Goal: Task Accomplishment & Management: Manage account settings

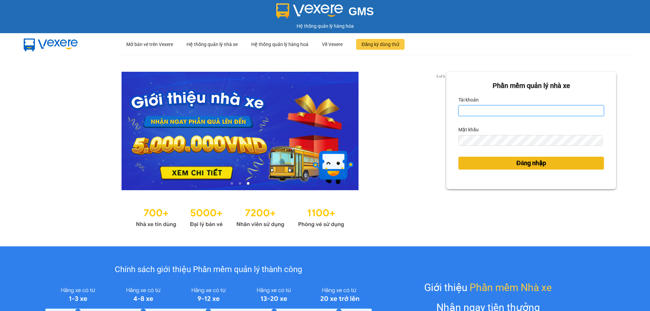
type input "hanhnt_hh07.saoviet"
click at [499, 166] on button "Đăng nhập" at bounding box center [531, 163] width 146 height 13
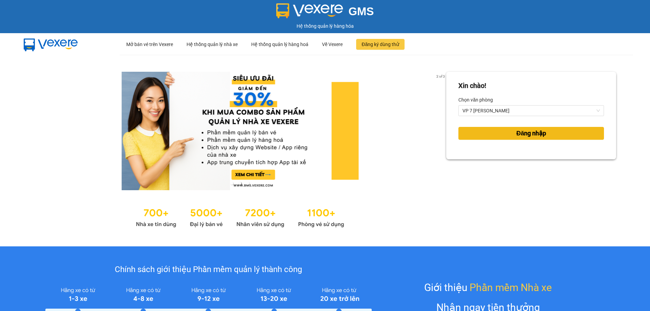
click at [484, 133] on button "Đăng nhập" at bounding box center [531, 133] width 146 height 13
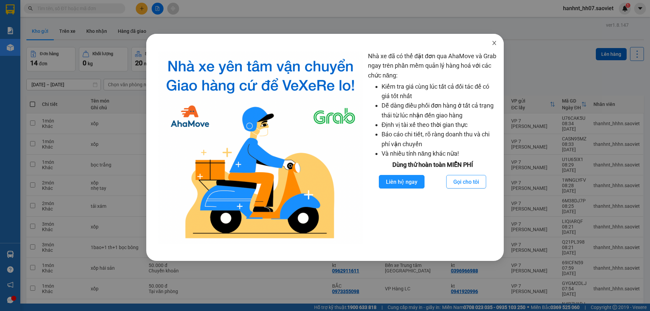
click at [496, 42] on icon "close" at bounding box center [494, 42] width 5 height 5
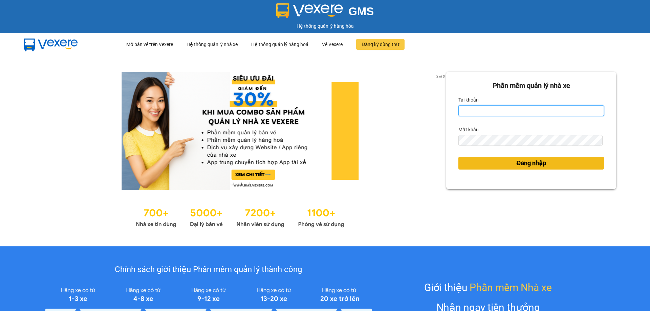
type input "hanhnt_hh07.saoviet"
click at [530, 165] on span "Đăng nhập" at bounding box center [531, 162] width 30 height 9
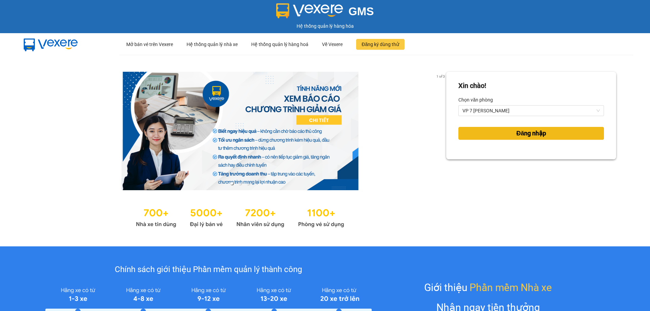
click at [497, 138] on button "Đăng nhập" at bounding box center [531, 133] width 146 height 13
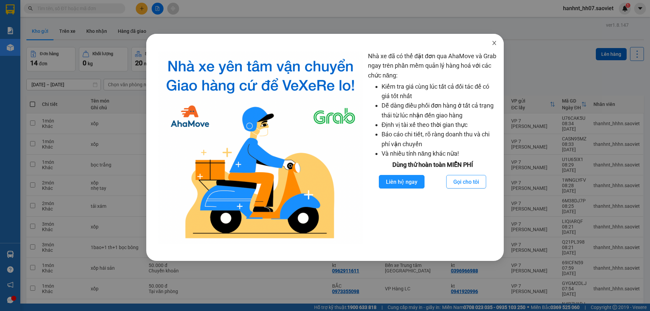
click at [494, 45] on icon "close" at bounding box center [494, 42] width 5 height 5
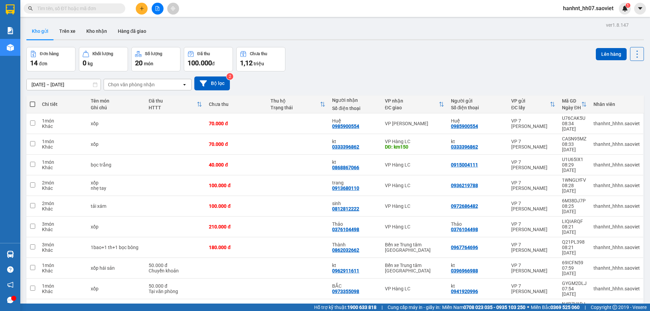
click at [583, 10] on span "hanhnt_hh07.saoviet" at bounding box center [588, 8] width 61 height 8
click at [578, 21] on span "Đăng xuất" at bounding box center [591, 20] width 46 height 7
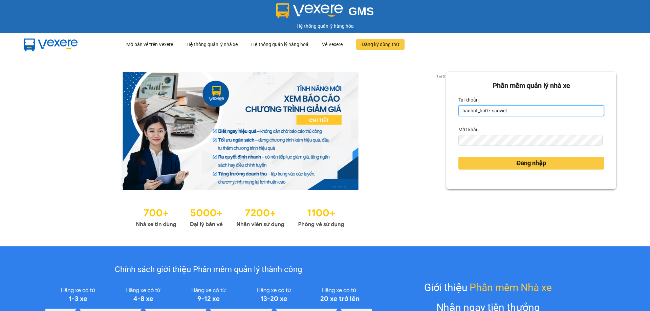
click at [516, 115] on input "hanhnt_hh07.saoviet" at bounding box center [531, 110] width 146 height 11
type input "thanhnt_hhhn.saoviet"
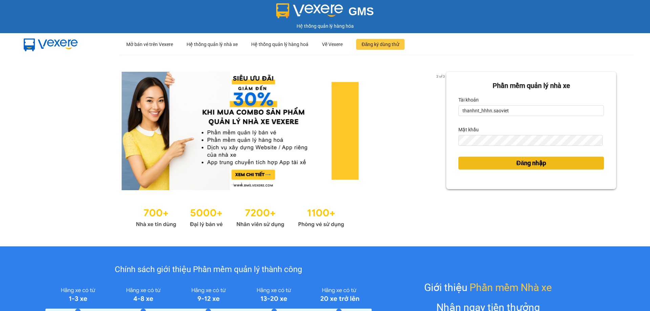
click at [507, 169] on button "Đăng nhập" at bounding box center [531, 163] width 146 height 13
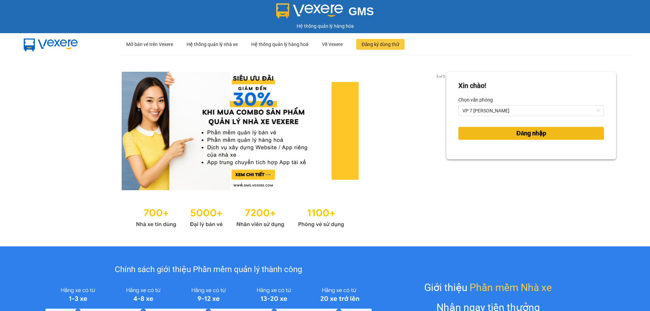
click at [495, 133] on button "Đăng nhập" at bounding box center [531, 133] width 146 height 13
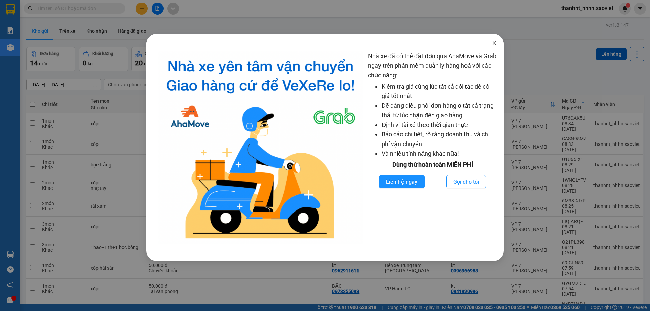
click at [493, 43] on icon "close" at bounding box center [494, 42] width 5 height 5
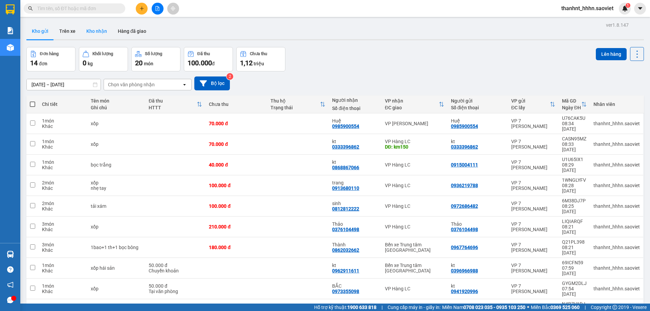
click at [94, 37] on button "Kho nhận" at bounding box center [96, 31] width 31 height 16
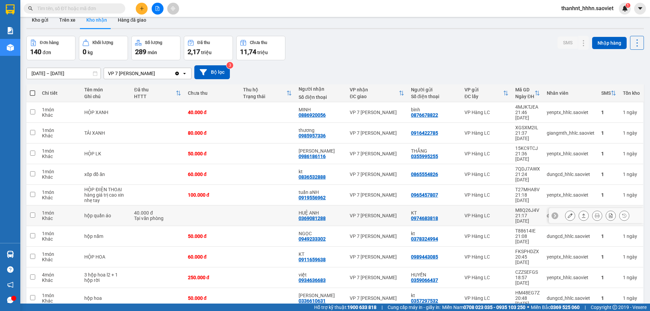
scroll to position [31, 0]
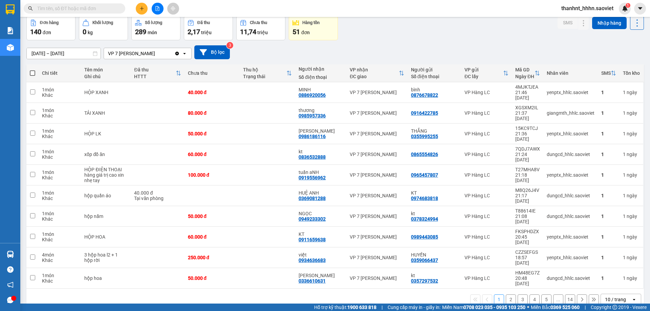
click at [605, 296] on div "10 / trang" at bounding box center [615, 299] width 21 height 7
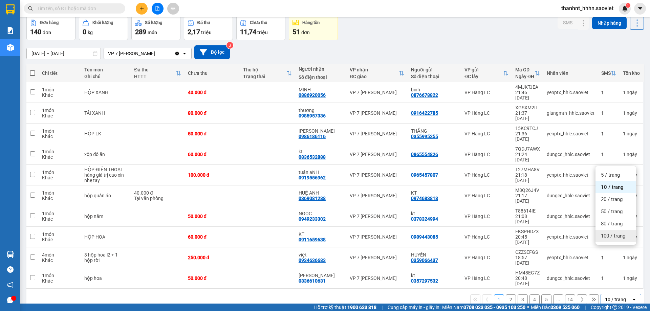
click at [612, 234] on span "100 / trang" at bounding box center [613, 236] width 24 height 7
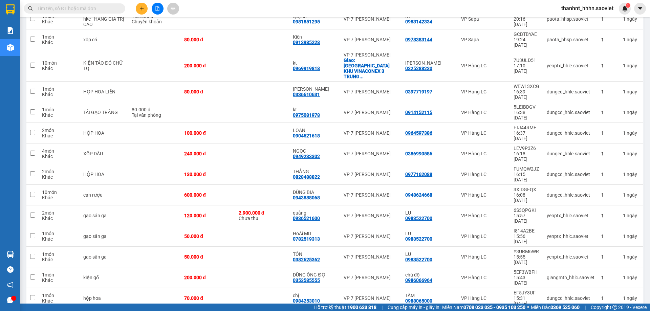
scroll to position [911, 0]
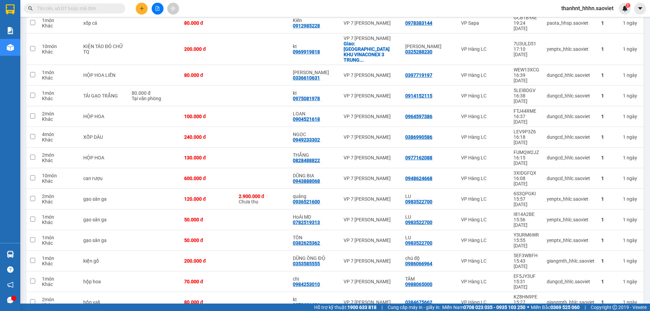
click at [91, 10] on input "text" at bounding box center [77, 8] width 80 height 7
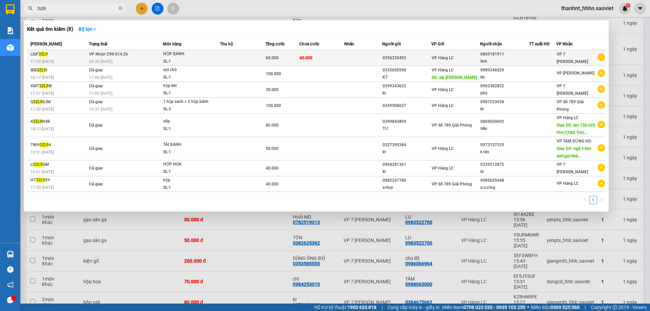
type input "3zl9"
click at [328, 57] on td "60.000" at bounding box center [321, 58] width 45 height 16
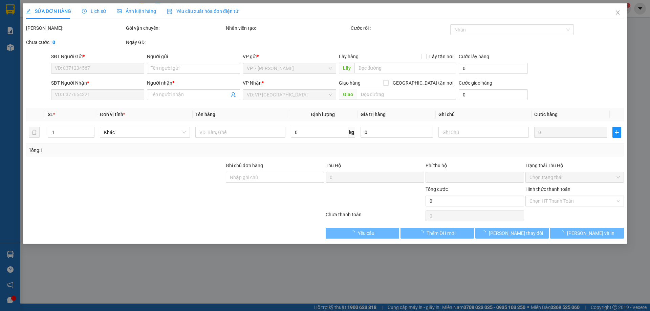
type input "0356220492"
type input "0869181911"
type input "linh"
type input "0"
type input "60.000"
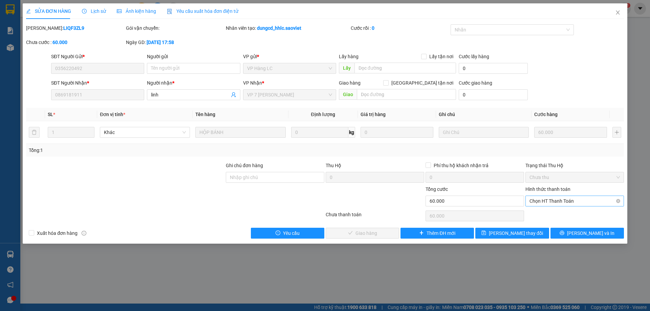
click at [547, 205] on span "Chọn HT Thanh Toán" at bounding box center [574, 201] width 90 height 10
click at [543, 228] on div "Chuyển khoản" at bounding box center [574, 225] width 90 height 7
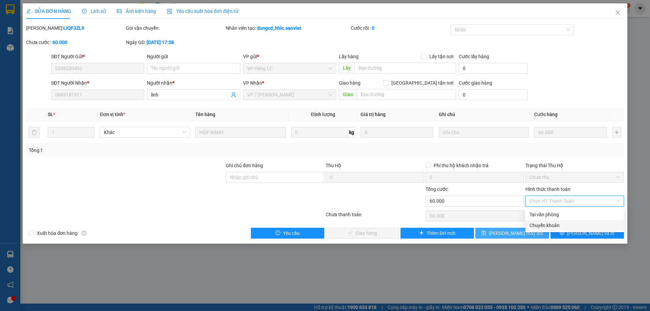
type input "0"
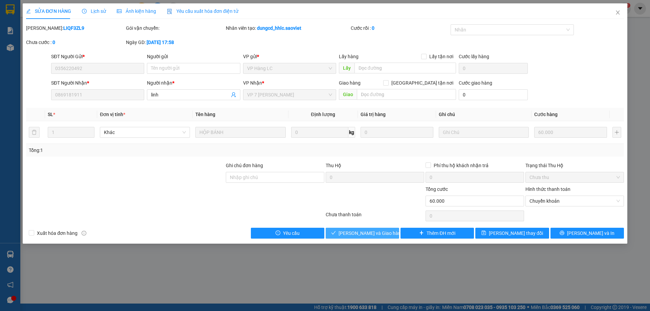
click at [362, 234] on span "[PERSON_NAME] và Giao hàng" at bounding box center [371, 233] width 65 height 7
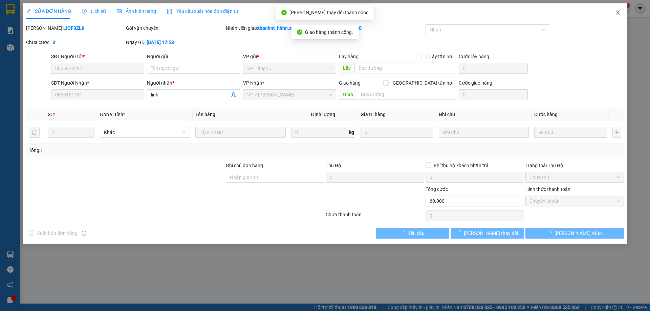
click at [617, 10] on icon "close" at bounding box center [617, 12] width 5 height 5
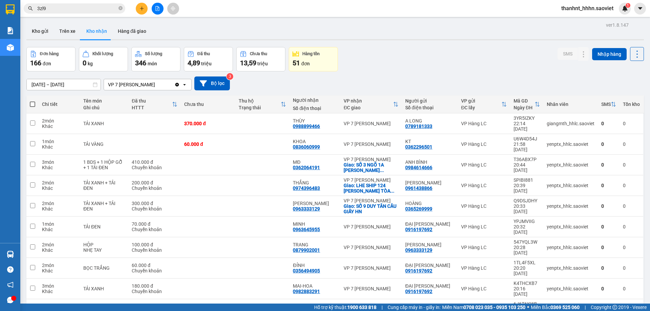
click at [91, 29] on button "Kho nhận" at bounding box center [96, 31] width 31 height 16
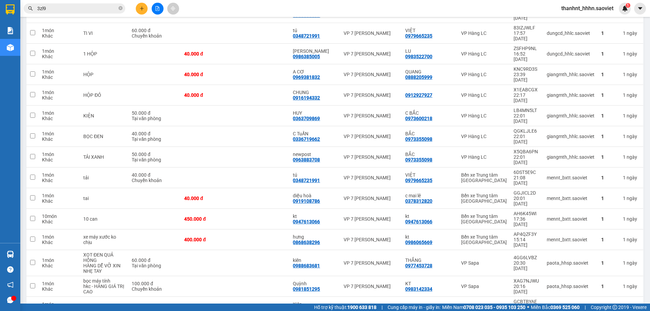
scroll to position [1320, 0]
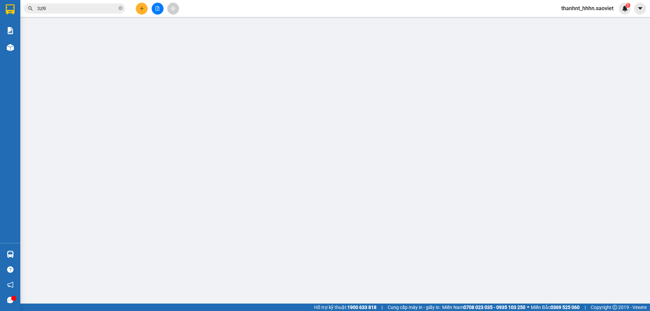
type input "0986663890"
type input "ship"
type input "0915657831"
type input "KT"
checkbox input "true"
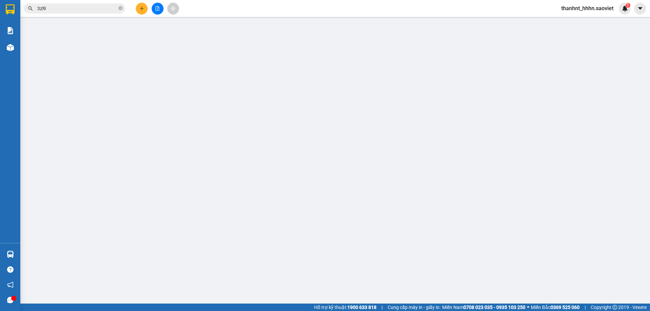
type input "NHÀ 14 NGÁCH 78 NGÕ 38 XUÂN LA TÂY HỒ"
type input "0"
type input "120.000"
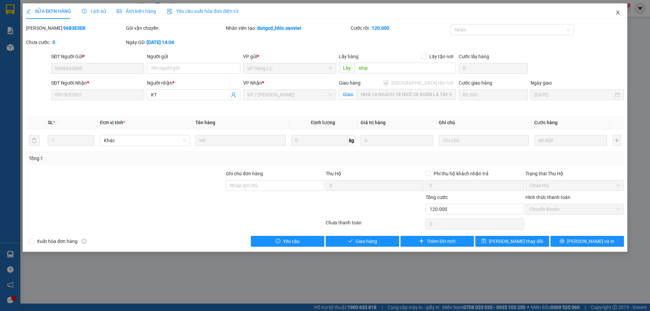
click at [614, 10] on span "Close" at bounding box center [617, 12] width 19 height 19
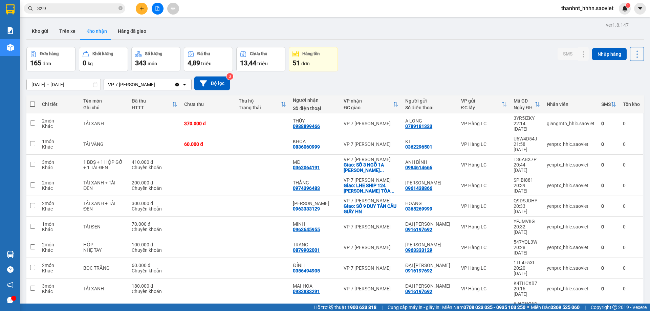
click at [638, 55] on button at bounding box center [637, 54] width 14 height 14
click at [620, 83] on span "Làm mới" at bounding box center [622, 84] width 19 height 7
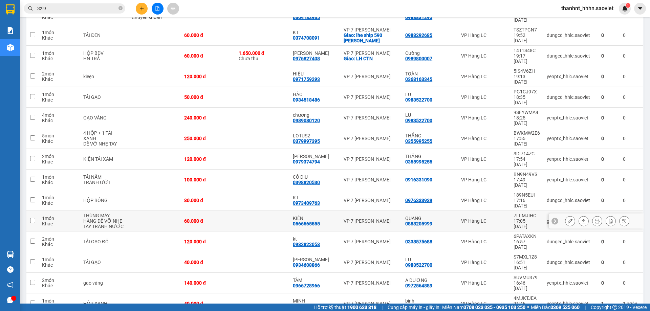
scroll to position [372, 0]
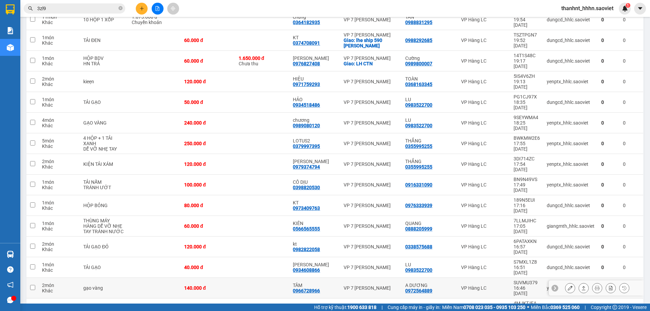
click at [253, 278] on td at bounding box center [262, 288] width 55 height 21
checkbox input "true"
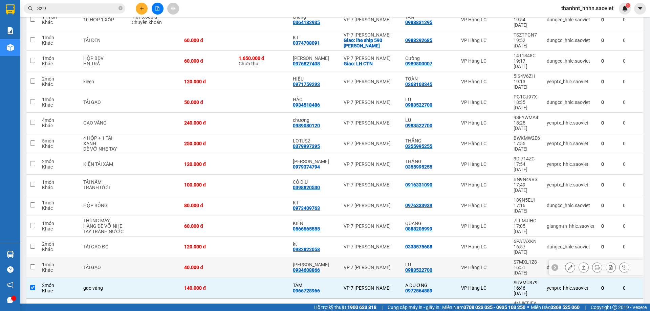
click at [253, 257] on td at bounding box center [262, 267] width 55 height 21
checkbox input "true"
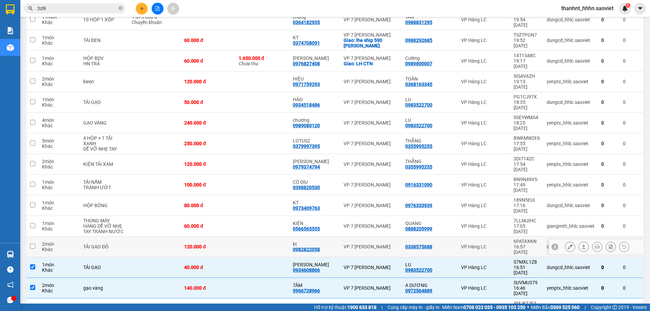
click at [254, 237] on td at bounding box center [262, 247] width 55 height 21
checkbox input "true"
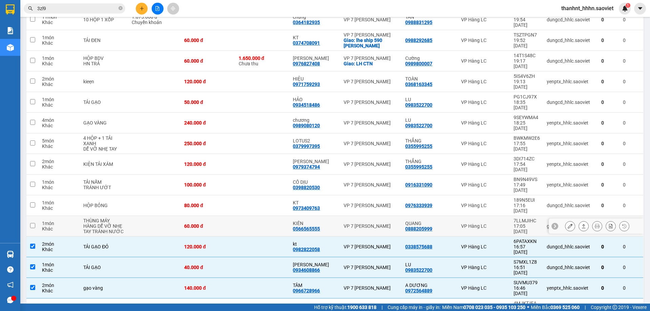
click at [255, 216] on td at bounding box center [262, 226] width 55 height 21
checkbox input "true"
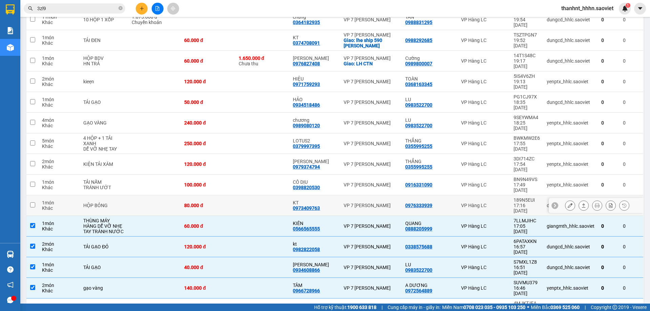
click at [255, 195] on td at bounding box center [262, 205] width 55 height 21
checkbox input "true"
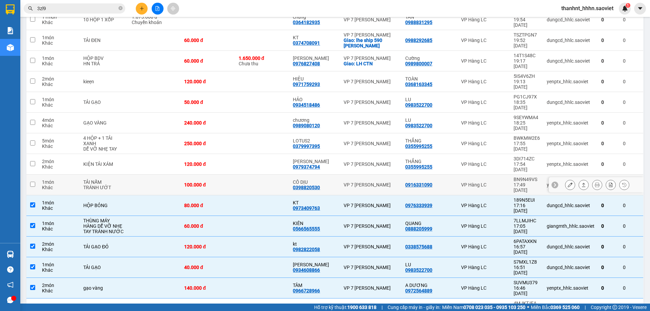
click at [254, 175] on td at bounding box center [262, 185] width 55 height 21
checkbox input "true"
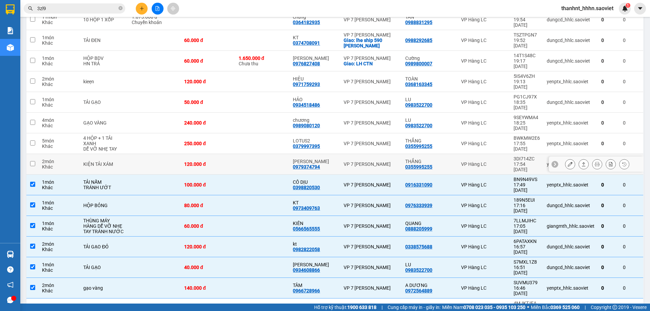
click at [256, 154] on td at bounding box center [262, 164] width 55 height 21
checkbox input "true"
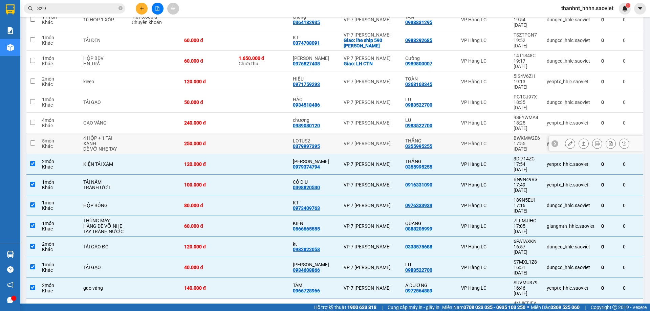
click at [261, 133] on td at bounding box center [262, 143] width 55 height 21
checkbox input "true"
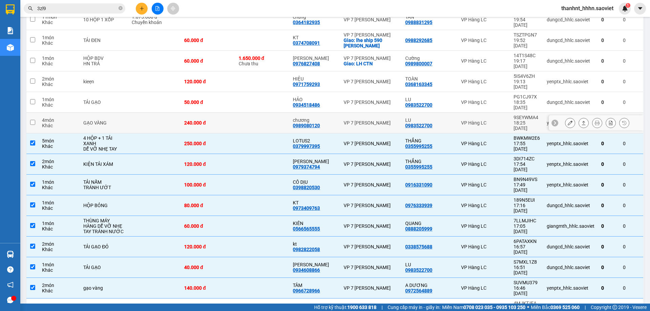
click at [260, 113] on td at bounding box center [262, 123] width 55 height 21
checkbox input "true"
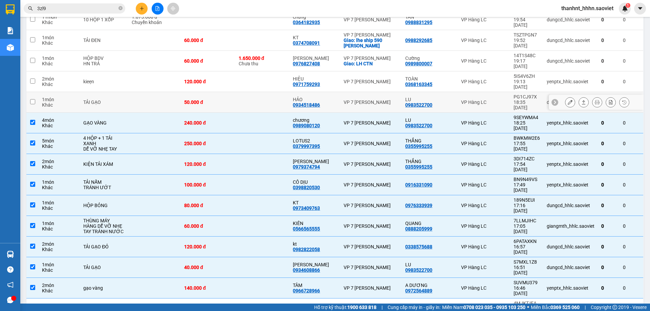
click at [261, 92] on td at bounding box center [262, 102] width 55 height 21
checkbox input "true"
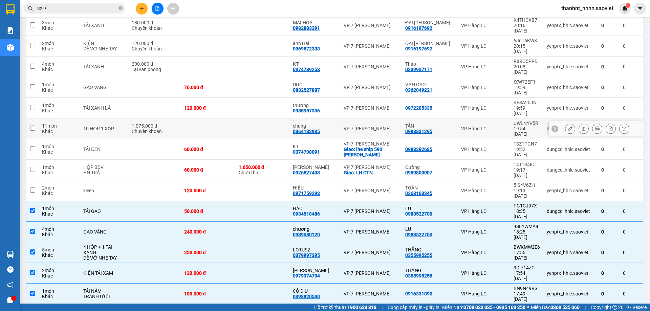
scroll to position [203, 0]
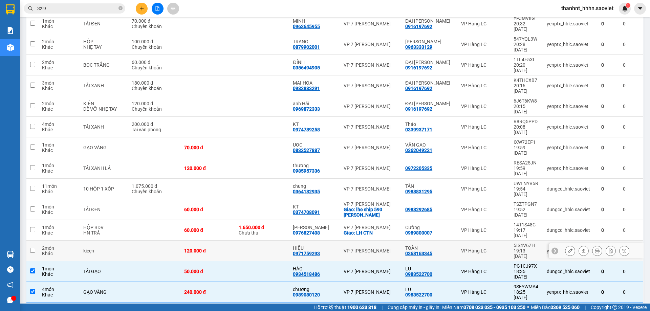
click at [272, 241] on td at bounding box center [262, 251] width 55 height 21
checkbox input "true"
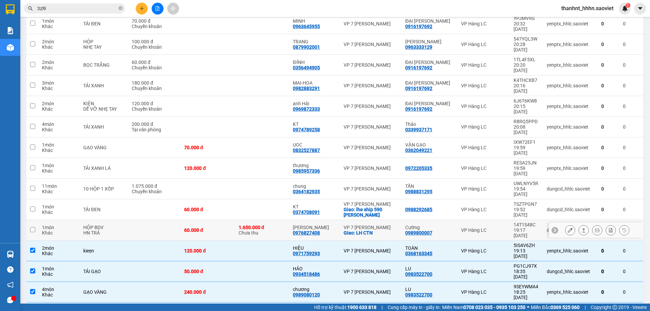
click at [286, 225] on div "1.650.000 đ Chưa thu" at bounding box center [263, 230] width 48 height 11
checkbox input "true"
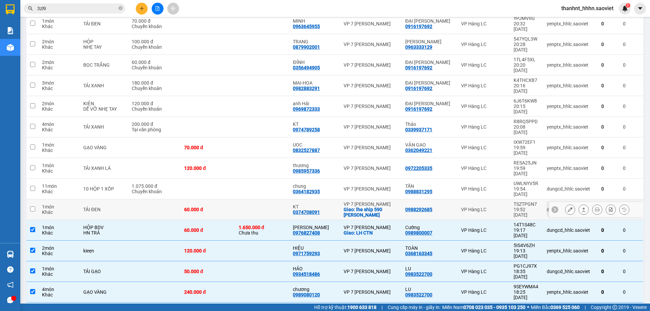
click at [267, 199] on td at bounding box center [262, 209] width 55 height 21
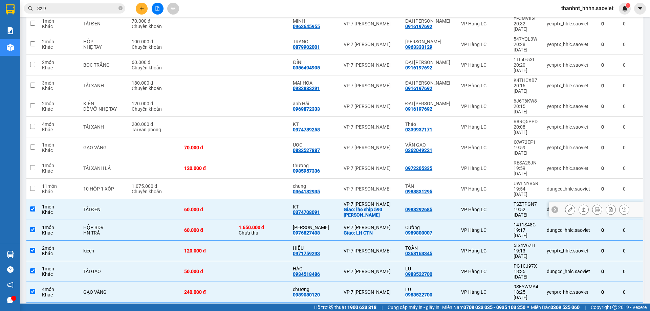
click at [258, 199] on td at bounding box center [262, 209] width 55 height 21
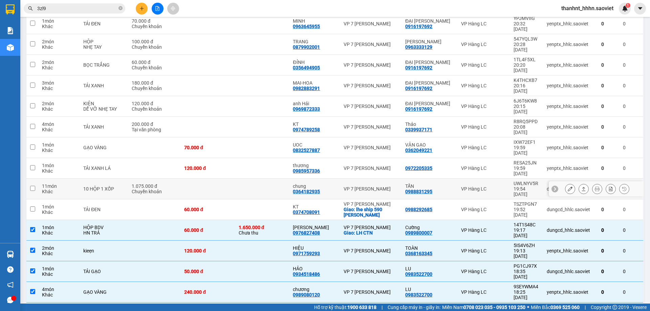
click at [266, 199] on td at bounding box center [262, 209] width 55 height 21
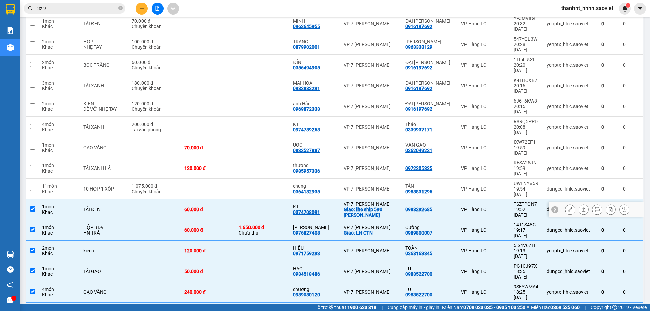
checkbox input "true"
click at [264, 179] on td at bounding box center [262, 189] width 55 height 21
checkbox input "true"
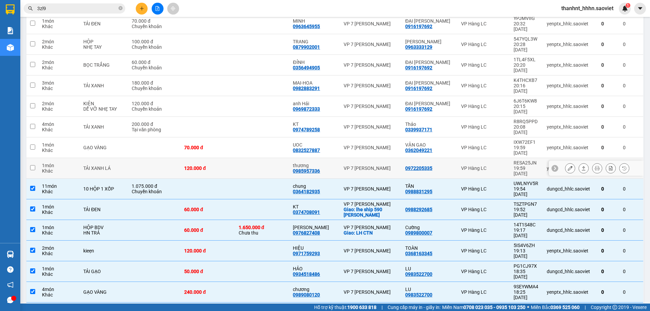
click at [267, 158] on td at bounding box center [262, 168] width 55 height 21
checkbox input "true"
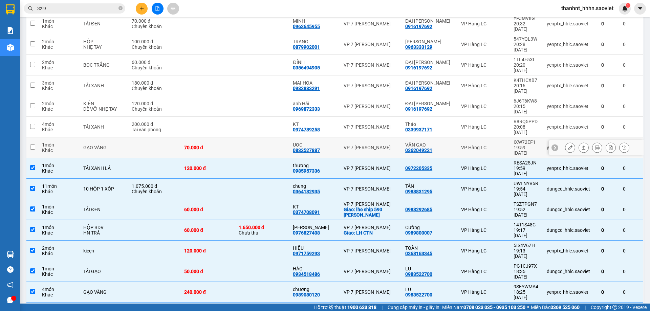
click at [266, 137] on td at bounding box center [262, 147] width 55 height 21
checkbox input "true"
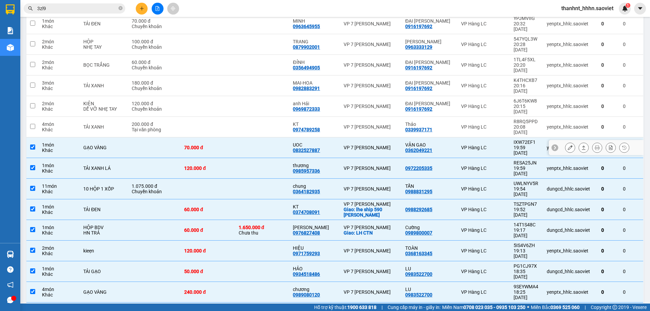
click at [265, 117] on td at bounding box center [262, 127] width 55 height 21
checkbox input "true"
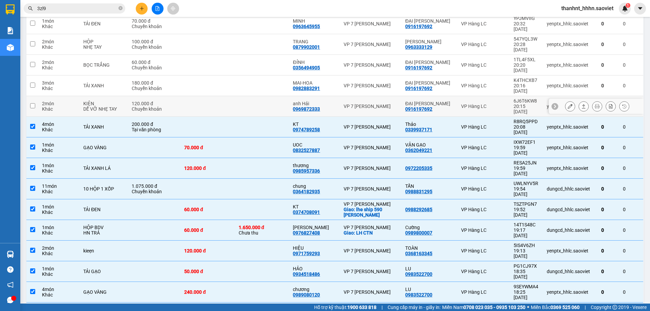
click at [258, 96] on td at bounding box center [262, 106] width 55 height 21
checkbox input "true"
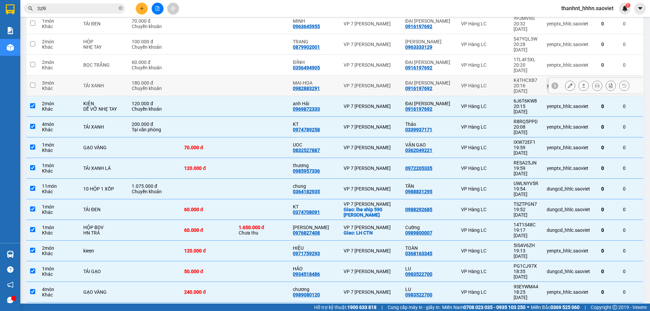
click at [256, 75] on td at bounding box center [262, 85] width 55 height 21
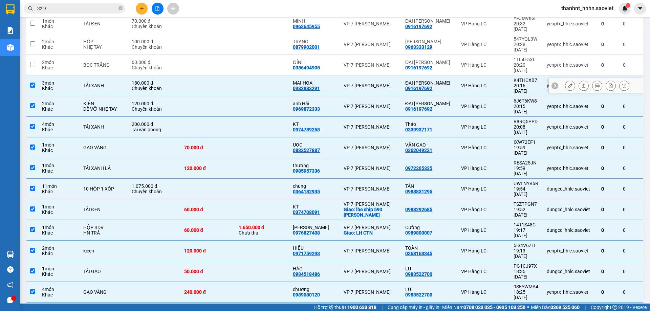
checkbox input "true"
click at [256, 55] on td at bounding box center [262, 65] width 55 height 21
checkbox input "true"
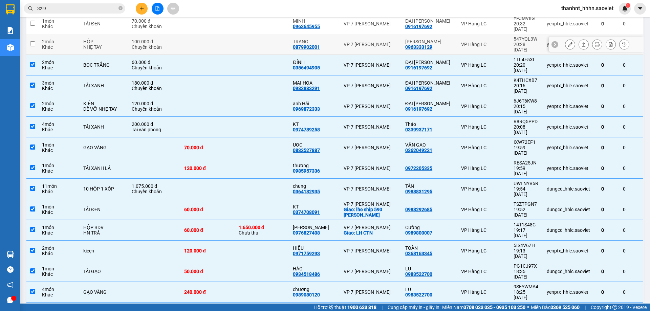
click at [251, 34] on td at bounding box center [262, 44] width 55 height 21
checkbox input "true"
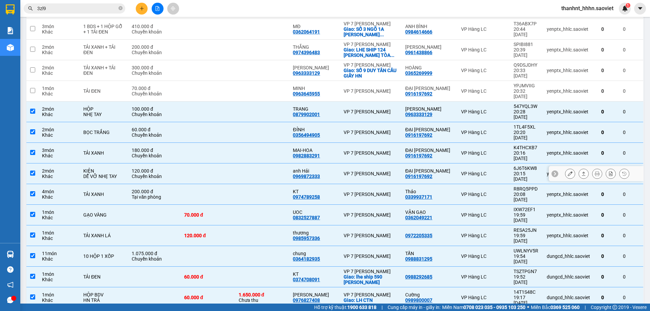
scroll to position [135, 0]
click at [256, 81] on td at bounding box center [262, 91] width 55 height 21
checkbox input "true"
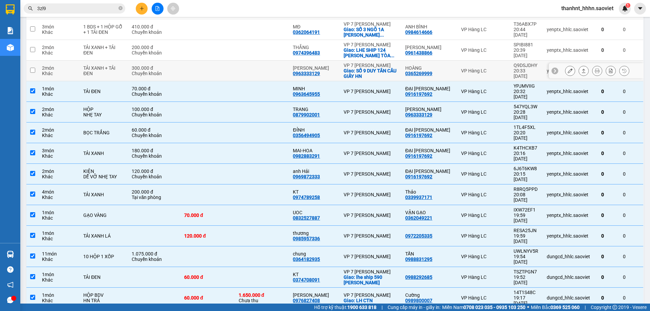
click at [256, 63] on td at bounding box center [262, 71] width 55 height 21
checkbox input "true"
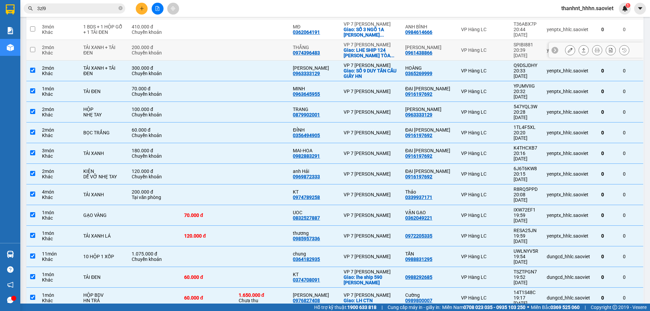
click at [255, 42] on td at bounding box center [262, 50] width 55 height 21
checkbox input "true"
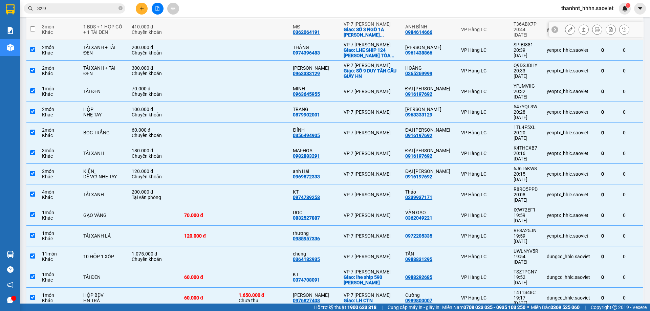
click at [259, 21] on td at bounding box center [262, 29] width 55 height 21
checkbox input "true"
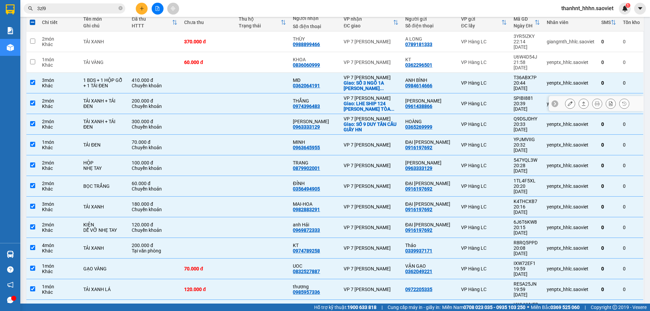
scroll to position [34, 0]
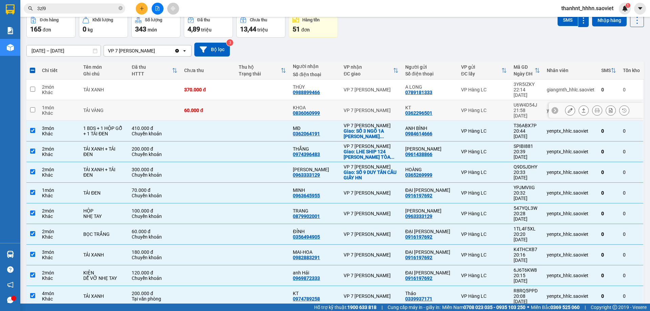
click at [267, 100] on td at bounding box center [262, 110] width 55 height 21
checkbox input "true"
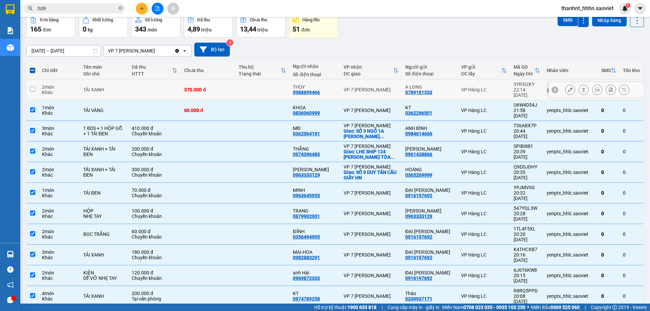
click at [270, 84] on td at bounding box center [262, 90] width 55 height 21
checkbox input "true"
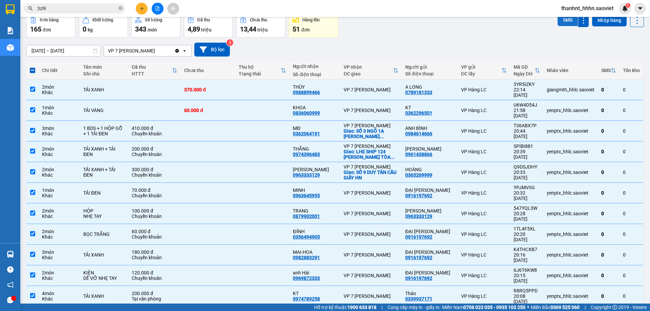
click at [562, 20] on button "SMS" at bounding box center [568, 20] width 20 height 12
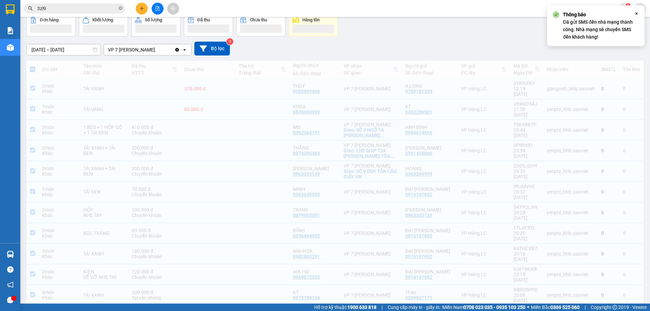
scroll to position [0, 0]
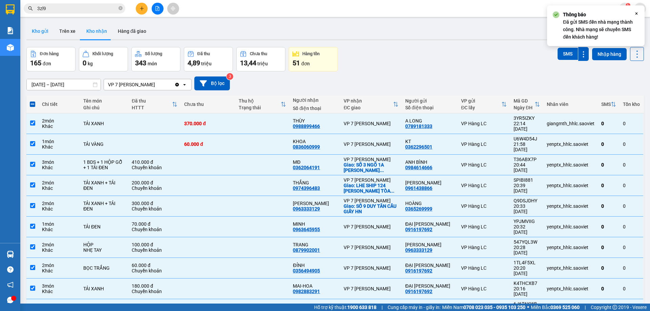
click at [40, 29] on button "Kho gửi" at bounding box center [39, 31] width 27 height 16
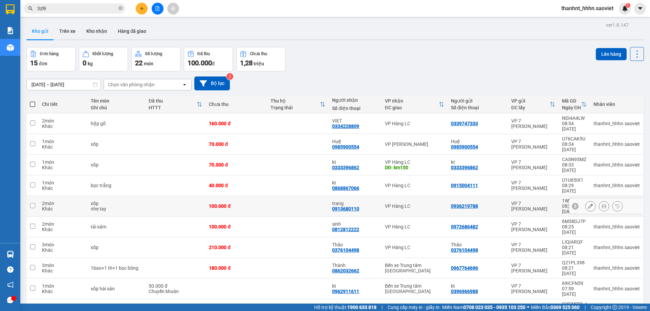
scroll to position [31, 0]
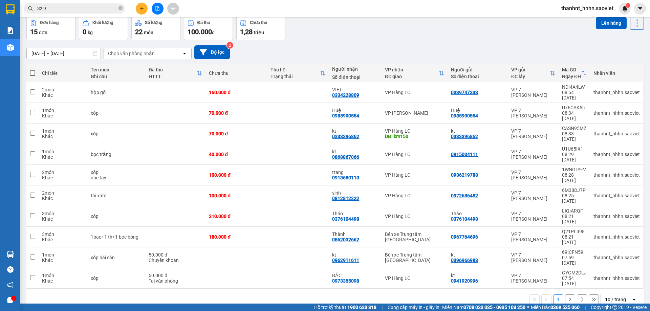
click at [632, 294] on div "open" at bounding box center [635, 299] width 9 height 11
click at [611, 198] on div "20 / trang" at bounding box center [615, 194] width 41 height 12
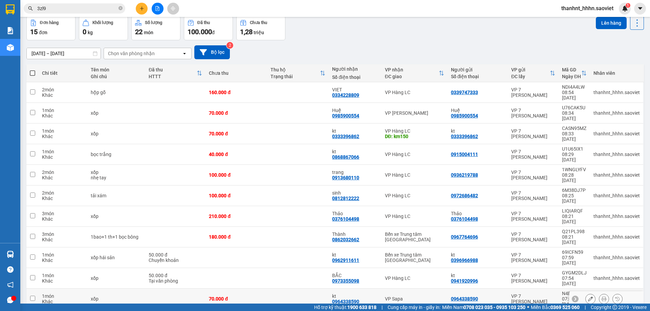
scroll to position [66, 0]
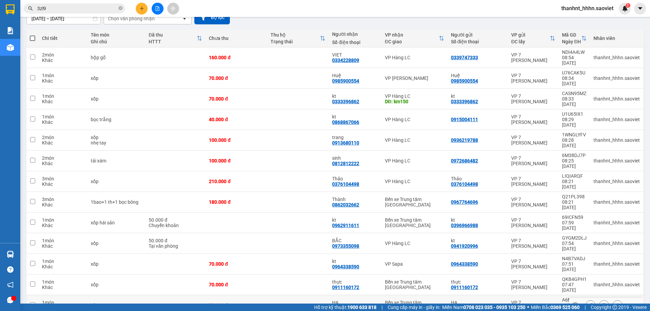
click at [302, 295] on td at bounding box center [298, 305] width 62 height 21
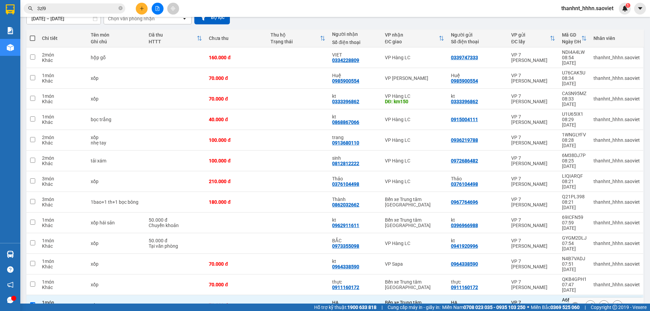
checkbox input "true"
click at [309, 275] on td at bounding box center [298, 285] width 62 height 21
checkbox input "true"
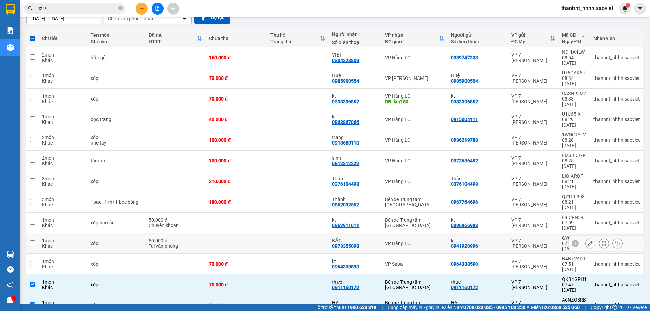
click at [301, 233] on td at bounding box center [298, 243] width 62 height 21
checkbox input "true"
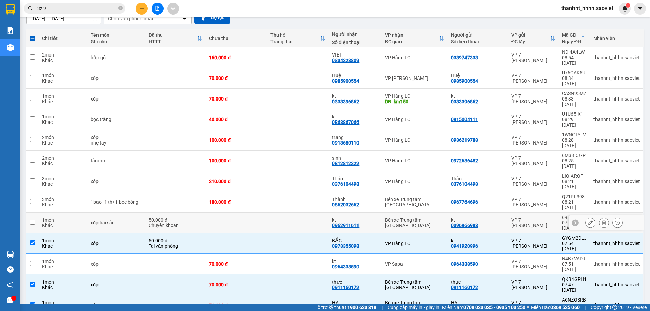
click at [306, 213] on td at bounding box center [298, 223] width 62 height 21
checkbox input "true"
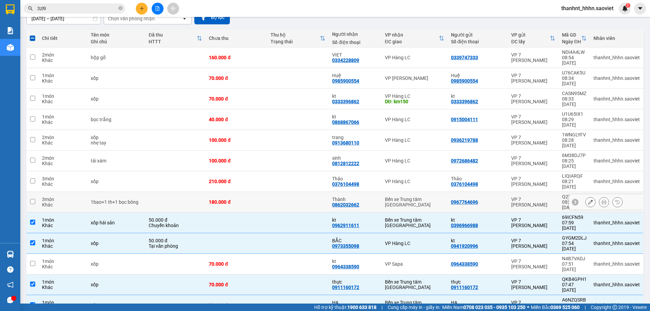
click at [303, 192] on td at bounding box center [298, 202] width 62 height 21
checkbox input "true"
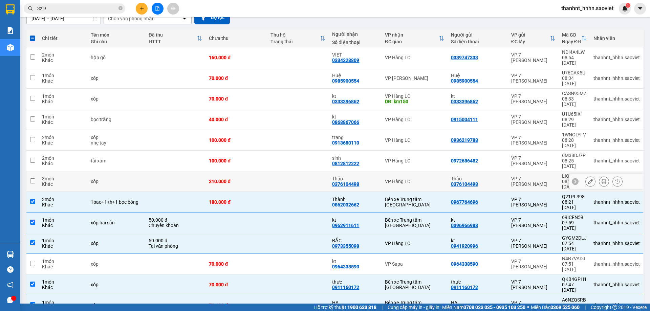
click at [305, 171] on td at bounding box center [298, 181] width 62 height 21
checkbox input "true"
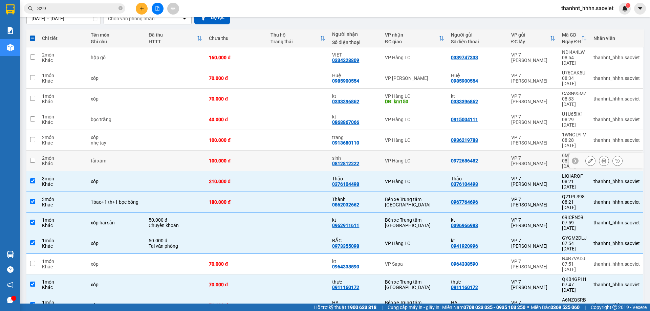
click at [308, 151] on td at bounding box center [298, 161] width 62 height 21
checkbox input "true"
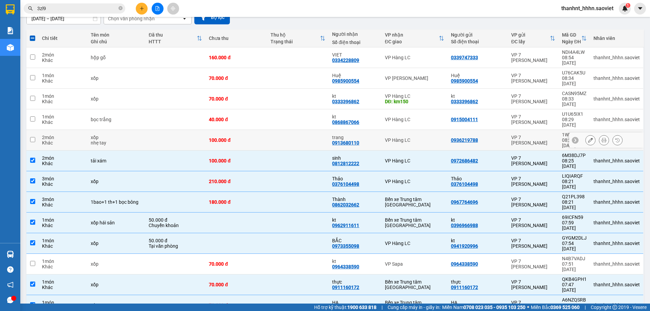
click at [308, 130] on td at bounding box center [298, 140] width 62 height 21
checkbox input "true"
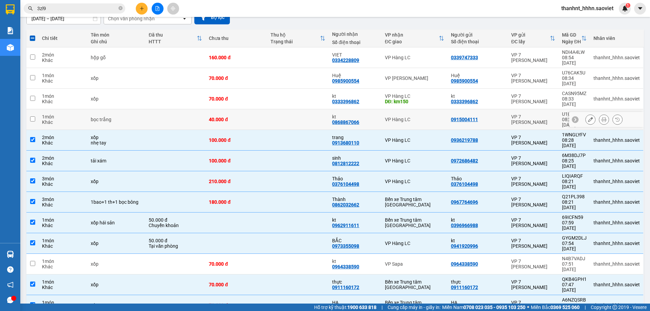
click at [310, 109] on td at bounding box center [298, 119] width 62 height 21
checkbox input "true"
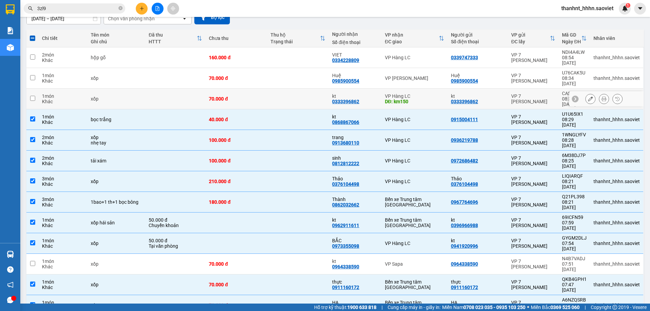
click at [310, 89] on td at bounding box center [298, 99] width 62 height 21
checkbox input "true"
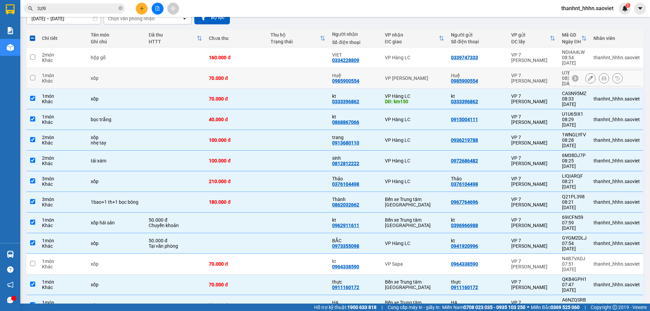
click at [310, 72] on td at bounding box center [298, 78] width 62 height 21
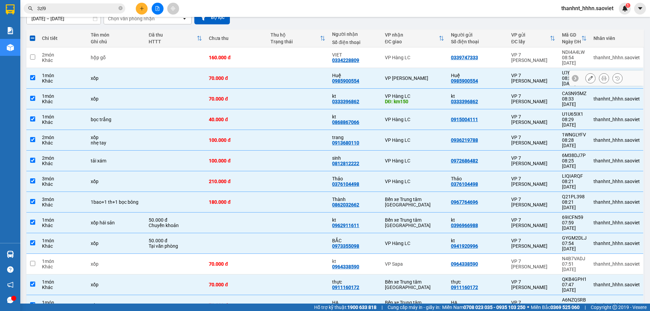
click at [309, 68] on td at bounding box center [298, 78] width 62 height 21
checkbox input "false"
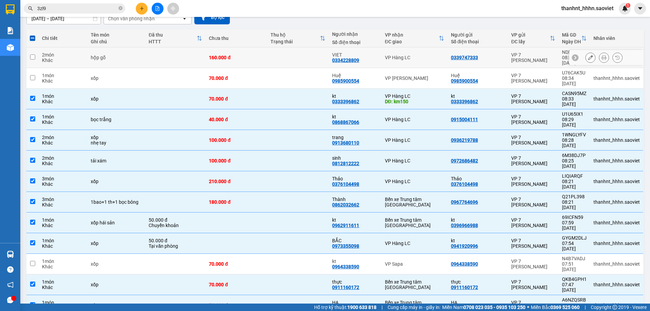
click at [312, 61] on td at bounding box center [298, 57] width 62 height 21
checkbox input "true"
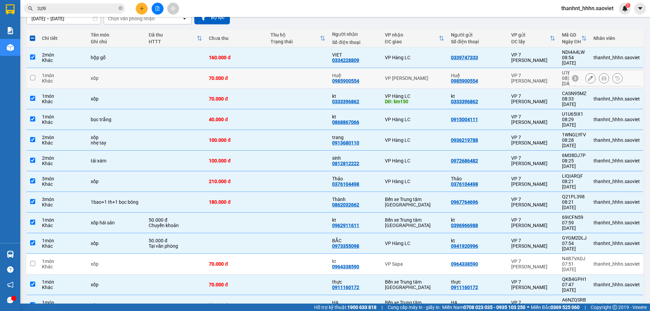
click at [320, 75] on td at bounding box center [298, 78] width 62 height 21
checkbox input "true"
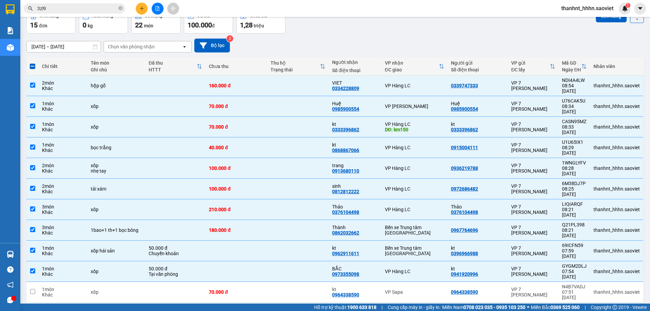
scroll to position [0, 0]
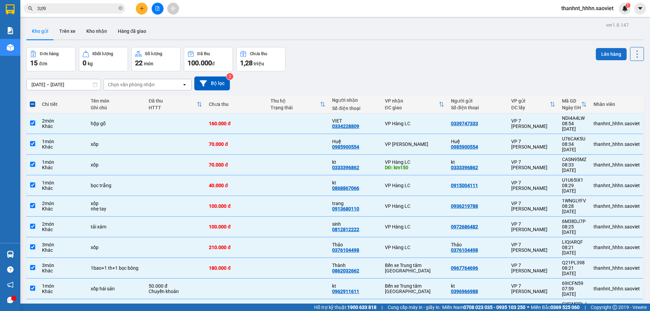
click at [603, 54] on button "Lên hàng" at bounding box center [611, 54] width 31 height 12
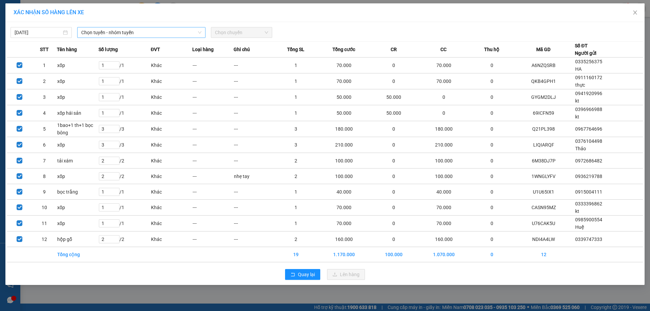
click at [114, 31] on span "Chọn tuyến - nhóm tuyến" at bounding box center [141, 32] width 120 height 10
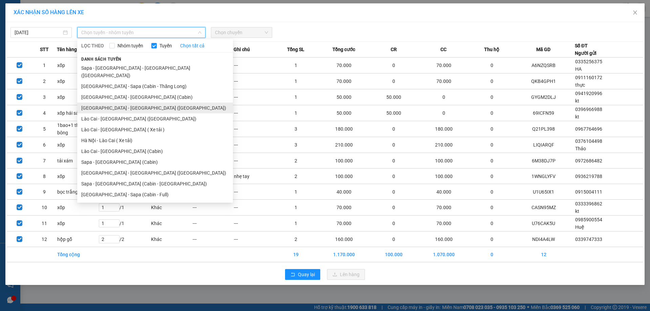
click at [150, 103] on li "[GEOGRAPHIC_DATA] - [GEOGRAPHIC_DATA] ([GEOGRAPHIC_DATA])" at bounding box center [155, 108] width 156 height 11
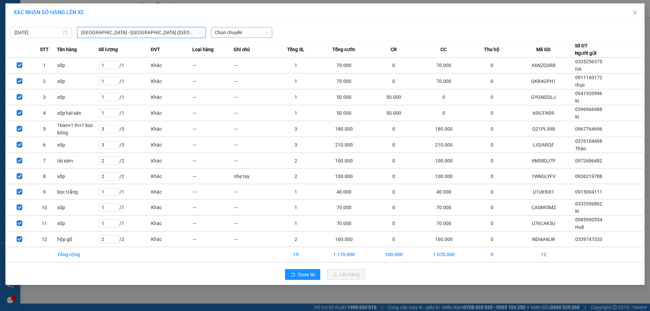
click at [233, 34] on span "Chọn chuyến" at bounding box center [241, 32] width 53 height 10
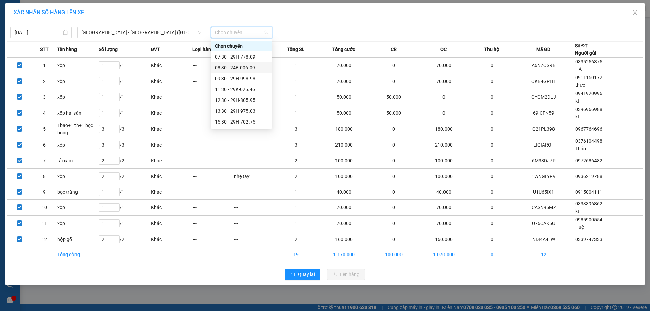
click at [252, 68] on div "08:30 - 24B-006.09" at bounding box center [241, 67] width 53 height 7
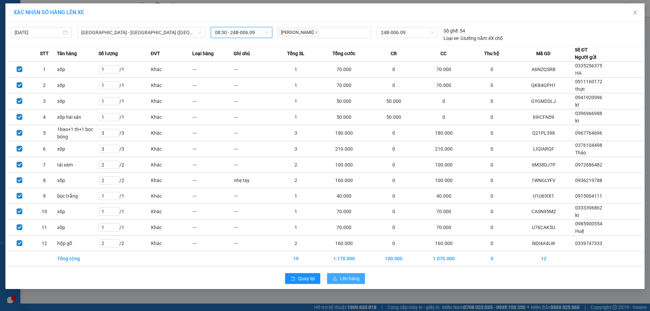
click at [352, 279] on span "Lên hàng" at bounding box center [350, 278] width 20 height 7
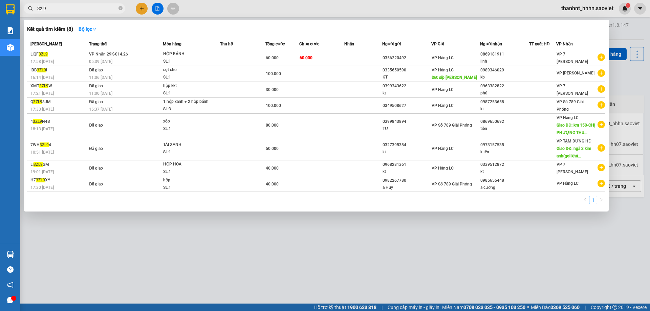
click at [68, 7] on input "3zl9" at bounding box center [77, 8] width 80 height 7
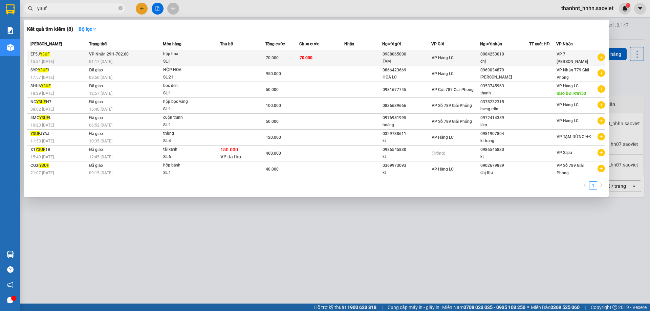
type input "y3uf"
click at [255, 59] on td at bounding box center [242, 58] width 45 height 16
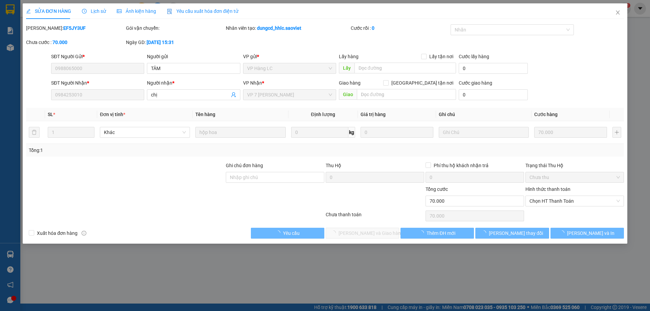
type input "0988065000"
type input "TÂM"
type input "0984253010"
type input "chị"
type input "0"
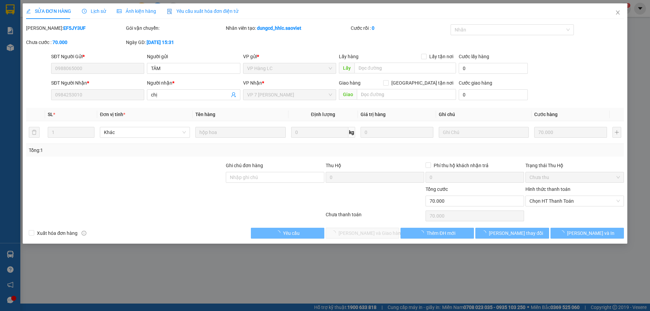
type input "70.000"
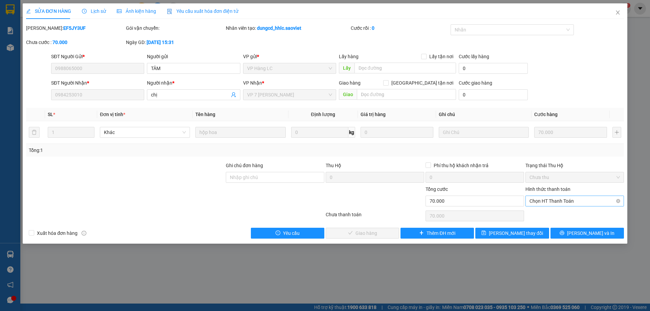
click at [591, 202] on span "Chọn HT Thanh Toán" at bounding box center [574, 201] width 90 height 10
click at [552, 216] on div "Tại văn phòng" at bounding box center [574, 214] width 90 height 7
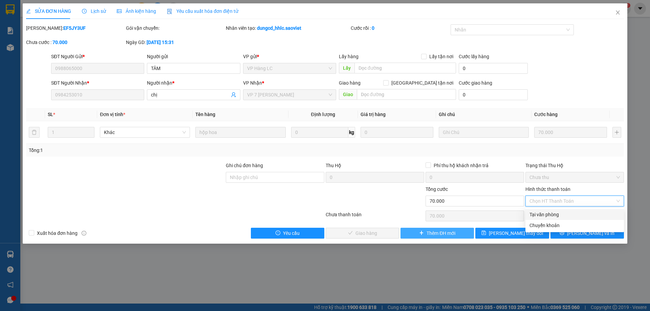
type input "0"
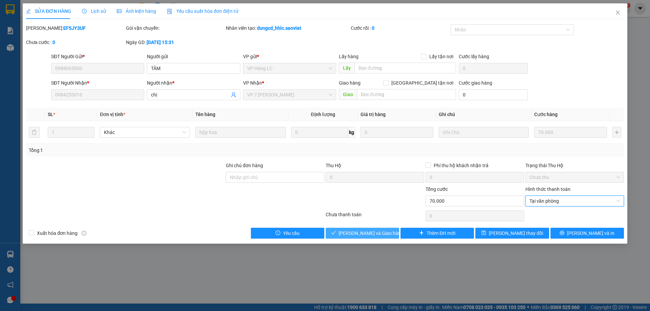
click at [359, 235] on span "[PERSON_NAME] và Giao hàng" at bounding box center [371, 233] width 65 height 7
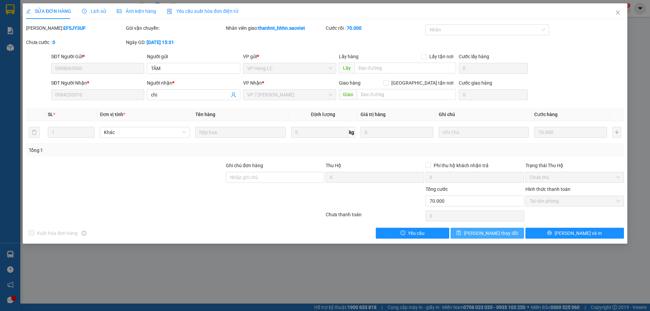
click at [485, 232] on span "[PERSON_NAME] thay đổi" at bounding box center [491, 233] width 54 height 7
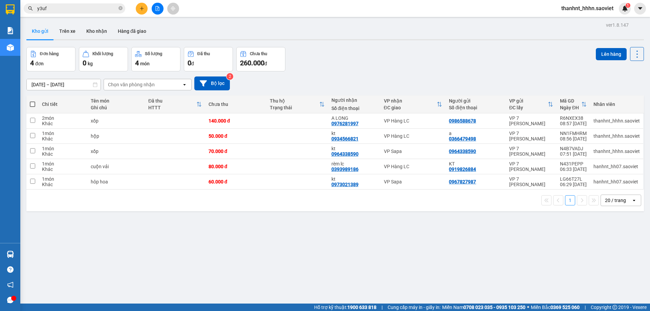
click at [68, 11] on input "y3uf" at bounding box center [77, 8] width 80 height 7
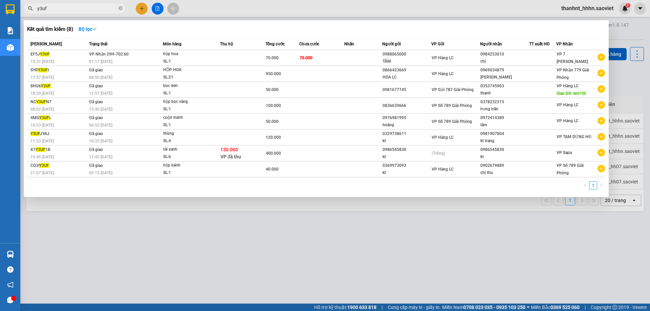
click at [68, 11] on input "y3uf" at bounding box center [77, 8] width 80 height 7
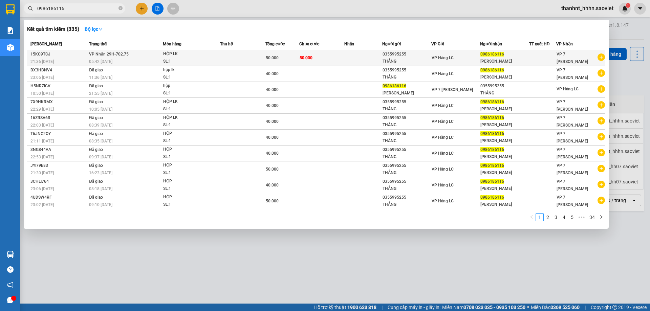
type input "0986186116"
click at [211, 58] on div "HỘP LK" at bounding box center [188, 53] width 51 height 7
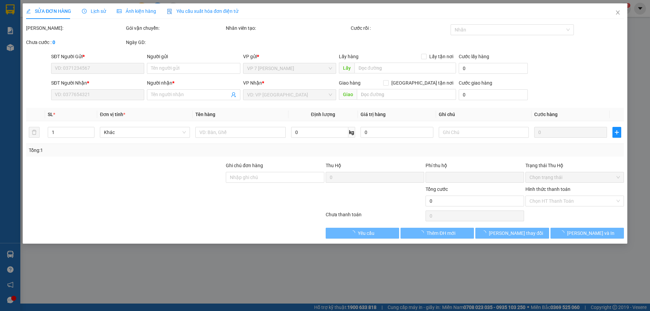
type input "0355995255"
type input "THẮNG"
type input "0986186116"
type input "MINH SƠN"
type input "0"
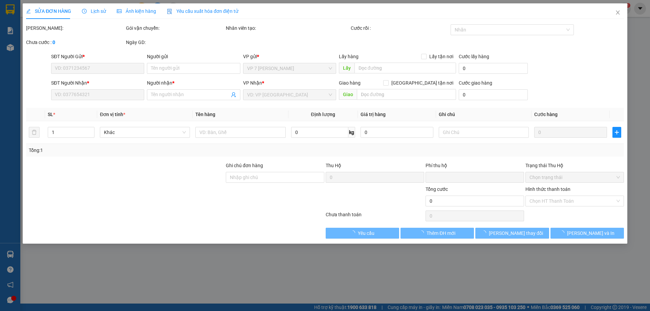
type input "50.000"
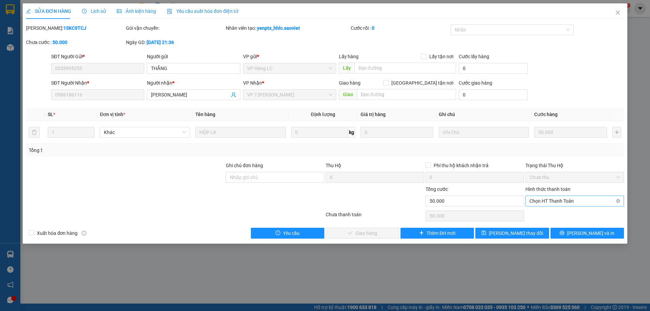
click at [546, 197] on span "Chọn HT Thanh Toán" at bounding box center [574, 201] width 90 height 10
click at [547, 212] on div "Tại văn phòng" at bounding box center [574, 214] width 90 height 7
type input "0"
click at [391, 232] on button "[PERSON_NAME] và Giao hàng" at bounding box center [362, 233] width 73 height 11
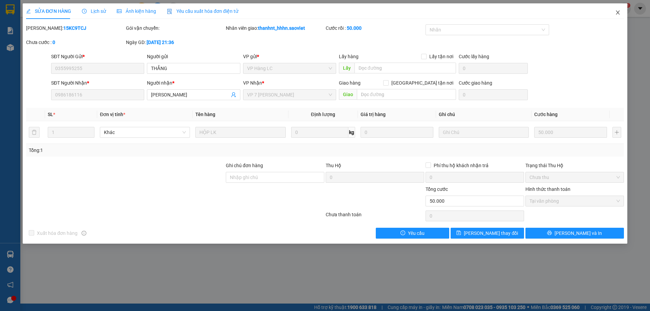
click at [621, 9] on span "Close" at bounding box center [617, 12] width 19 height 19
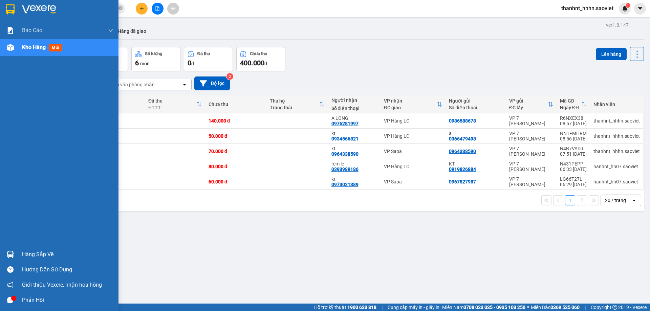
click at [13, 252] on img at bounding box center [10, 254] width 7 height 7
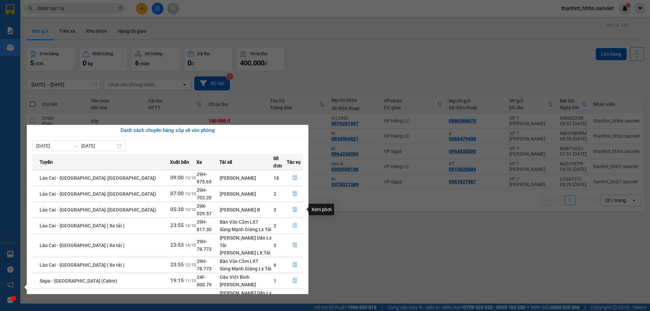
click at [293, 223] on icon "file-done" at bounding box center [295, 225] width 5 height 5
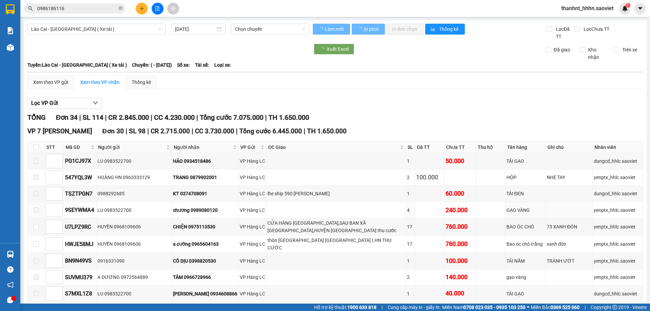
type input "[DATE]"
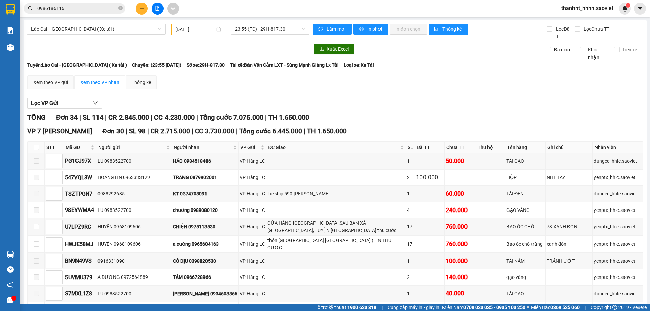
click at [70, 11] on input "0986186116" at bounding box center [77, 8] width 80 height 7
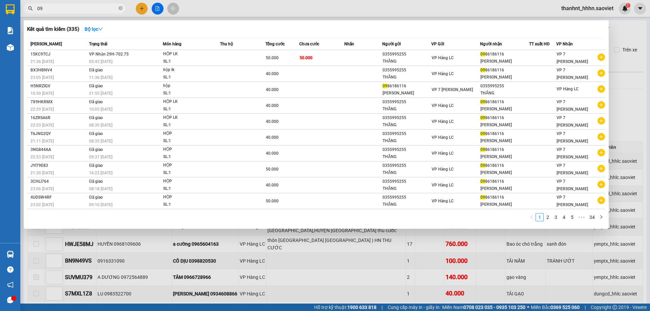
type input "0"
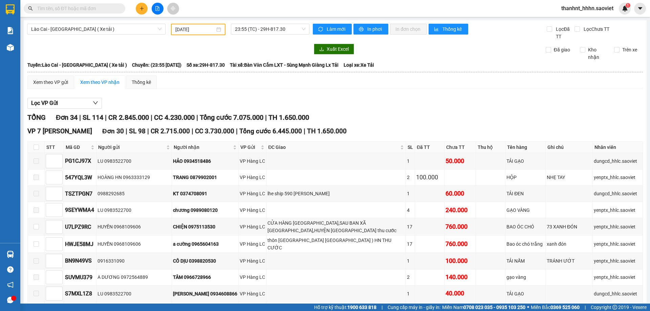
click at [83, 14] on div "Kết quả tìm kiếm ( 335 ) Bộ lọc Mã ĐH Trạng thái Món hàng Thu hộ Tổng cước Chưa…" at bounding box center [66, 9] width 132 height 12
click at [86, 9] on input "text" at bounding box center [77, 8] width 80 height 7
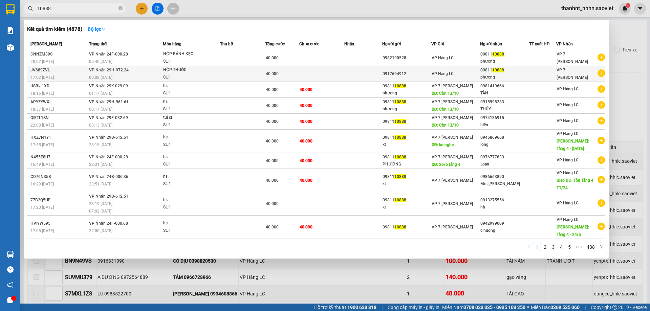
type input "10888"
click at [353, 80] on td at bounding box center [363, 74] width 38 height 16
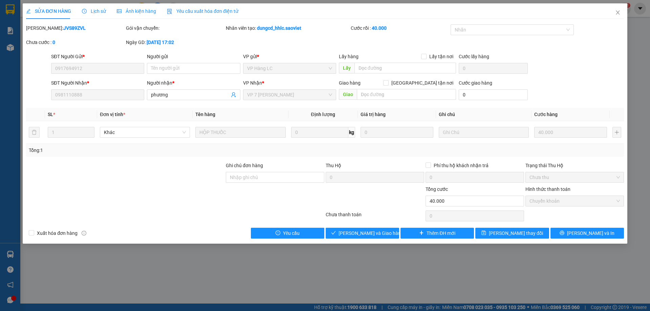
type input "0917694912"
type input "0981110888"
type input "phương"
type input "0"
type input "40.000"
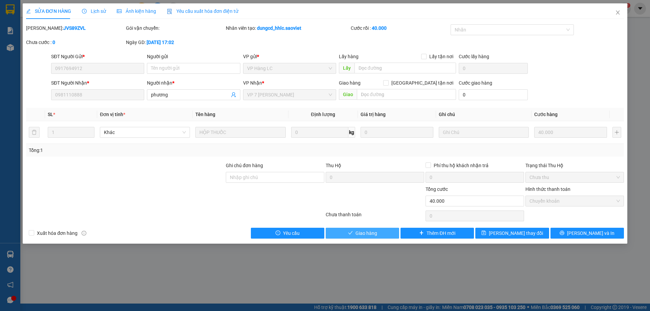
click at [367, 235] on span "Giao hàng" at bounding box center [366, 233] width 22 height 7
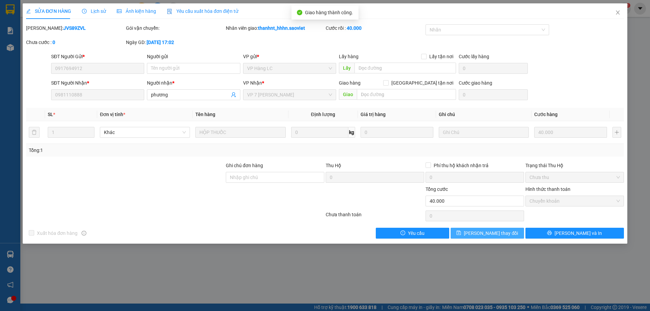
click at [483, 233] on span "[PERSON_NAME] thay đổi" at bounding box center [491, 233] width 54 height 7
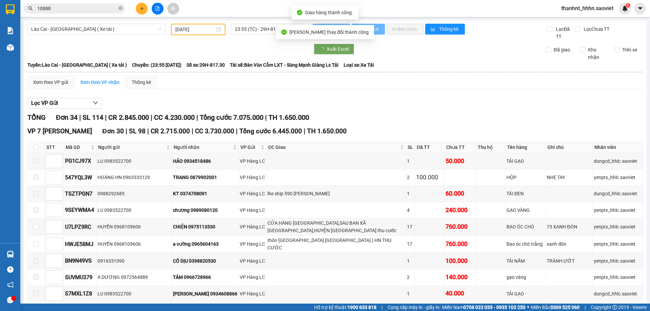
click at [94, 10] on input "10888" at bounding box center [77, 8] width 80 height 7
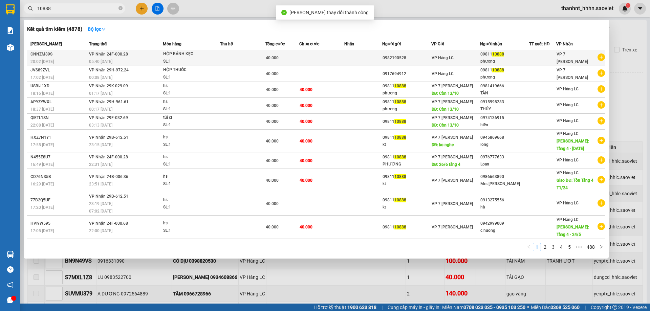
click at [250, 60] on td at bounding box center [242, 58] width 45 height 16
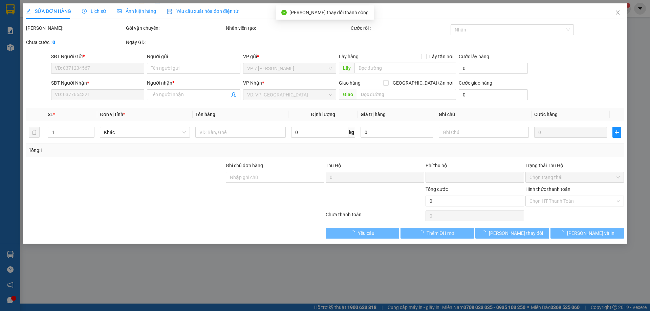
type input "0982190528"
type input "0981110888"
type input "phương"
type input "0"
type input "40.000"
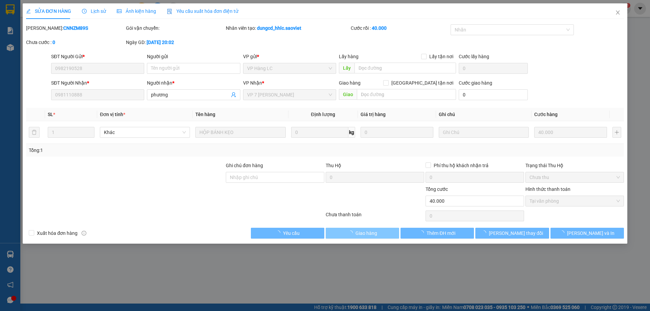
click at [369, 232] on span "Giao hàng" at bounding box center [366, 233] width 22 height 7
click at [369, 232] on span "[PERSON_NAME] và Giao hàng" at bounding box center [371, 233] width 65 height 7
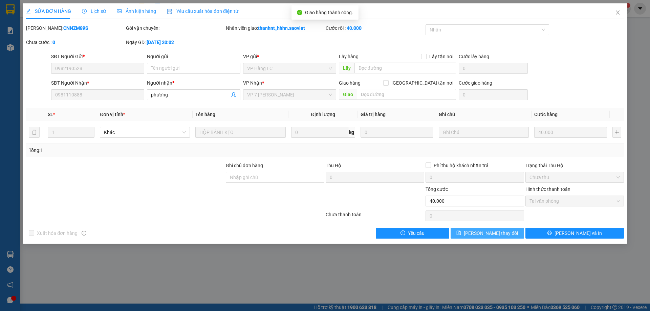
click at [477, 234] on button "[PERSON_NAME] thay đổi" at bounding box center [487, 233] width 73 height 11
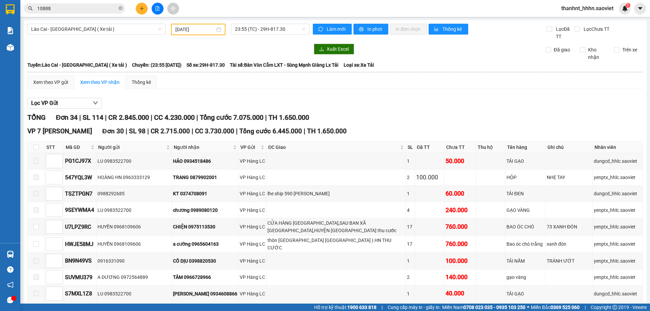
click at [81, 6] on input "10888" at bounding box center [77, 8] width 80 height 7
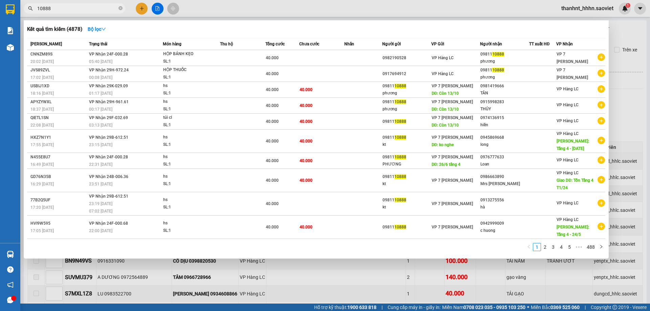
click at [81, 6] on input "10888" at bounding box center [77, 8] width 80 height 7
paste input "0984253010"
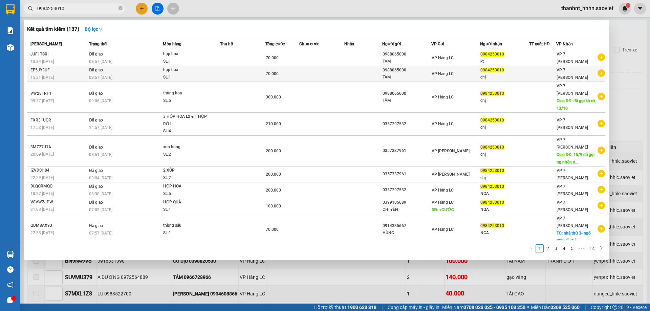
type input "0984253010"
click at [207, 74] on div "SL: 1" at bounding box center [188, 77] width 51 height 7
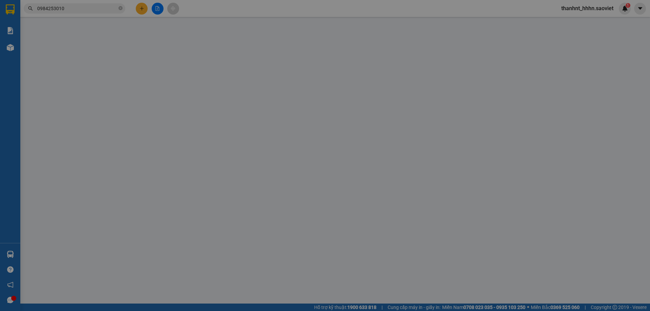
type input "0988065000"
type input "TÂM"
type input "0984253010"
type input "chị"
type input "0"
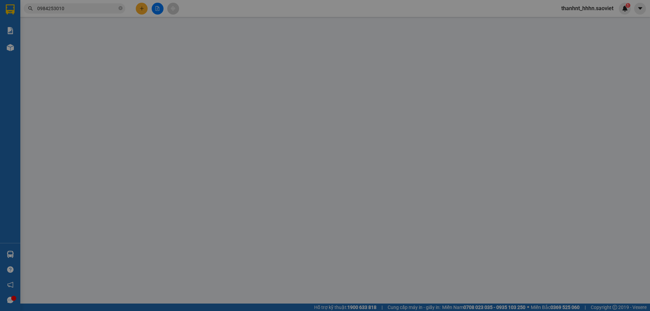
type input "70.000"
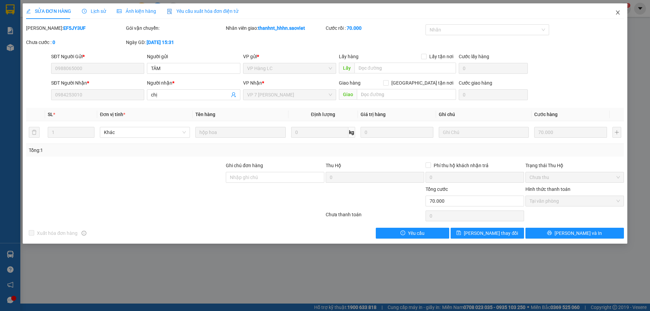
click at [613, 14] on span "Close" at bounding box center [617, 12] width 19 height 19
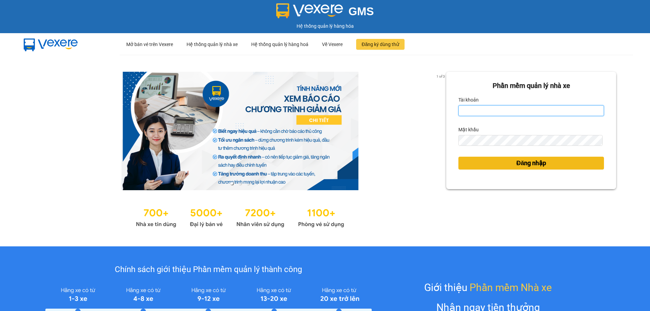
type input "thanhnt_hhhn.saoviet"
click at [525, 162] on span "Đăng nhập" at bounding box center [531, 162] width 30 height 9
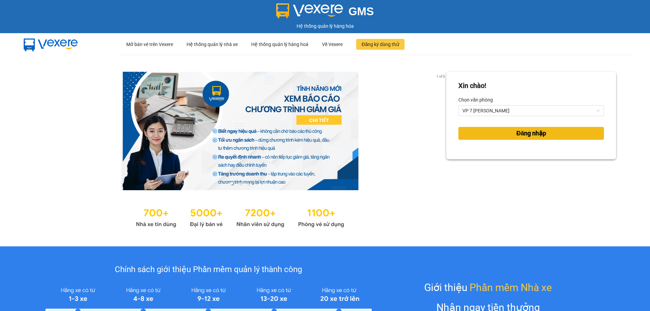
click at [506, 134] on button "Đăng nhập" at bounding box center [531, 133] width 146 height 13
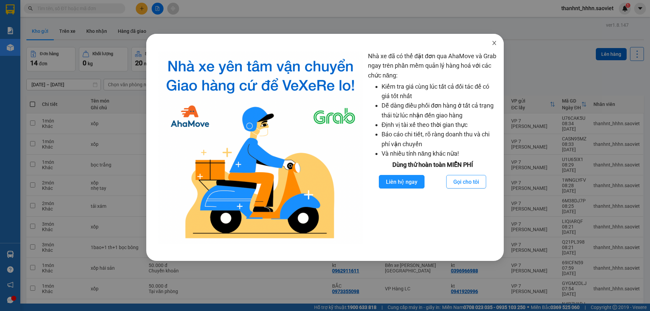
click at [494, 43] on icon "close" at bounding box center [494, 43] width 4 height 4
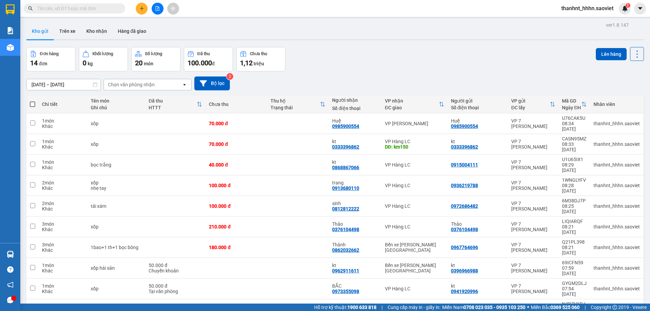
click at [68, 10] on input "text" at bounding box center [77, 8] width 80 height 7
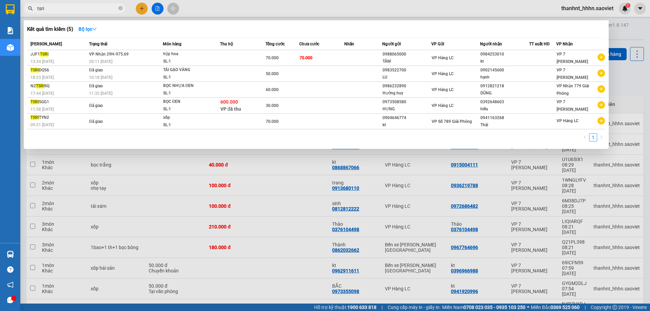
type input "tsri"
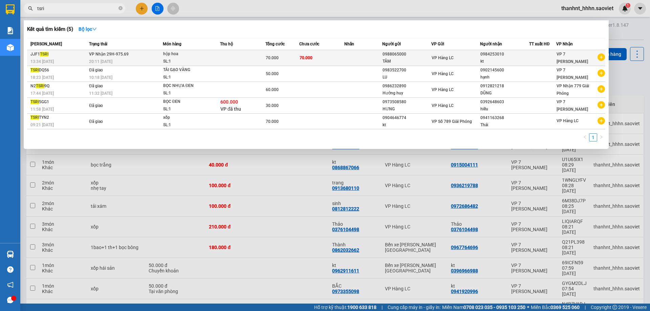
click at [248, 54] on td at bounding box center [242, 58] width 45 height 16
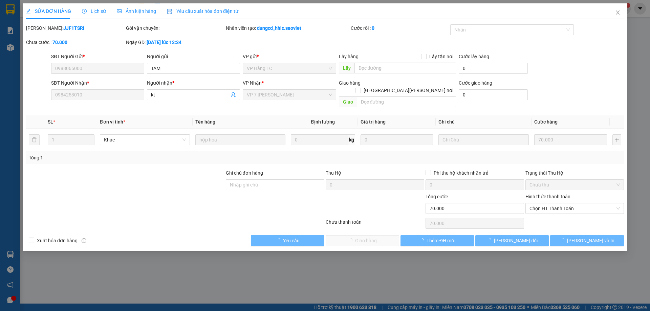
type input "0988065000"
type input "TÂM"
type input "0984253010"
type input "kt"
type input "0"
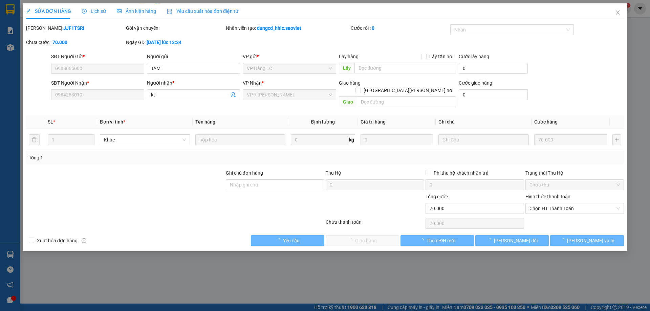
type input "70.000"
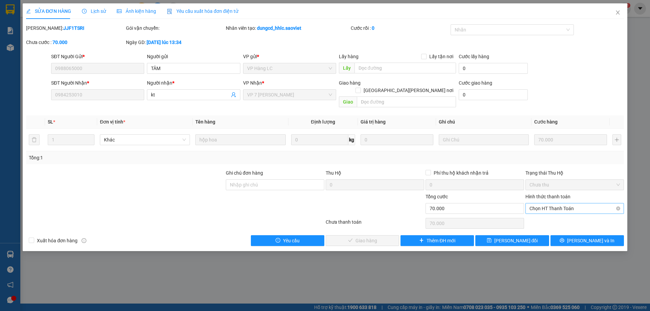
click at [545, 203] on span "Chọn HT Thanh Toán" at bounding box center [574, 208] width 90 height 10
click at [540, 217] on div "Tại văn phòng" at bounding box center [574, 214] width 90 height 7
type input "0"
click at [360, 237] on span "[PERSON_NAME] và Giao hàng" at bounding box center [384, 240] width 91 height 7
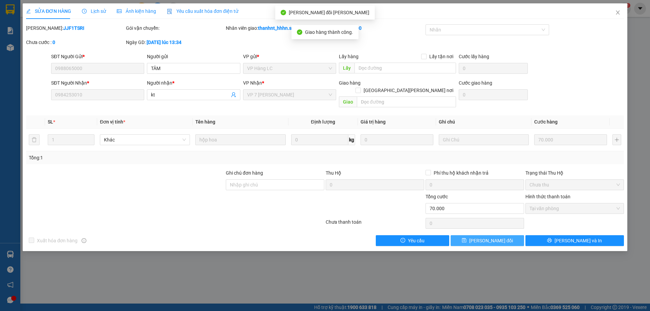
click at [481, 237] on span "[PERSON_NAME] thay đổi" at bounding box center [491, 240] width 44 height 7
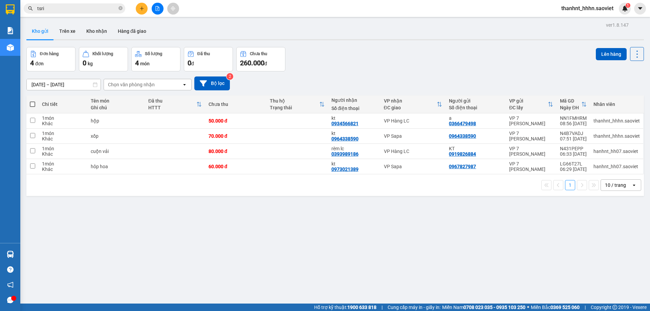
click at [109, 8] on input "tsri" at bounding box center [77, 8] width 80 height 7
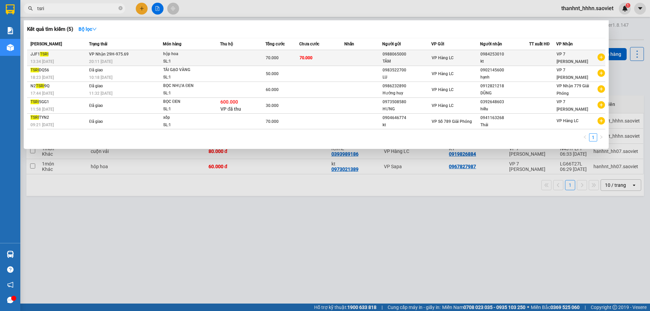
click at [166, 56] on div "hộp hoa" at bounding box center [188, 53] width 51 height 7
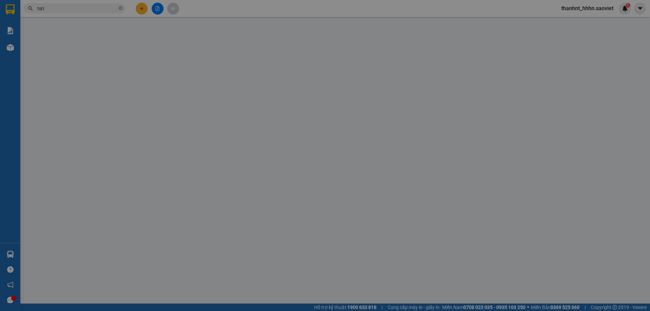
type input "0988065000"
type input "TÂM"
type input "0984253010"
type input "kt"
type input "0"
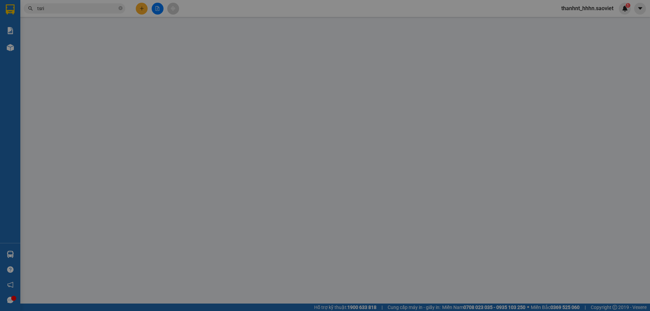
type input "70.000"
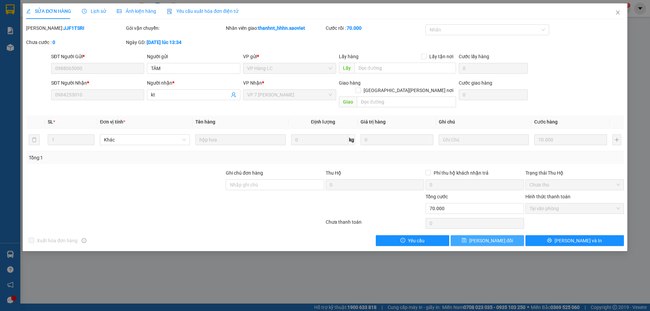
click at [503, 237] on span "[PERSON_NAME] thay đổi" at bounding box center [491, 240] width 44 height 7
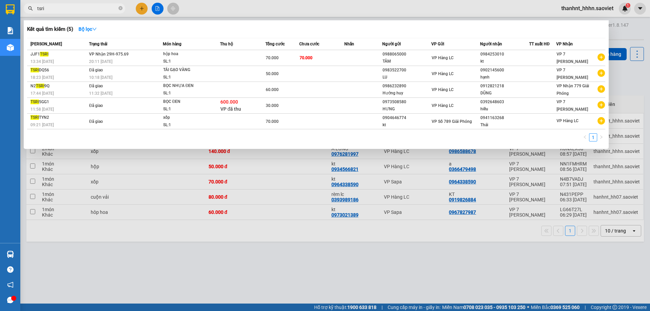
click at [62, 7] on input "tsri" at bounding box center [77, 8] width 80 height 7
type input "t"
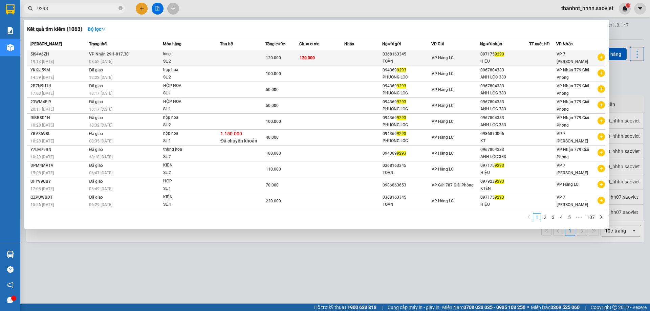
type input "9293"
click at [195, 58] on div "kieẹn" at bounding box center [188, 53] width 51 height 7
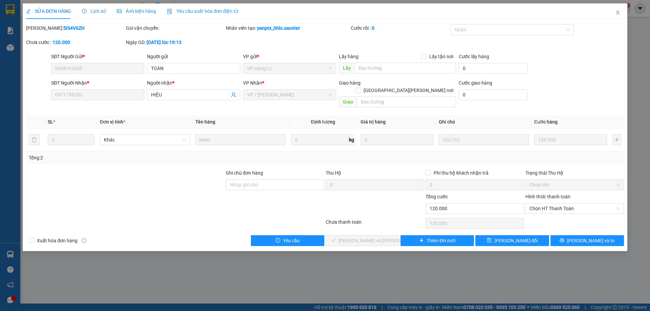
type input "0368163345"
type input "TOÀN"
type input "0971759293"
type input "HIỆU"
type input "0"
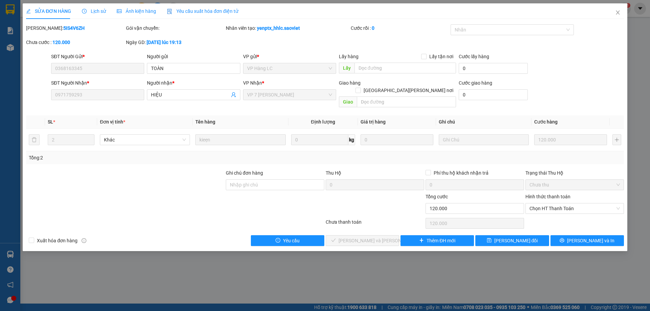
type input "120.000"
click at [545, 203] on span "Chọn HT Thanh Toán" at bounding box center [574, 208] width 90 height 10
click at [543, 215] on div "Tại văn phòng" at bounding box center [574, 214] width 90 height 7
type input "0"
click at [373, 237] on span "[PERSON_NAME] và Giao hàng" at bounding box center [384, 240] width 91 height 7
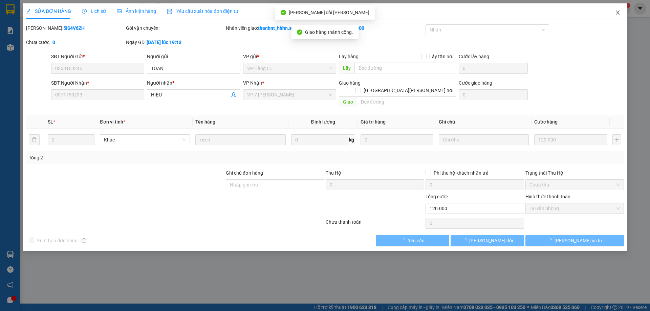
click at [620, 12] on icon "close" at bounding box center [617, 12] width 5 height 5
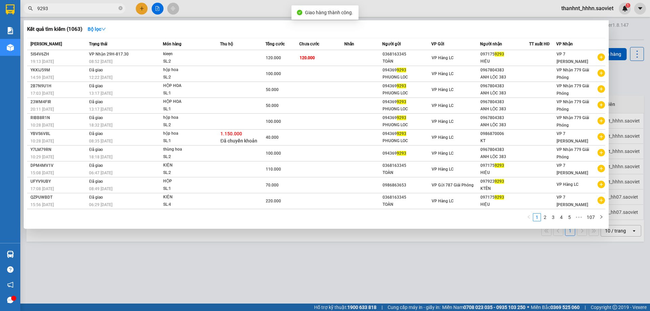
click at [69, 10] on input "9293" at bounding box center [77, 8] width 80 height 7
type input "9"
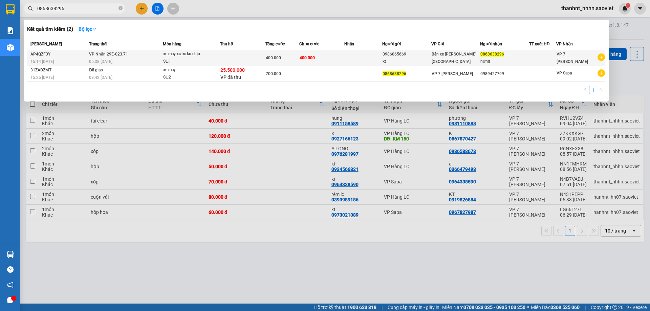
type input "0868638296"
click at [341, 61] on td "400.000" at bounding box center [321, 58] width 45 height 16
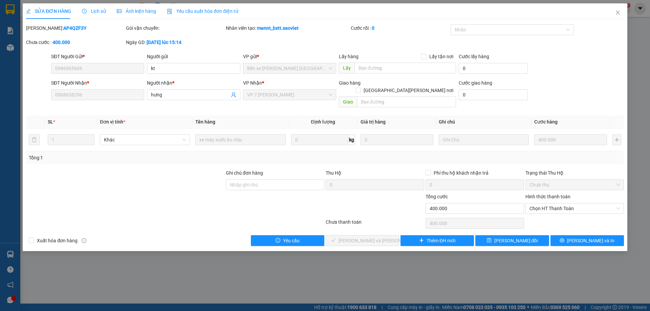
type input "0986065669"
type input "kt"
type input "0868638296"
type input "hưng"
type input "0"
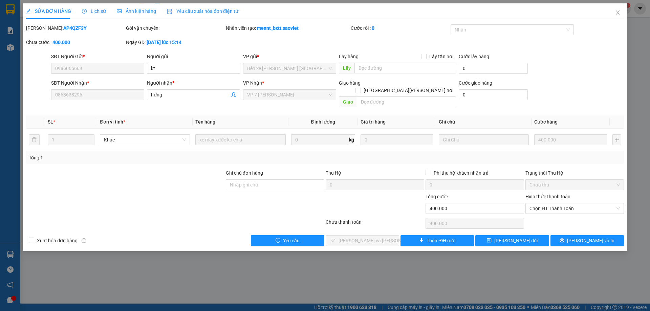
type input "400.000"
click at [545, 203] on span "Chọn HT Thanh Toán" at bounding box center [574, 208] width 90 height 10
click at [542, 222] on div "Chuyển khoản" at bounding box center [574, 225] width 90 height 7
type input "0"
click at [383, 237] on span "[PERSON_NAME] và Giao hàng" at bounding box center [384, 240] width 91 height 7
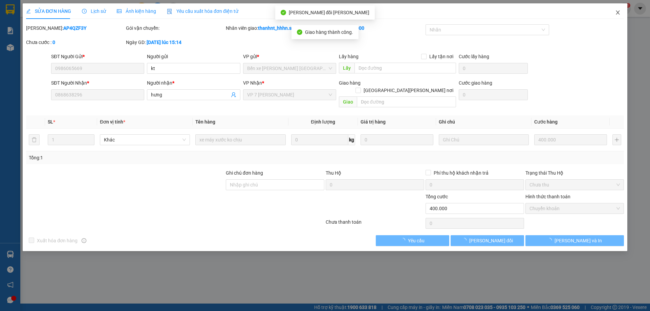
click at [615, 12] on icon "close" at bounding box center [617, 12] width 5 height 5
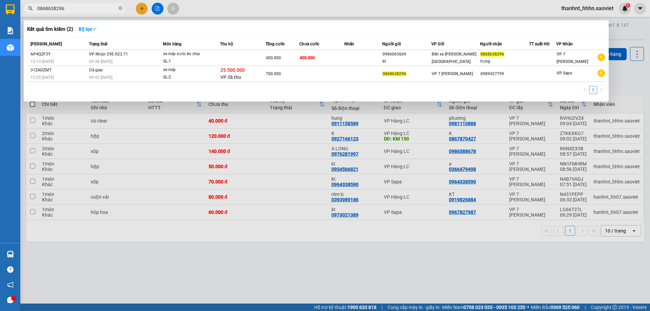
click at [74, 9] on input "0868638296" at bounding box center [77, 8] width 80 height 7
click at [74, 3] on span "0868638296" at bounding box center [75, 8] width 102 height 10
click at [66, 12] on input "0868638296" at bounding box center [77, 8] width 80 height 7
type input "0"
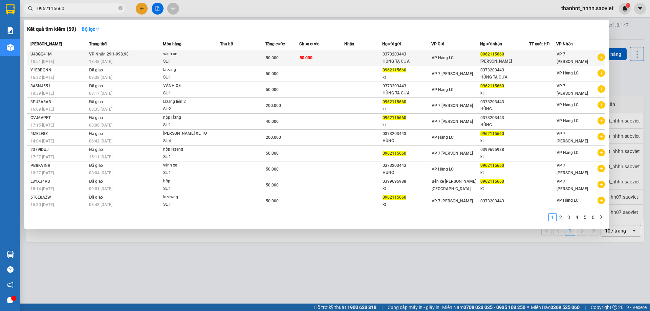
type input "0962115660"
click at [265, 55] on td "50.000" at bounding box center [282, 58] width 34 height 16
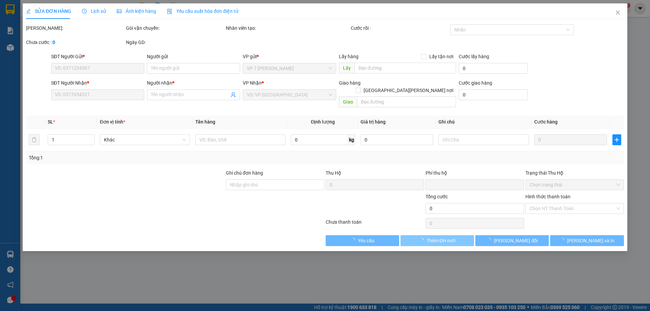
type input "0373203443"
type input "HÙNG TẠ CƯA"
type input "0962115660"
type input "thành oto hn"
type input "0"
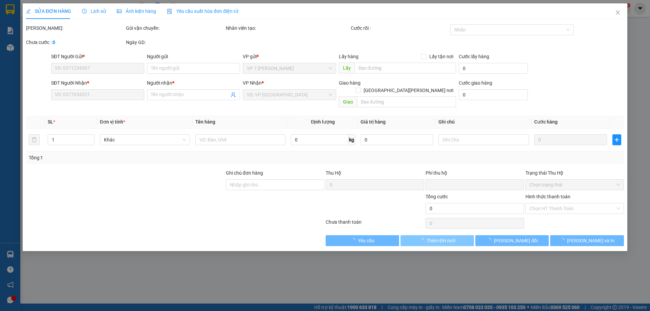
type input "50.000"
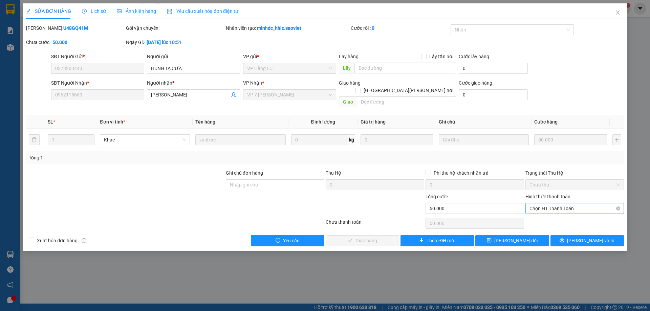
click at [539, 203] on span "Chọn HT Thanh Toán" at bounding box center [574, 208] width 90 height 10
click at [538, 210] on div "Tại văn phòng" at bounding box center [574, 214] width 99 height 11
type input "0"
click at [378, 237] on span "[PERSON_NAME] và Giao hàng" at bounding box center [384, 240] width 91 height 7
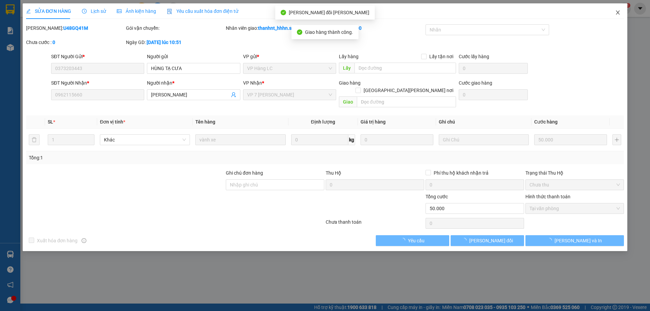
click at [616, 13] on icon "close" at bounding box center [617, 12] width 5 height 5
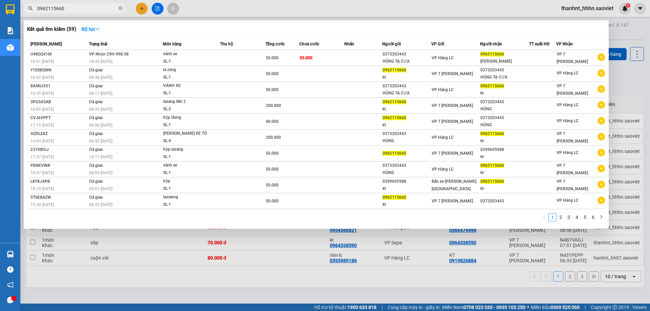
click at [77, 7] on input "0962115660" at bounding box center [77, 8] width 80 height 7
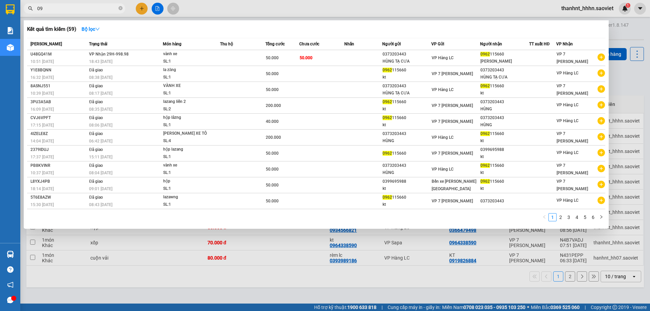
type input "0"
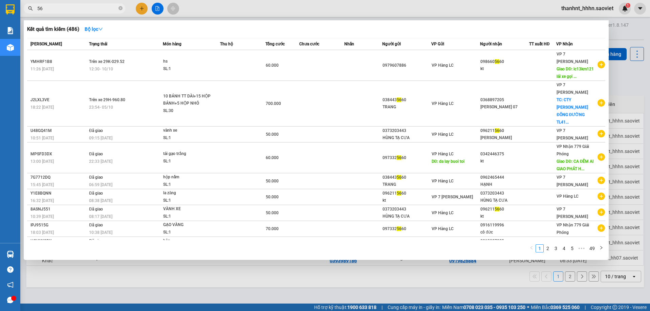
type input "5"
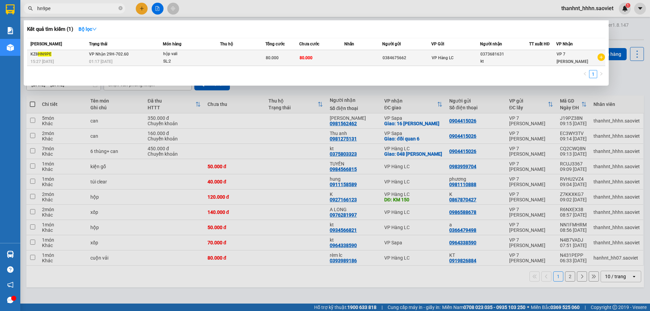
type input "hn9pe"
click at [347, 58] on td at bounding box center [363, 58] width 38 height 16
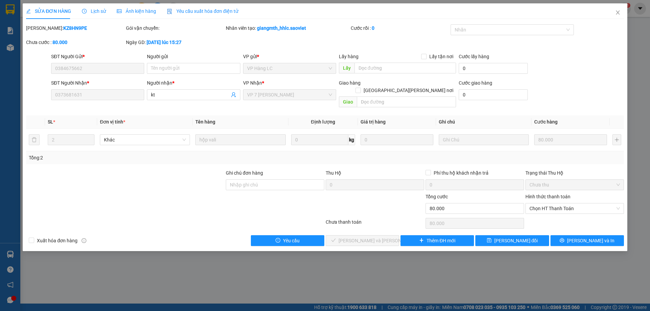
type input "0384675662"
type input "0373681631"
type input "kt"
type input "0"
type input "80.000"
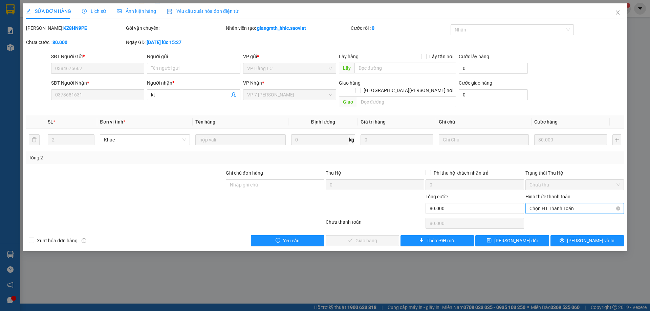
click at [557, 203] on span "Chọn HT Thanh Toán" at bounding box center [574, 208] width 90 height 10
click at [543, 212] on div "Tại văn phòng" at bounding box center [574, 214] width 90 height 7
type input "0"
click at [373, 237] on span "[PERSON_NAME] và Giao hàng" at bounding box center [384, 240] width 91 height 7
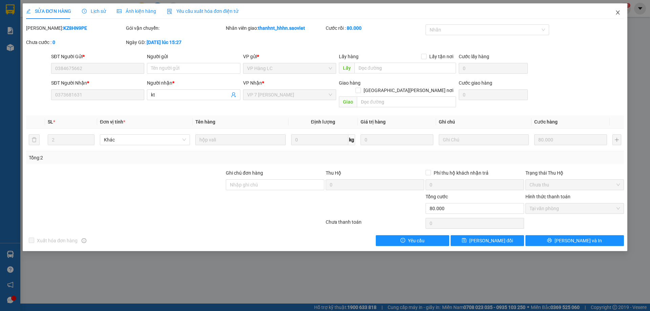
click at [617, 7] on span "Close" at bounding box center [617, 12] width 19 height 19
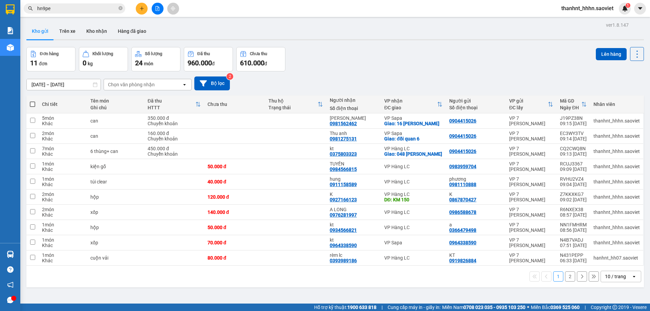
click at [64, 2] on div "Kết quả tìm kiếm ( 1 ) Bộ lọc Mã ĐH Trạng thái Món hàng Thu hộ Tổng cước Chưa c…" at bounding box center [325, 8] width 650 height 17
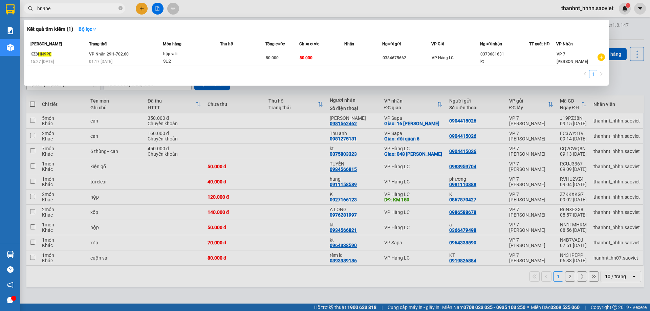
click at [67, 8] on input "hn9pe" at bounding box center [77, 8] width 80 height 7
click at [61, 7] on input "hn9pe" at bounding box center [77, 8] width 80 height 7
type input "h"
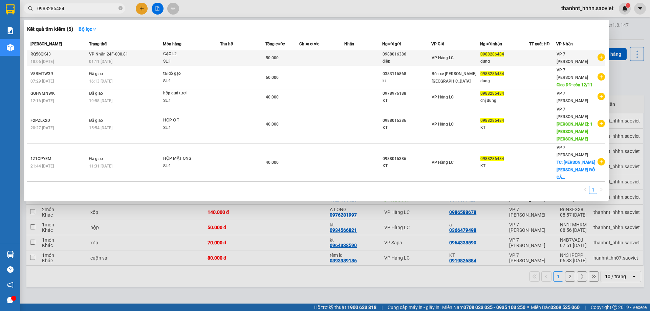
type input "0988286484"
click at [218, 57] on span "GẠO L2 SL: 1" at bounding box center [191, 57] width 57 height 15
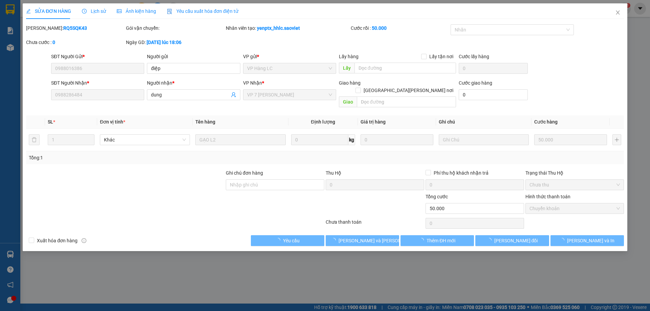
type input "0988016386"
type input "điệp"
type input "0988286484"
type input "dung"
type input "0"
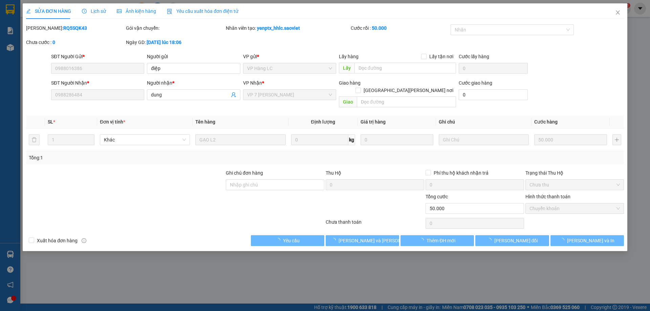
type input "50.000"
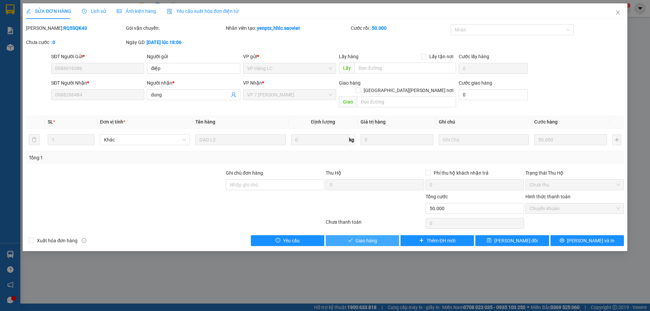
click at [380, 235] on button "Giao hàng" at bounding box center [362, 240] width 73 height 11
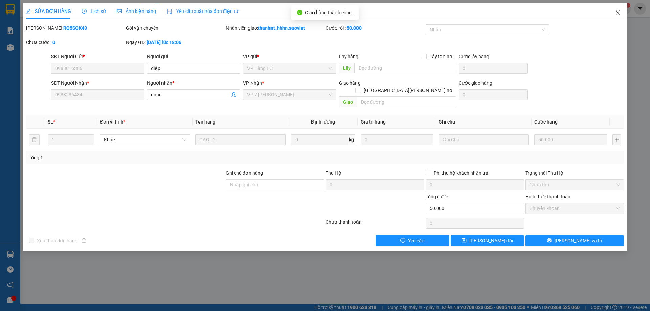
click at [618, 12] on icon "close" at bounding box center [617, 12] width 5 height 5
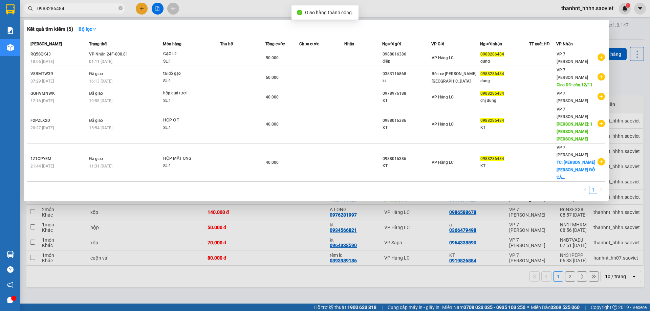
click at [86, 9] on input "0988286484" at bounding box center [77, 8] width 80 height 7
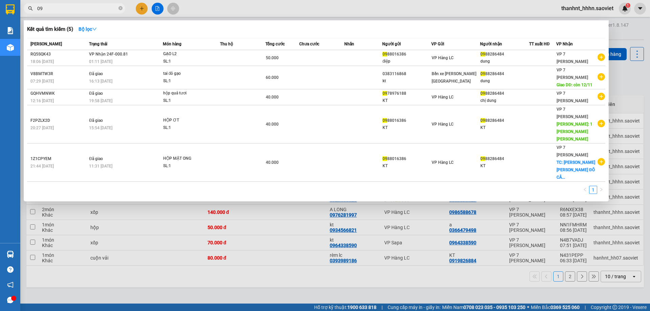
type input "0"
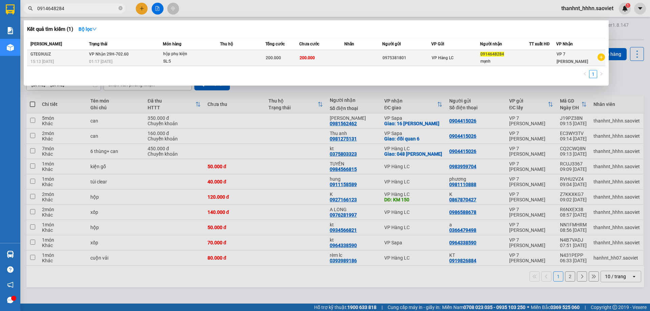
type input "0914648284"
click at [341, 52] on td "200.000" at bounding box center [321, 58] width 45 height 16
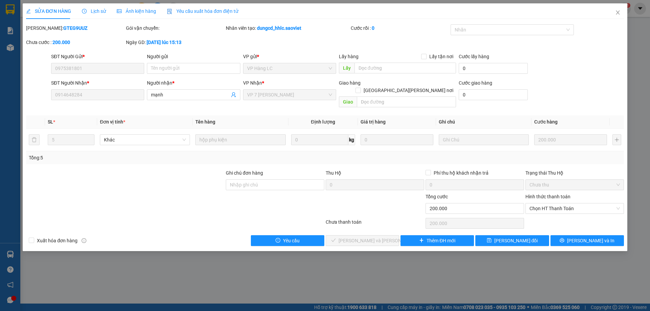
type input "0975381801"
type input "0914648284"
type input "mạnh"
type input "0"
type input "200.000"
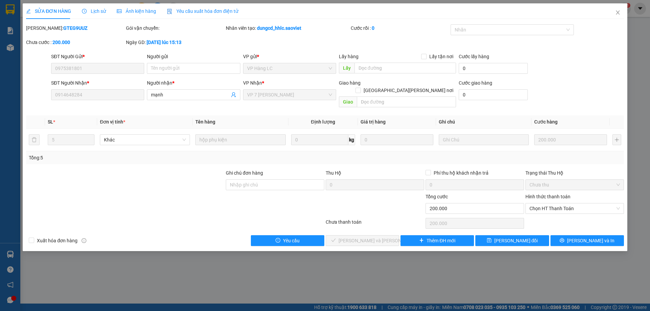
type input "200.000"
click at [377, 70] on input "text" at bounding box center [405, 68] width 102 height 11
type input "ship"
click at [505, 237] on span "[PERSON_NAME] thay đổi" at bounding box center [516, 240] width 44 height 7
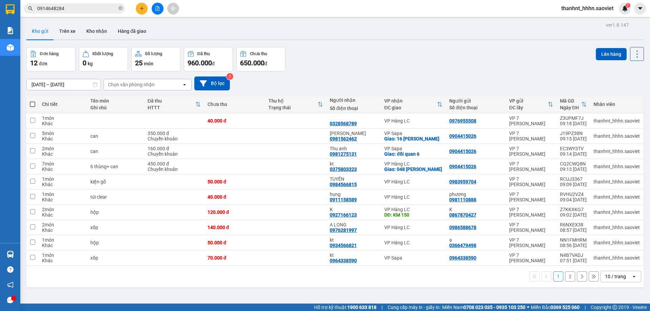
click at [81, 8] on input "0914648284" at bounding box center [77, 8] width 80 height 7
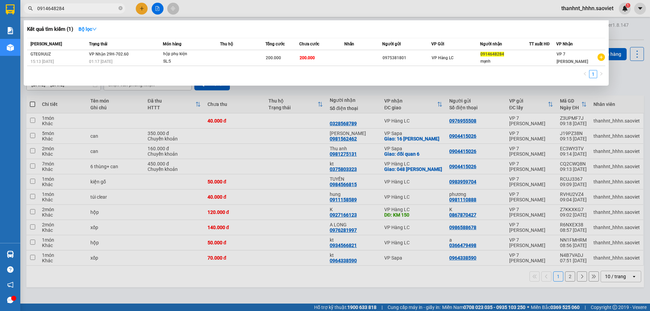
click at [85, 7] on input "0914648284" at bounding box center [77, 8] width 80 height 7
type input "0"
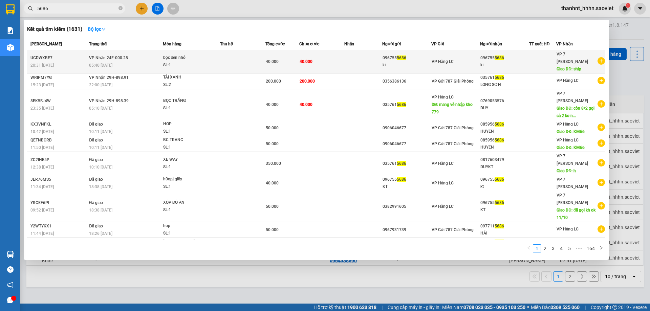
type input "5686"
click at [311, 59] on span "40.000" at bounding box center [306, 61] width 13 height 5
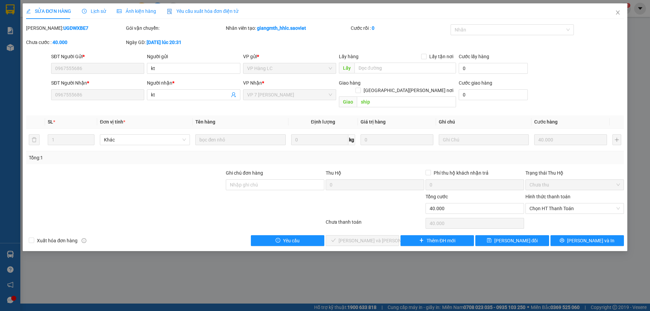
type input "0967555686"
type input "kt"
type input "0967555686"
type input "kt"
type input "ship"
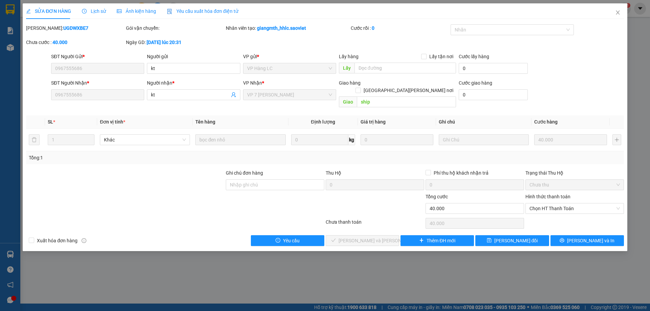
type input "0"
type input "40.000"
click at [555, 203] on span "Chọn HT Thanh Toán" at bounding box center [574, 208] width 90 height 10
click at [553, 209] on div "Tại văn phòng" at bounding box center [574, 214] width 99 height 11
type input "0"
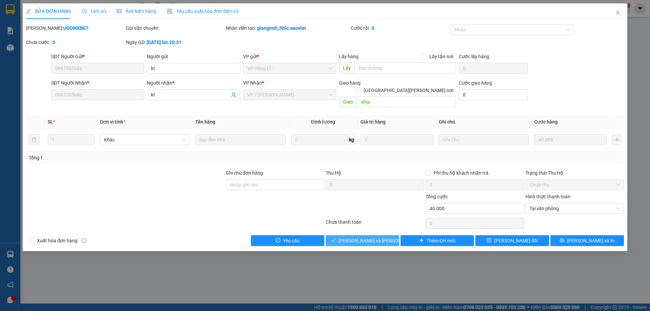
click at [387, 235] on button "[PERSON_NAME] và Giao hàng" at bounding box center [362, 240] width 73 height 11
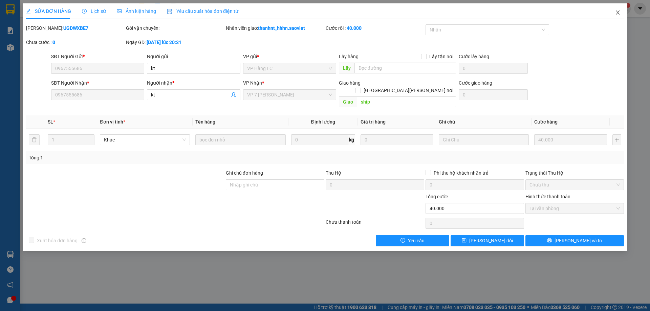
click at [615, 11] on icon "close" at bounding box center [617, 12] width 5 height 5
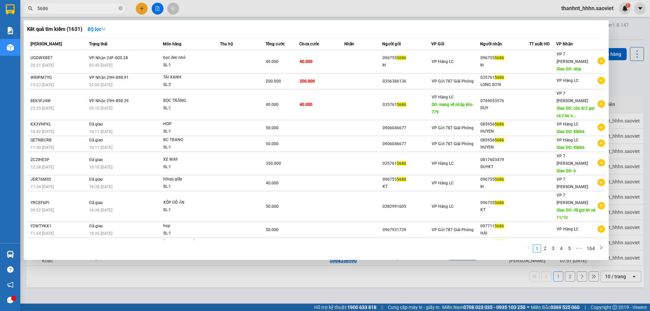
click at [62, 9] on input "5686" at bounding box center [77, 8] width 80 height 7
type input "5"
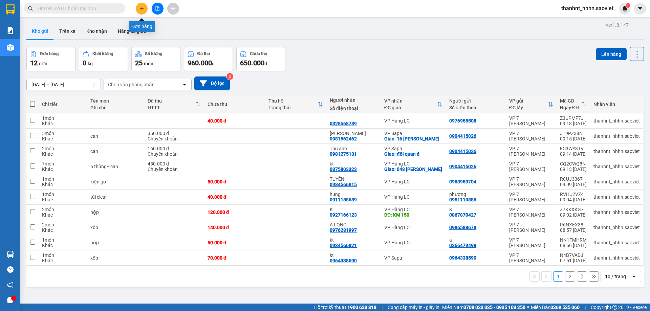
click at [141, 6] on icon "plus" at bounding box center [141, 8] width 5 height 5
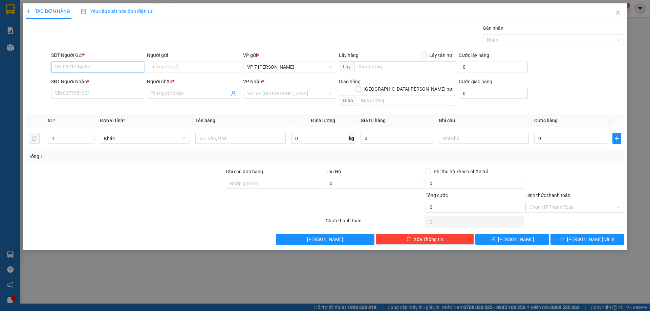
click at [94, 66] on input "SĐT Người Gửi *" at bounding box center [97, 67] width 93 height 11
type input "0985610168"
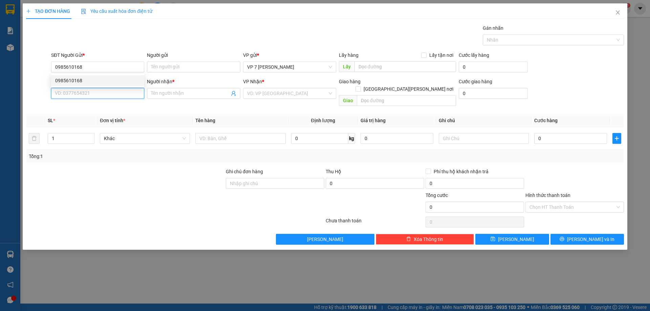
click at [87, 92] on input "SĐT Người Nhận *" at bounding box center [97, 93] width 93 height 11
type input "0827622668"
click at [159, 92] on input "Người nhận *" at bounding box center [190, 93] width 78 height 7
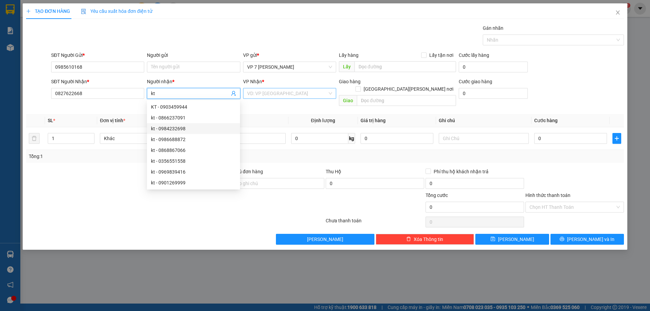
type input "kt"
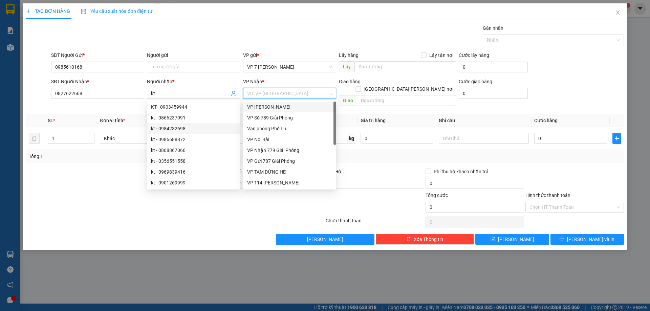
click at [269, 95] on input "search" at bounding box center [287, 93] width 80 height 10
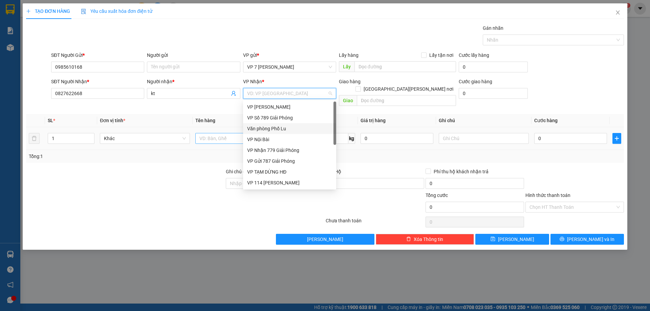
click at [273, 130] on div "Văn phòng Phố Lu" at bounding box center [289, 128] width 85 height 7
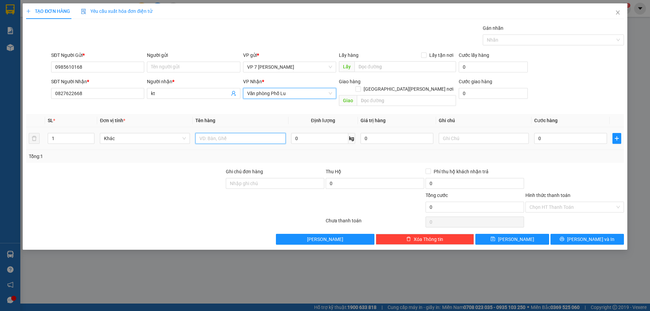
click at [207, 133] on input "text" at bounding box center [240, 138] width 90 height 11
type input "xốp hải sản"
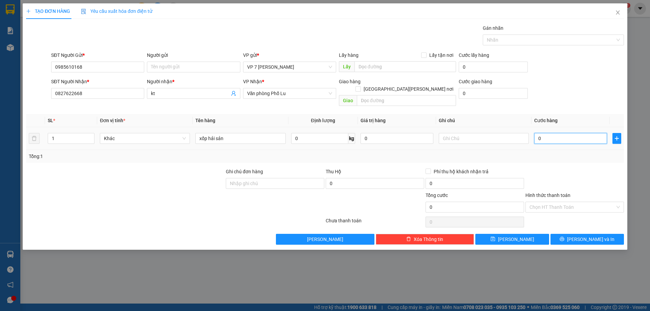
click at [557, 133] on input "0" at bounding box center [570, 138] width 73 height 11
type input "7"
type input "70"
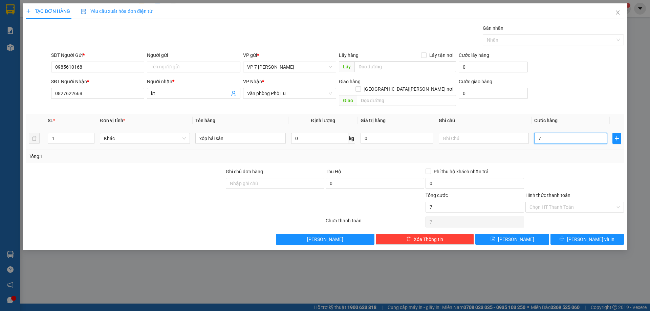
type input "70"
type input "700"
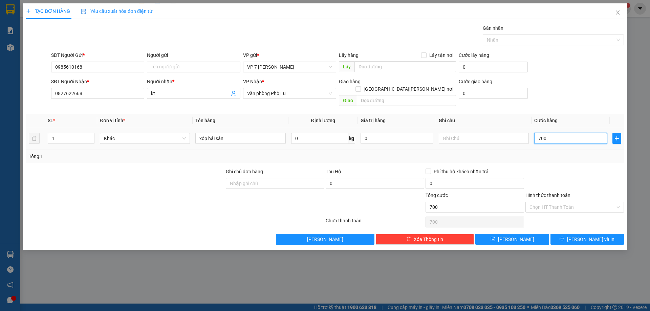
type input "7.000"
type input "70.000"
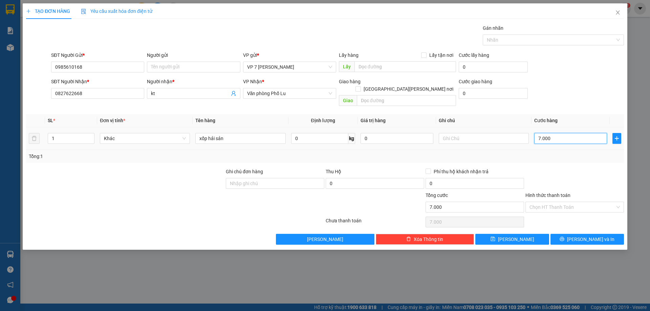
type input "70.000"
click at [567, 234] on button "[PERSON_NAME] và In" at bounding box center [586, 239] width 73 height 11
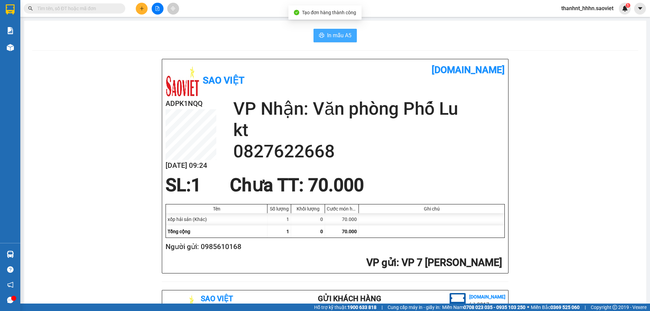
click at [332, 31] on span "In mẫu A5" at bounding box center [339, 35] width 24 height 8
click at [74, 10] on input "text" at bounding box center [77, 8] width 80 height 7
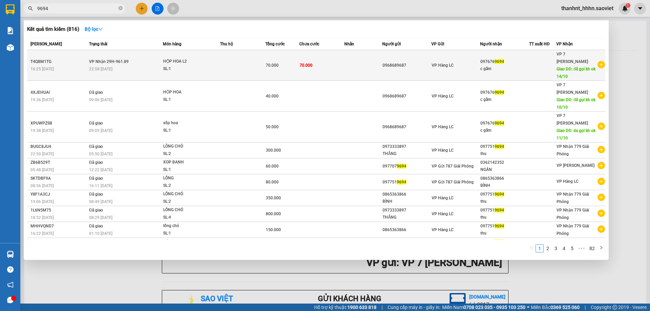
type input "9694"
click at [337, 61] on td "70.000" at bounding box center [321, 65] width 45 height 31
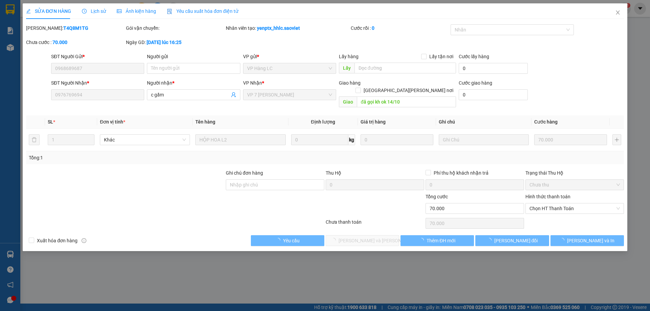
type input "0968689687"
type input "0976769694"
type input "c gấm"
type input "đã gọi kh ok 14/10"
type input "0"
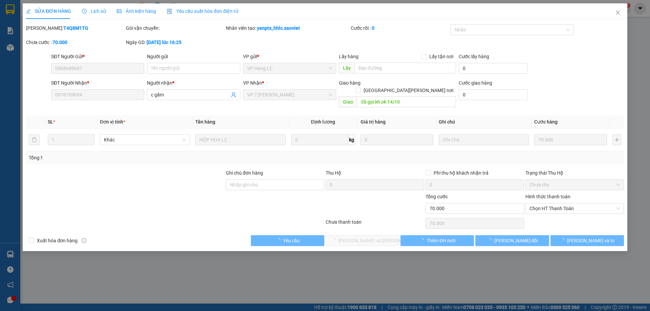
type input "70.000"
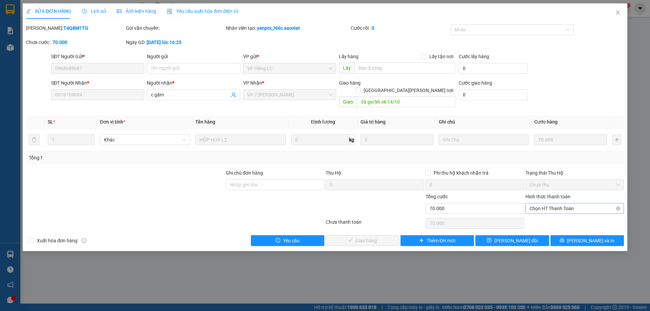
click at [546, 203] on span "Chọn HT Thanh Toán" at bounding box center [574, 208] width 90 height 10
click at [537, 223] on div "Chuyển khoản" at bounding box center [574, 225] width 90 height 7
type input "0"
click at [374, 237] on span "[PERSON_NAME] và Giao hàng" at bounding box center [384, 240] width 91 height 7
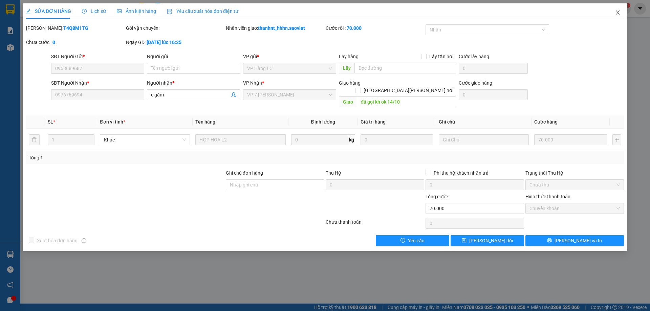
click at [617, 11] on icon "close" at bounding box center [617, 12] width 5 height 5
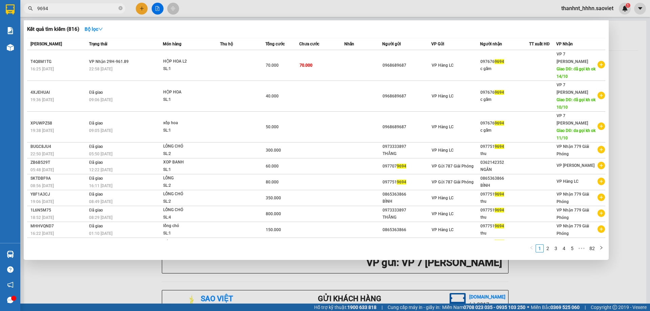
click at [48, 10] on input "9694" at bounding box center [77, 8] width 80 height 7
type input "9"
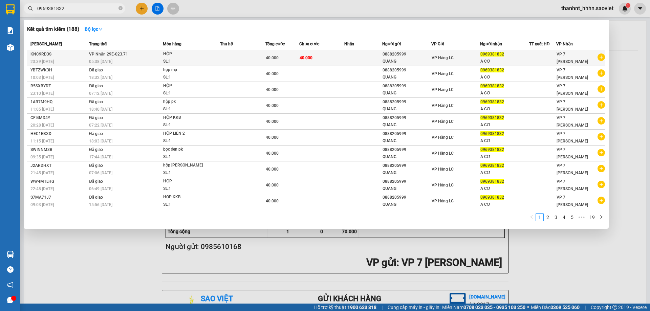
type input "0969381832"
click at [189, 56] on div "HỘP" at bounding box center [188, 53] width 51 height 7
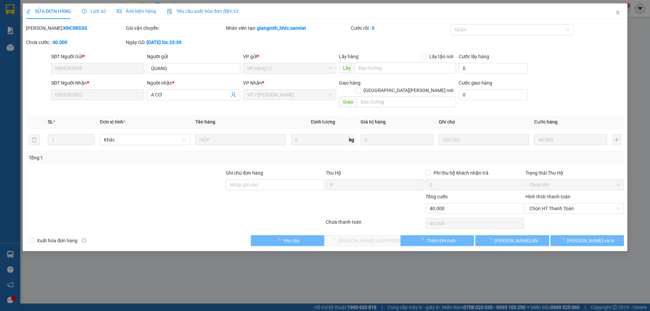
type input "0888205999"
type input "QUANG"
type input "0969381832"
type input "A CƠ"
type input "0"
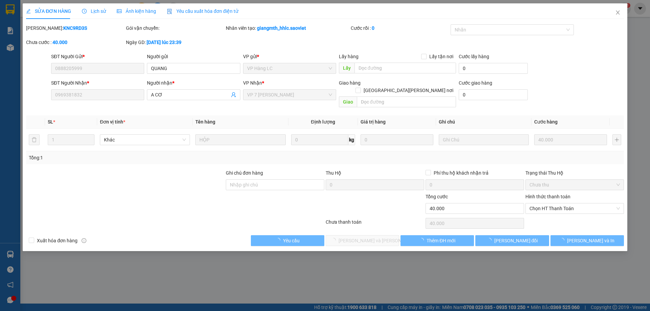
type input "40.000"
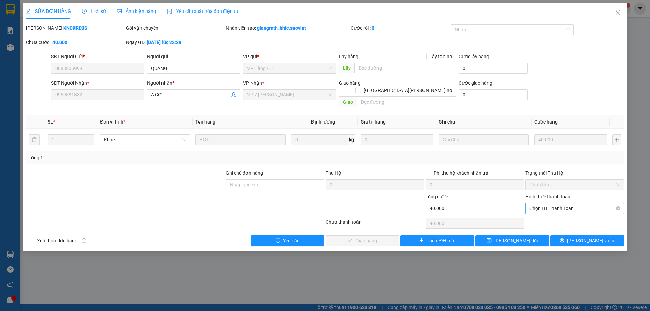
click at [556, 203] on span "Chọn HT Thanh Toán" at bounding box center [574, 208] width 90 height 10
click at [539, 226] on div "Chuyển khoản" at bounding box center [574, 225] width 90 height 7
type input "0"
drag, startPoint x: 392, startPoint y: 232, endPoint x: 541, endPoint y: 174, distance: 160.0
click at [391, 235] on button "[PERSON_NAME] và Giao hàng" at bounding box center [362, 240] width 73 height 11
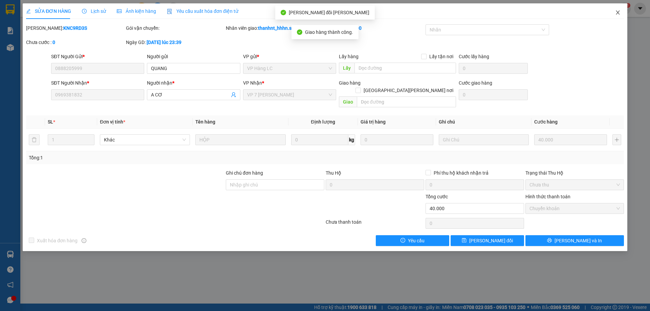
click at [622, 12] on span "Close" at bounding box center [617, 12] width 19 height 19
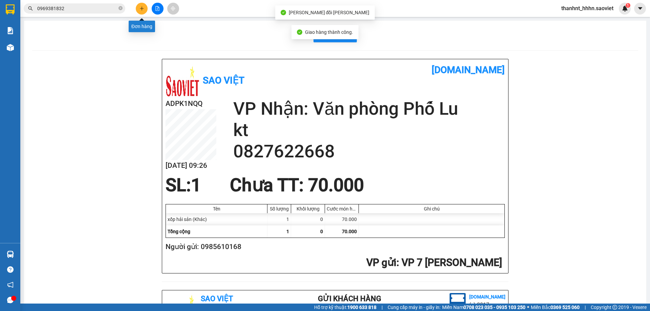
click at [142, 8] on icon "plus" at bounding box center [141, 8] width 5 height 5
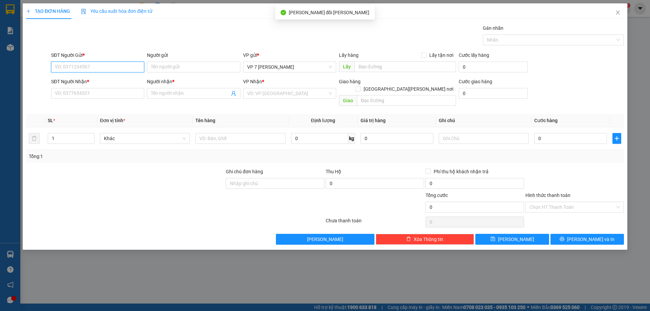
click at [98, 67] on input "SĐT Người Gửi *" at bounding box center [97, 67] width 93 height 11
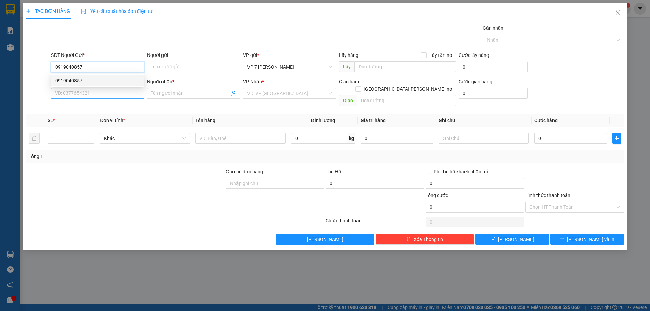
type input "0919040857"
click at [87, 94] on input "SĐT Người Nhận *" at bounding box center [97, 93] width 93 height 11
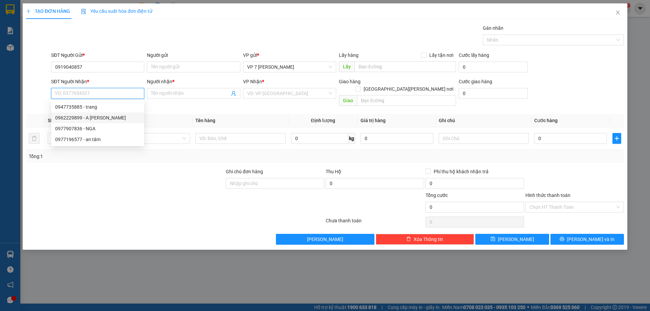
click at [92, 115] on div "0962229899 - A MẠNH" at bounding box center [97, 117] width 85 height 7
type input "0962229899"
type input "A MẠNH"
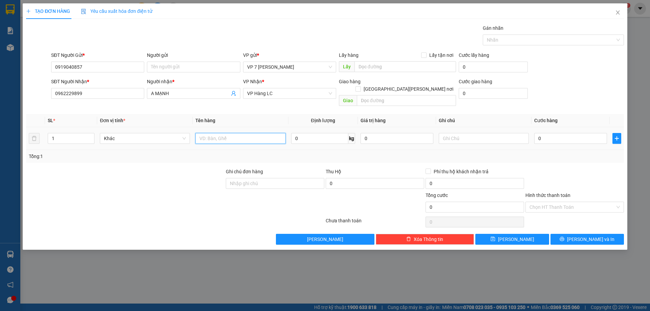
click at [211, 133] on input "text" at bounding box center [240, 138] width 90 height 11
type input "xốp hoa quả"
click at [552, 133] on input "0" at bounding box center [570, 138] width 73 height 11
type input "6"
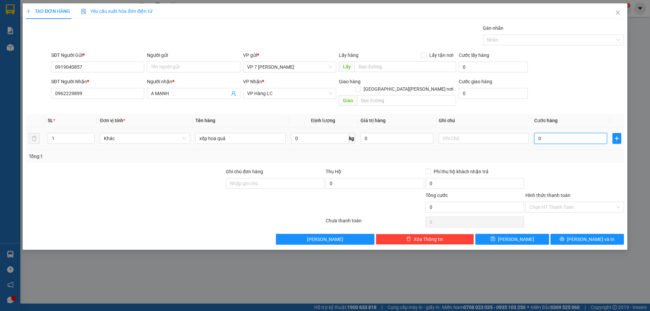
type input "6"
type input "60"
type input "600"
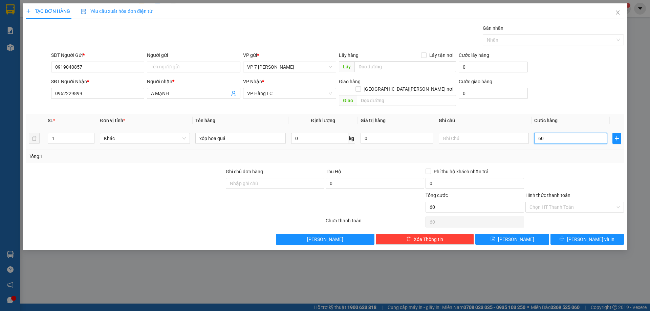
type input "600"
type input "6.000"
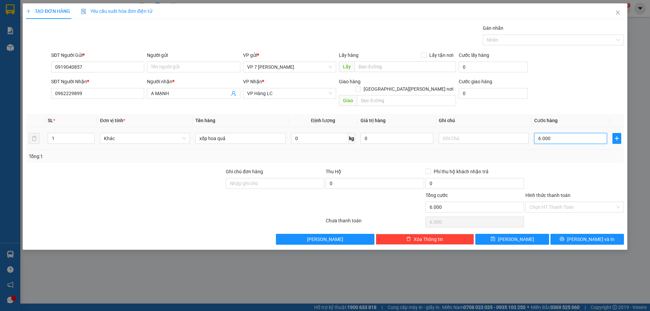
type input "60.000"
click at [587, 236] on span "[PERSON_NAME] và In" at bounding box center [590, 239] width 47 height 7
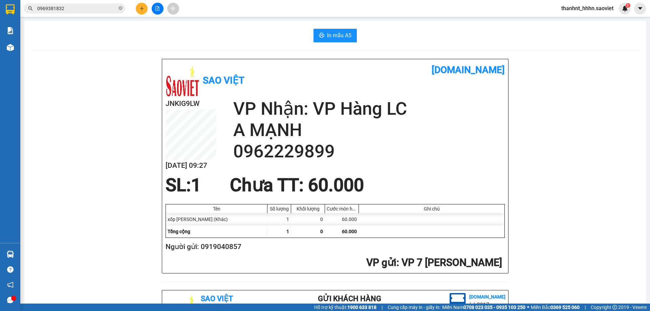
click at [94, 10] on input "0969381832" at bounding box center [77, 8] width 80 height 7
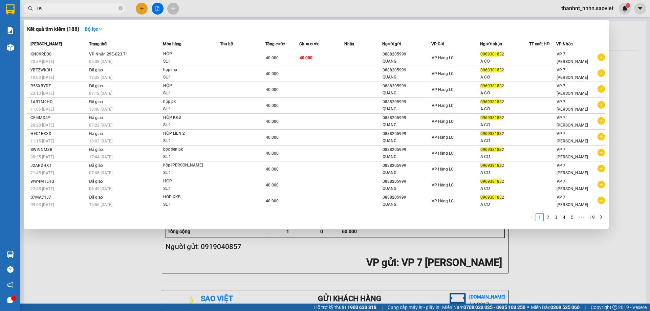
type input "0"
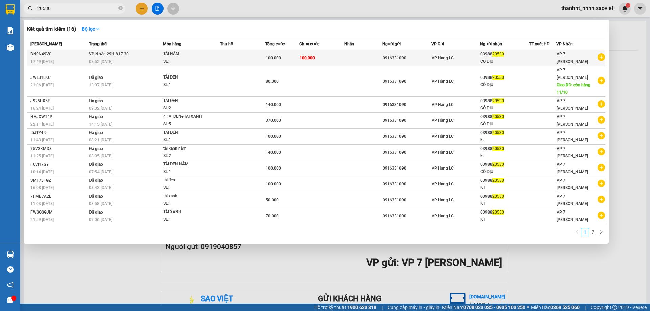
type input "20530"
click at [245, 61] on td at bounding box center [242, 58] width 45 height 16
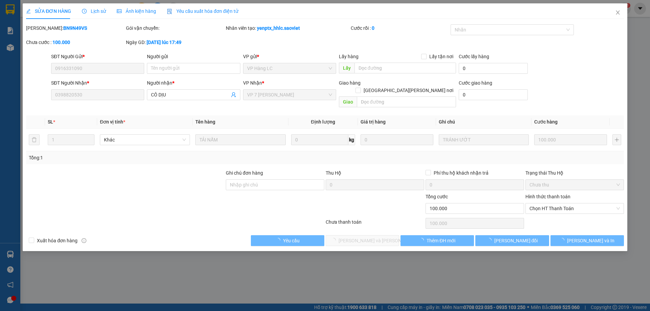
type input "0916331090"
type input "0398820530"
type input "CÔ DỊU"
type input "0"
type input "100.000"
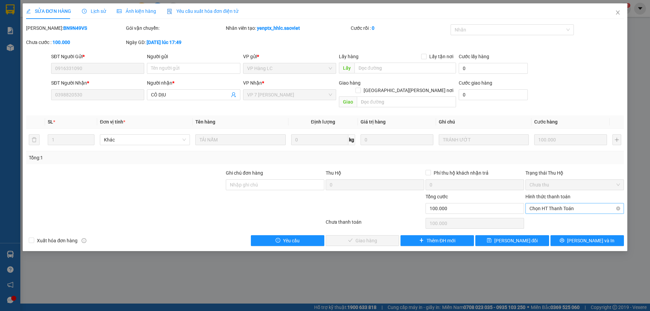
click at [572, 203] on span "Chọn HT Thanh Toán" at bounding box center [574, 208] width 90 height 10
click at [552, 226] on div "Chuyển khoản" at bounding box center [574, 225] width 90 height 7
type input "0"
click at [392, 235] on button "[PERSON_NAME] và Giao hàng" at bounding box center [362, 240] width 73 height 11
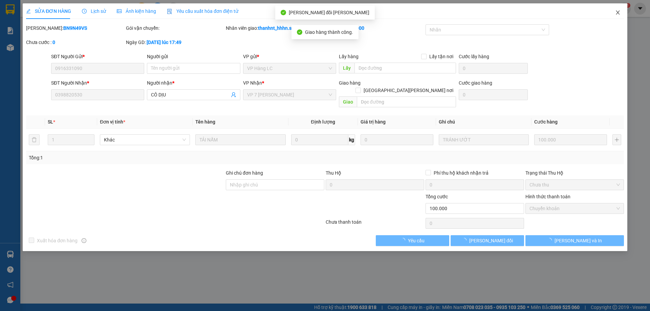
click at [618, 14] on icon "close" at bounding box center [618, 12] width 4 height 4
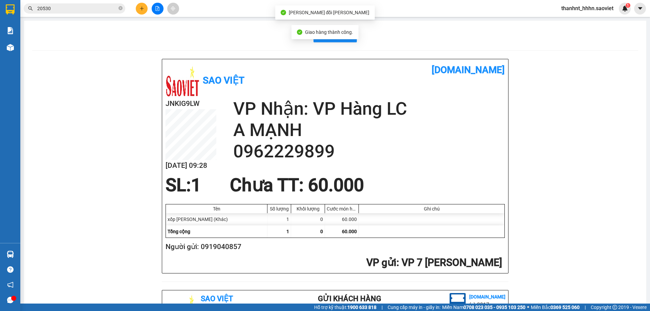
click at [87, 12] on input "20530" at bounding box center [77, 8] width 80 height 7
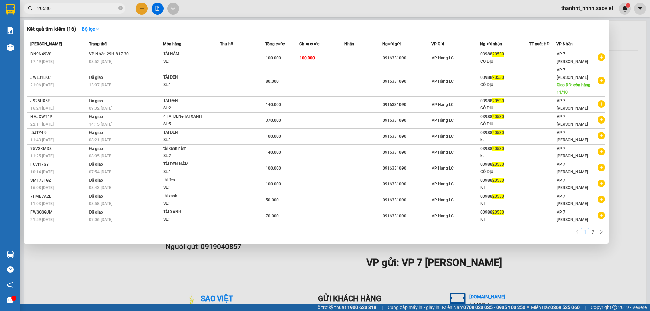
click at [145, 9] on div at bounding box center [325, 155] width 650 height 311
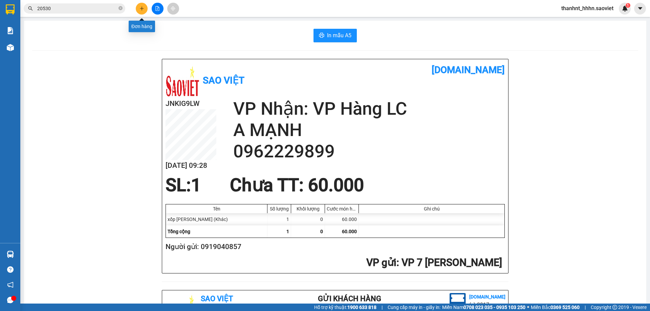
click at [143, 7] on icon "plus" at bounding box center [141, 8] width 5 height 5
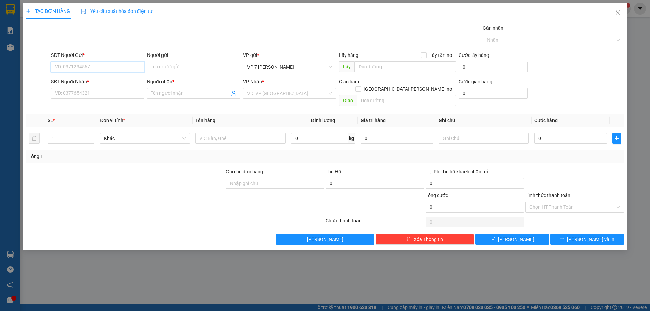
click at [80, 69] on input "SĐT Người Gửi *" at bounding box center [97, 67] width 93 height 11
type input "0762265882"
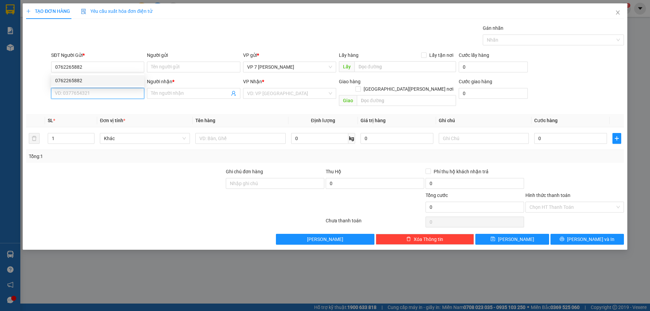
click at [78, 94] on input "SĐT Người Nhận *" at bounding box center [97, 93] width 93 height 11
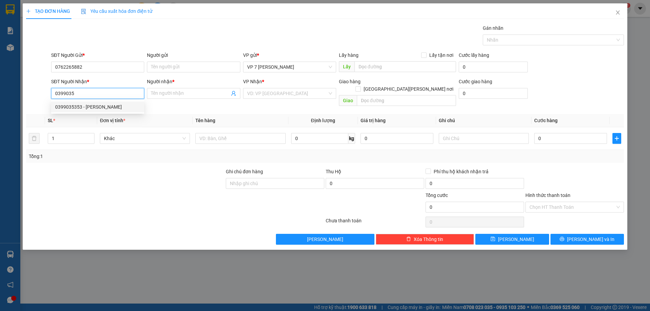
click at [87, 104] on div "0399035353 - VÂN MẠNH" at bounding box center [97, 106] width 85 height 7
type input "0399035353"
type input "VÂN MẠNH"
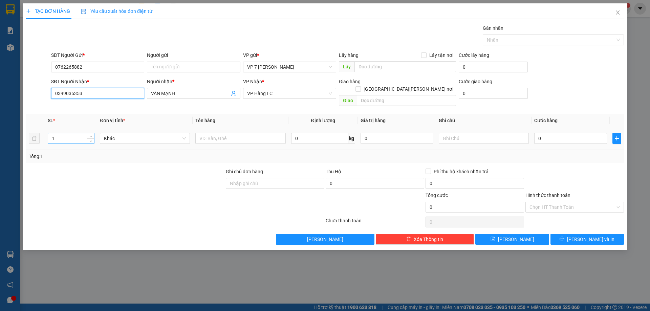
type input "0399035353"
click at [55, 133] on input "1" at bounding box center [71, 138] width 46 height 10
type input "6"
click at [249, 133] on input "text" at bounding box center [240, 138] width 90 height 11
type input "kiện hoa quả"
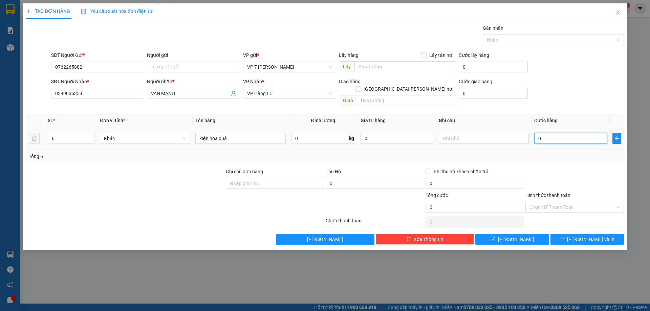
click at [582, 133] on input "0" at bounding box center [570, 138] width 73 height 11
type input "2"
type input "24"
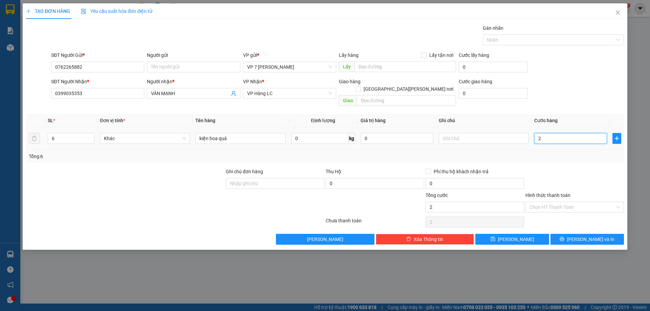
type input "24"
type input "240"
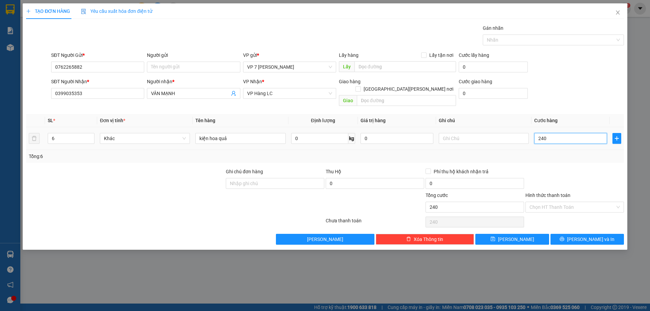
type input "2.400"
type input "24.000"
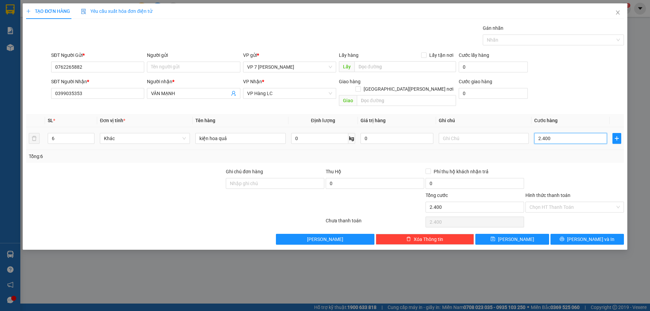
type input "24.000"
type input "240.000"
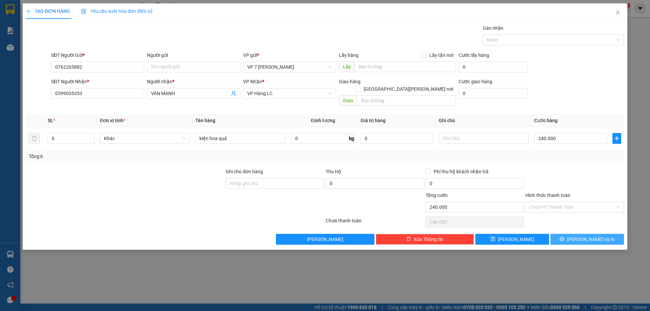
click at [568, 234] on button "[PERSON_NAME] và In" at bounding box center [586, 239] width 73 height 11
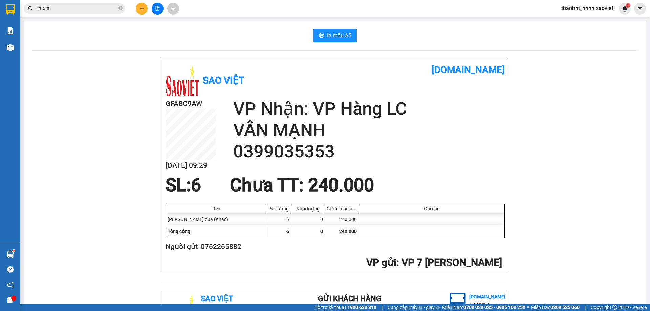
click at [605, 75] on div "Sao Việt vexere.com GFABC9AW 15/10 09:29 VP Nhận: VP Hàng LC VÂN MẠNH 039903535…" at bounding box center [335, 308] width 606 height 498
drag, startPoint x: 603, startPoint y: 75, endPoint x: 650, endPoint y: 104, distance: 54.6
click at [603, 75] on div "Sao Việt vexere.com GFABC9AW 15/10 09:29 VP Nhận: VP Hàng LC VÂN MẠNH 039903535…" at bounding box center [335, 308] width 606 height 498
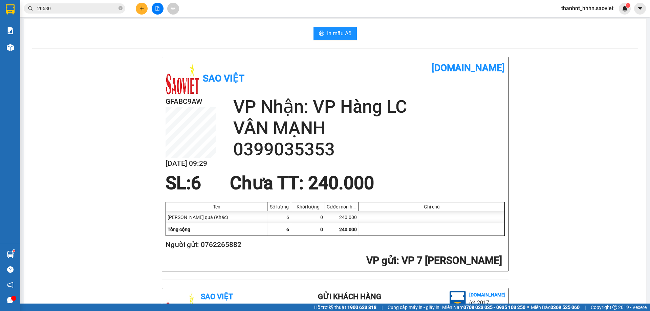
drag, startPoint x: 641, startPoint y: 61, endPoint x: 650, endPoint y: 82, distance: 22.9
click at [644, 60] on main "In mẫu A5 Sao Việt vexere.com GFABC9AW 15/10 09:29 VP Nhận: VP Hàng LC VÂN MẠNH…" at bounding box center [325, 152] width 650 height 304
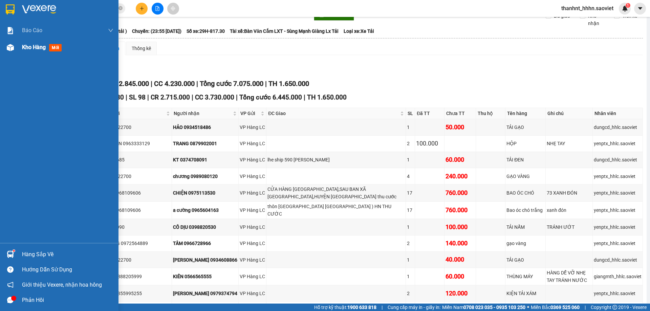
click at [26, 51] on div "Kho hàng mới" at bounding box center [43, 47] width 42 height 8
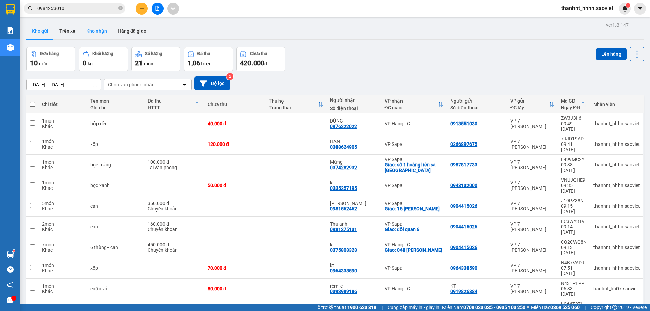
click at [102, 33] on button "Kho nhận" at bounding box center [96, 31] width 31 height 16
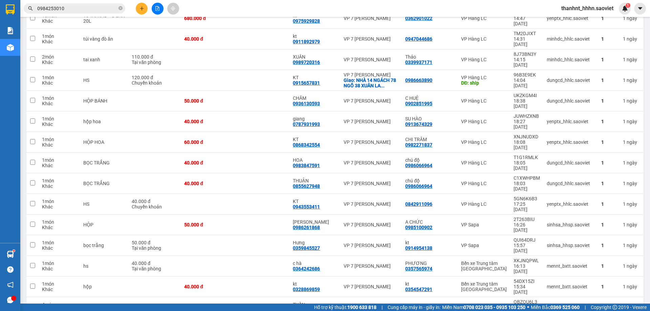
scroll to position [1431, 0]
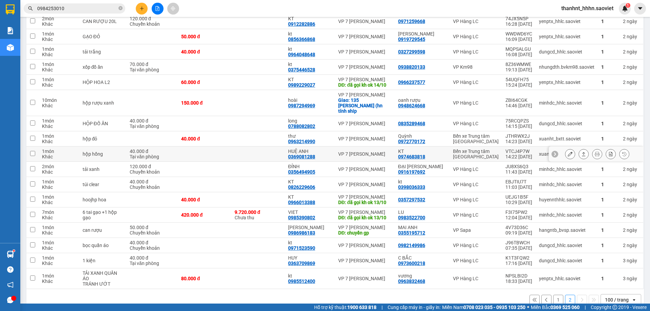
scroll to position [347, 0]
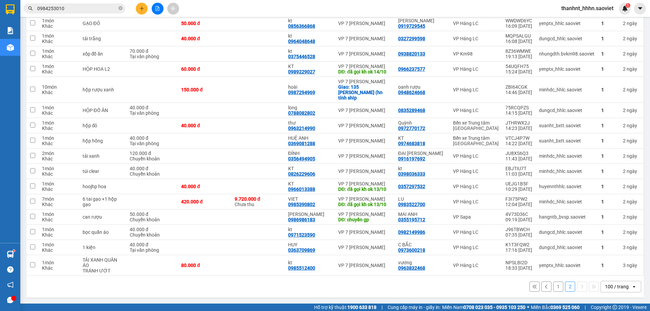
click at [554, 289] on button "1" at bounding box center [558, 287] width 10 height 10
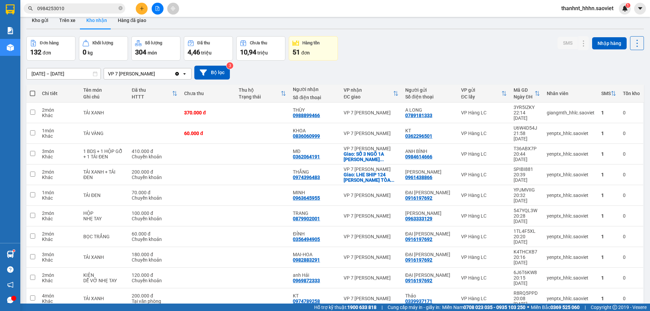
scroll to position [9, 0]
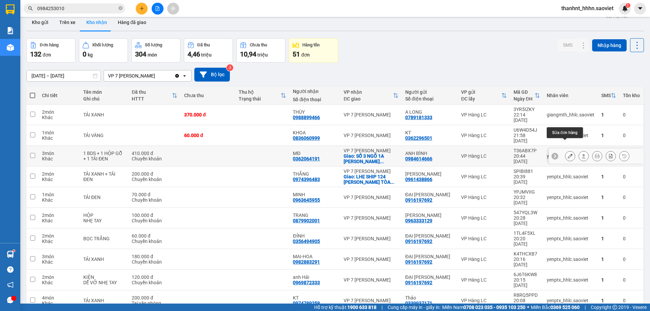
click at [568, 154] on icon at bounding box center [570, 156] width 5 height 5
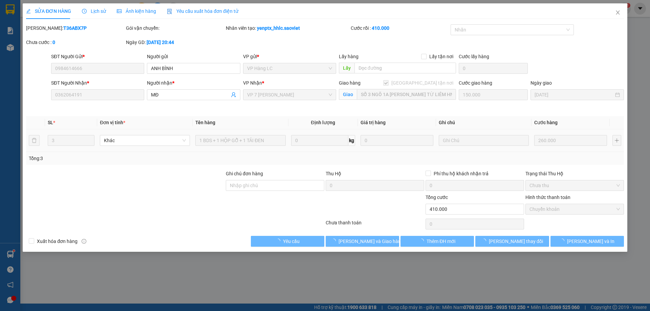
type input "0984614666"
type input "ANH BÌNH"
type input "0362064191"
type input "MĐ"
checkbox input "true"
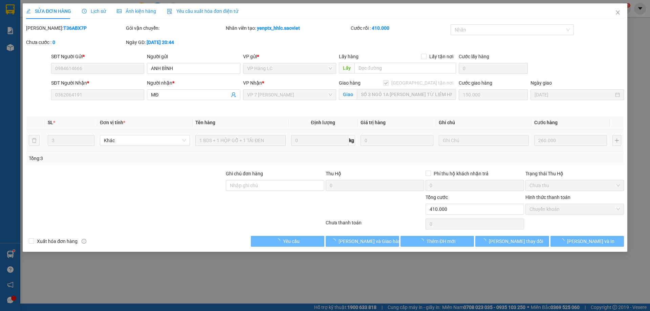
type input "SỐ 3 NGÕ 1A [PERSON_NAME] TỪ LIÊM HN"
type input "0"
type input "410.000"
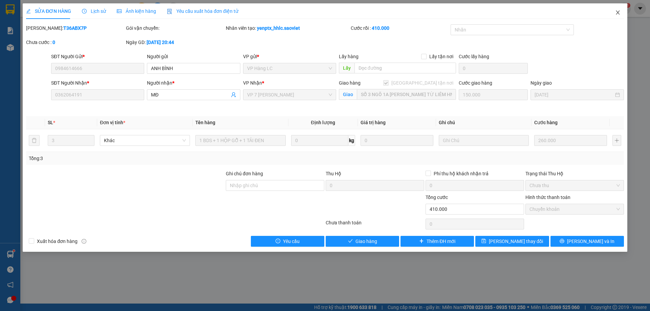
click at [620, 16] on span "Close" at bounding box center [617, 12] width 19 height 19
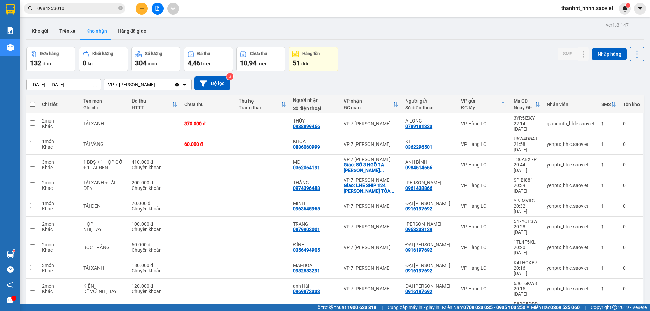
drag, startPoint x: 176, startPoint y: 15, endPoint x: 0, endPoint y: 19, distance: 176.1
drag, startPoint x: 0, startPoint y: 19, endPoint x: 141, endPoint y: 6, distance: 141.4
click at [141, 6] on icon "plus" at bounding box center [141, 8] width 5 height 5
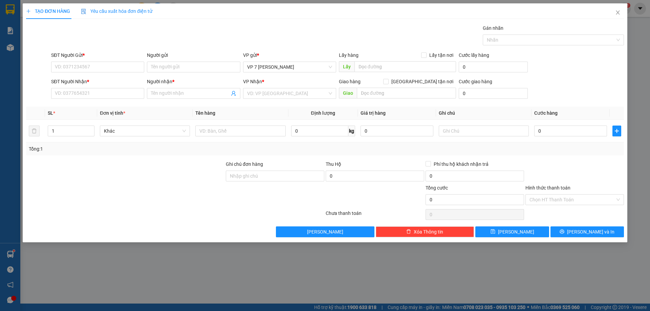
drag, startPoint x: 109, startPoint y: 51, endPoint x: 28, endPoint y: 90, distance: 90.3
click at [16, 102] on div "TẠO ĐƠN HÀNG Yêu cầu xuất hóa đơn điện tử Transit Pickup Surcharge Ids Transit …" at bounding box center [325, 155] width 650 height 311
click at [112, 66] on input "SĐT Người Gửi *" at bounding box center [97, 67] width 93 height 11
click at [622, 13] on span "Close" at bounding box center [617, 12] width 19 height 19
click at [619, 13] on div "thanhnt_hhhn.saoviet 1" at bounding box center [593, 9] width 75 height 12
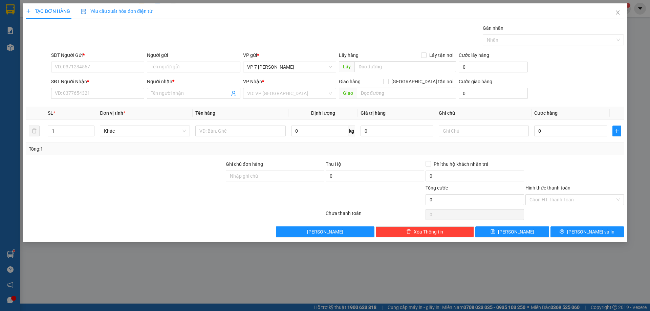
click at [616, 10] on span "thanhnt_hhhn.saoviet" at bounding box center [587, 8] width 63 height 8
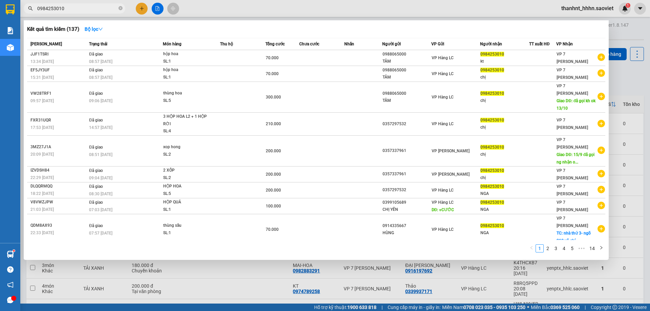
click at [99, 7] on input "0984253010" at bounding box center [77, 8] width 80 height 7
type input "0"
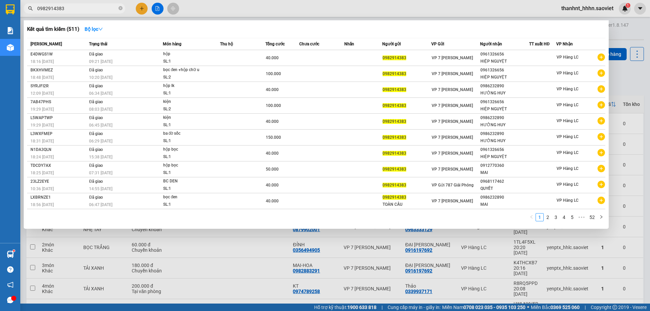
click at [71, 8] on input "0982914383" at bounding box center [77, 8] width 80 height 7
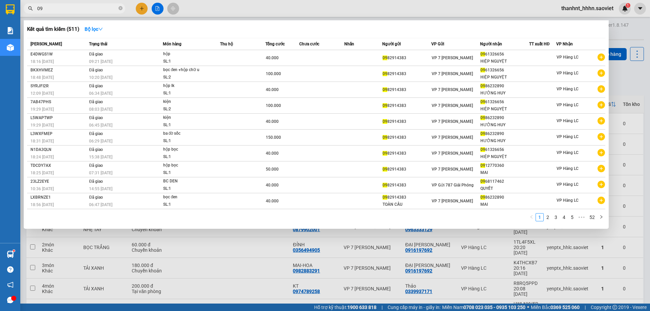
type input "0"
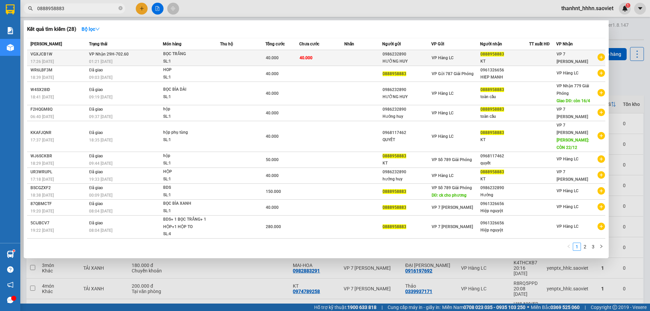
type input "0888958883"
click at [289, 59] on div "40.000" at bounding box center [282, 57] width 33 height 7
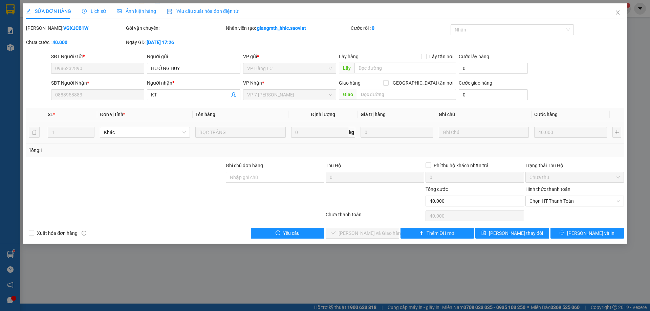
type input "0986232890"
type input "HƯỞNG HUY"
type input "0888958883"
type input "KT"
type input "0"
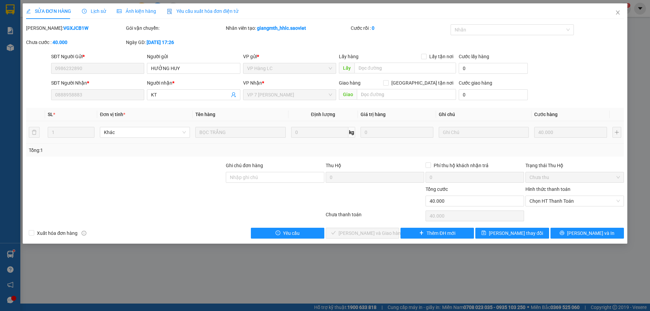
type input "40.000"
click at [567, 197] on span "Chọn HT Thanh Toán" at bounding box center [574, 201] width 90 height 10
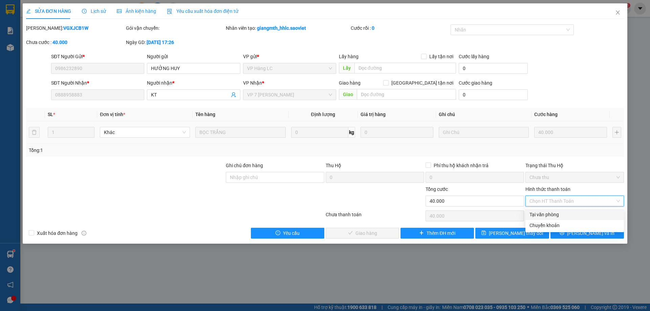
click at [534, 215] on div "Tại văn phòng" at bounding box center [574, 214] width 90 height 7
type input "0"
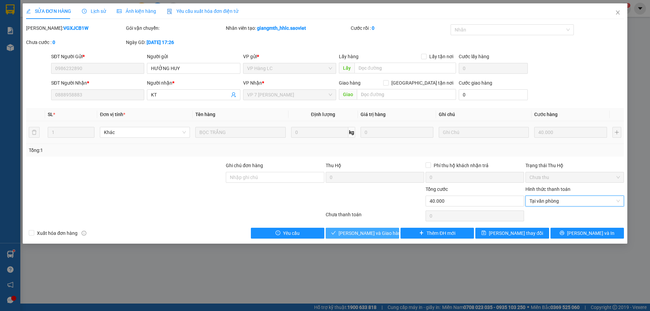
drag, startPoint x: 354, startPoint y: 232, endPoint x: 374, endPoint y: 224, distance: 21.6
click at [355, 231] on span "[PERSON_NAME] và Giao hàng" at bounding box center [371, 233] width 65 height 7
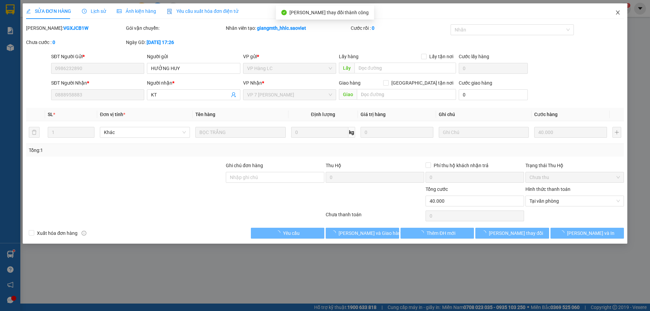
click at [615, 12] on icon "close" at bounding box center [617, 12] width 5 height 5
click at [616, 12] on span "thanhnt_hhhn.saoviet" at bounding box center [587, 8] width 63 height 8
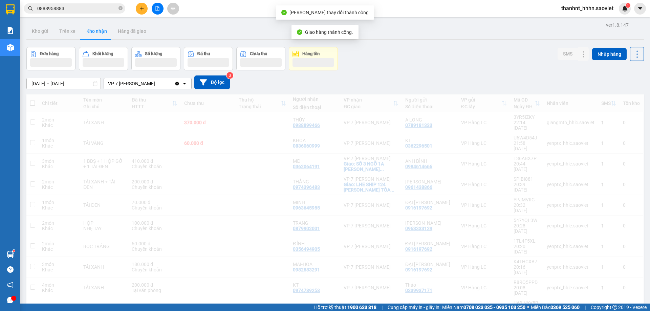
click at [616, 8] on span "thanhnt_hhhn.saoviet" at bounding box center [587, 8] width 63 height 8
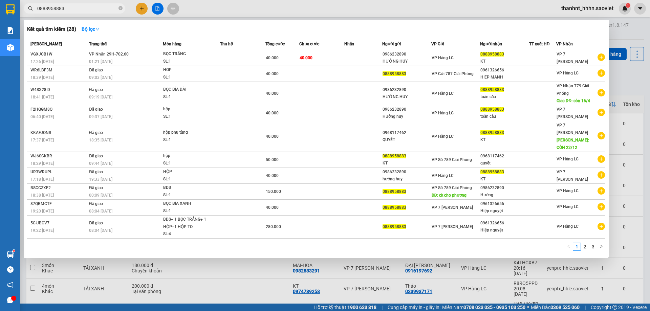
click at [95, 8] on input "0888958883" at bounding box center [77, 8] width 80 height 7
type input "0"
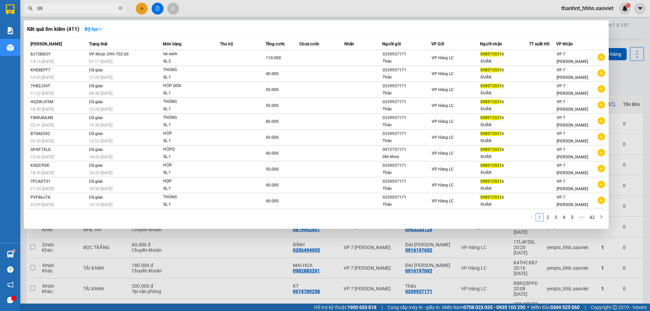
type input "0"
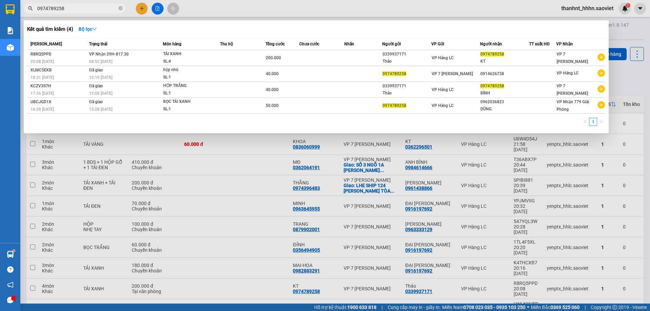
type input "0974789258"
click at [139, 6] on div at bounding box center [325, 155] width 650 height 311
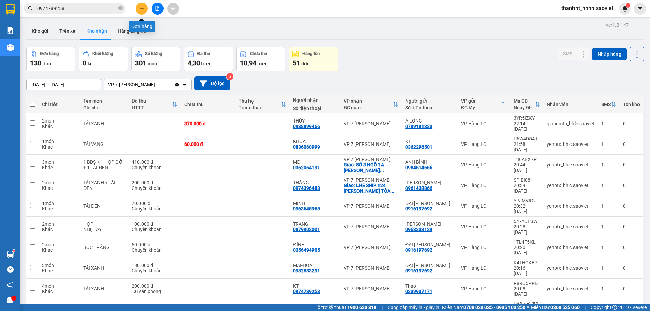
click at [140, 8] on icon "plus" at bounding box center [141, 8] width 5 height 5
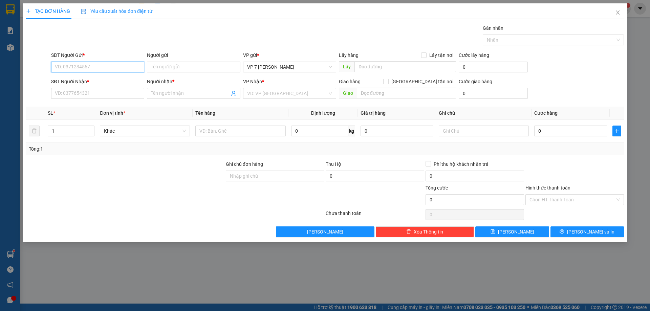
click at [81, 68] on input "SĐT Người Gửi *" at bounding box center [97, 67] width 93 height 11
type input "0941111699"
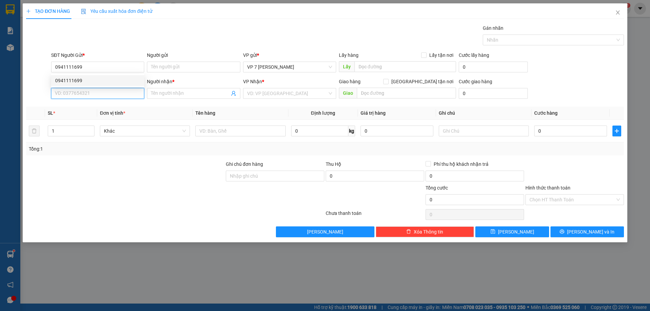
click at [75, 94] on input "SĐT Người Nhận *" at bounding box center [97, 93] width 93 height 11
type input "0976689389"
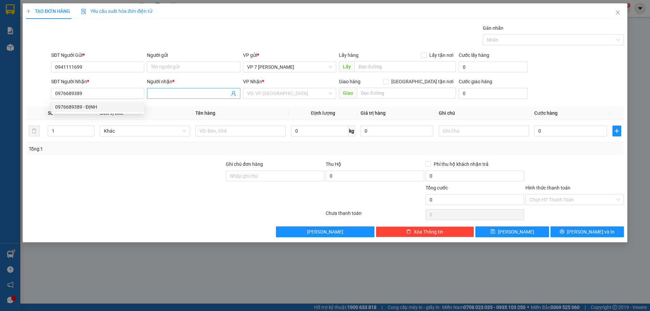
click at [190, 91] on input "Người nhận *" at bounding box center [190, 93] width 78 height 7
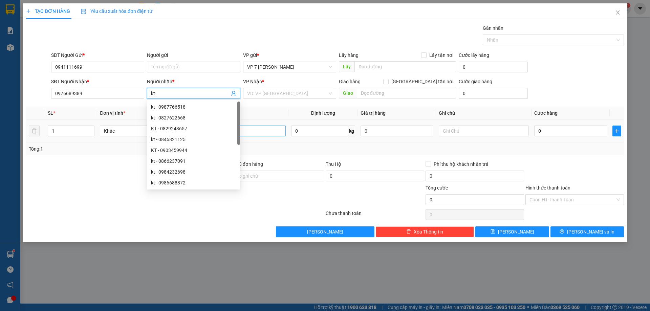
type input "kt"
click at [261, 133] on input "text" at bounding box center [240, 131] width 90 height 11
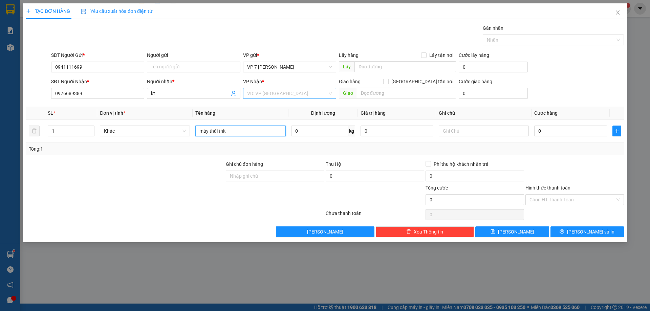
type input "máy thái thit"
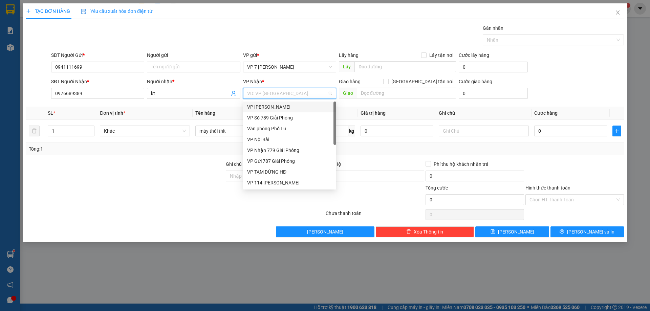
click at [272, 94] on input "search" at bounding box center [287, 93] width 80 height 10
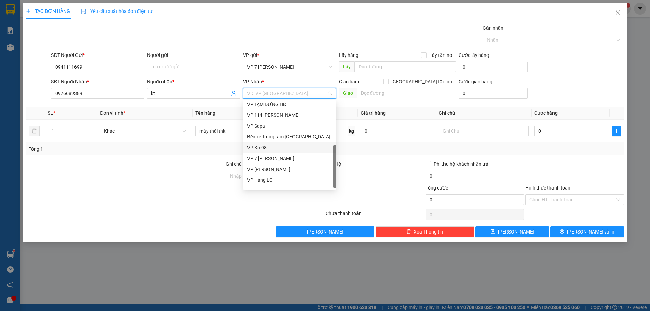
scroll to position [76, 0]
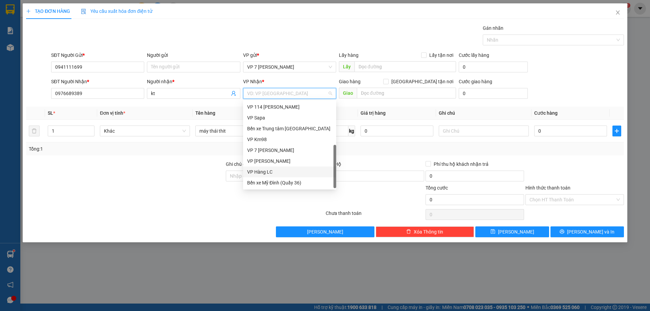
click at [263, 169] on div "VP Hàng LC" at bounding box center [289, 171] width 85 height 7
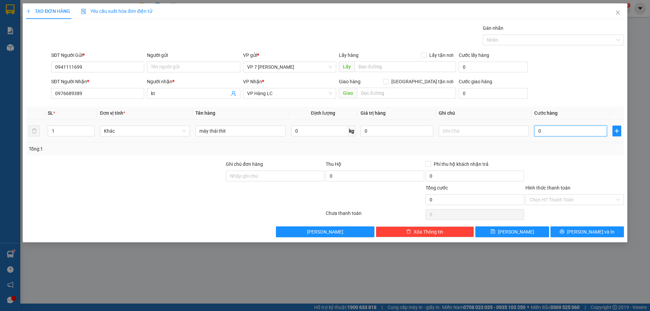
click at [547, 129] on input "0" at bounding box center [570, 131] width 73 height 11
type input "6"
type input "60"
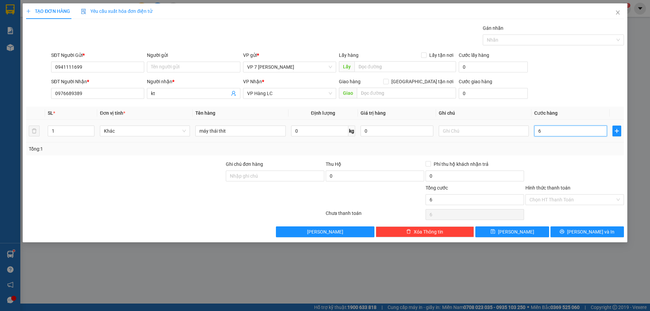
type input "60"
type input "600"
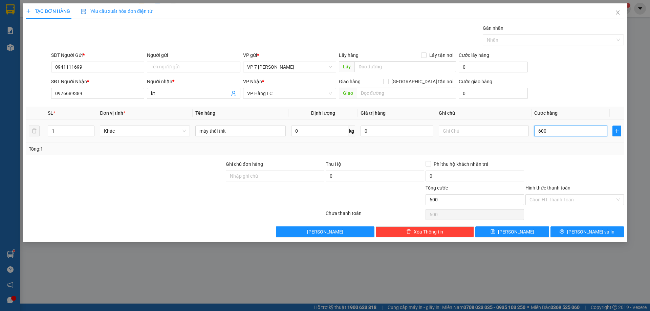
type input "6.000"
type input "60.000"
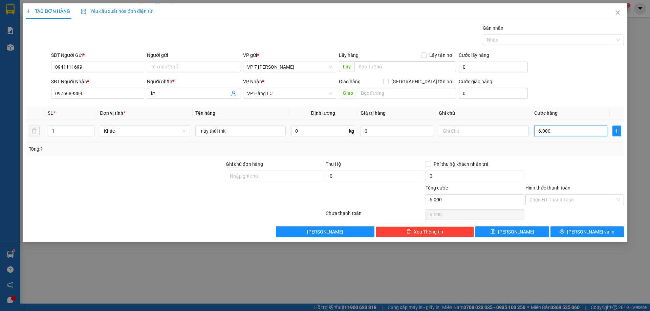
type input "60.000"
click at [560, 231] on button "[PERSON_NAME] và In" at bounding box center [586, 231] width 73 height 11
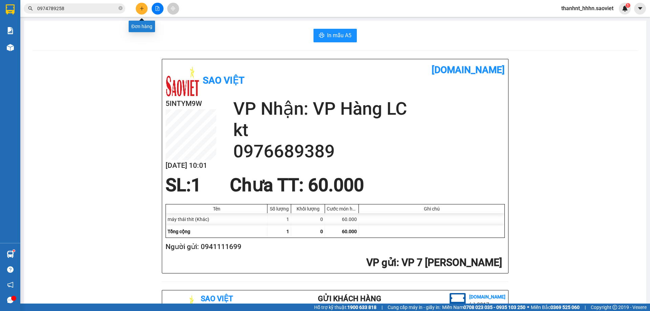
click at [138, 5] on button at bounding box center [142, 9] width 12 height 12
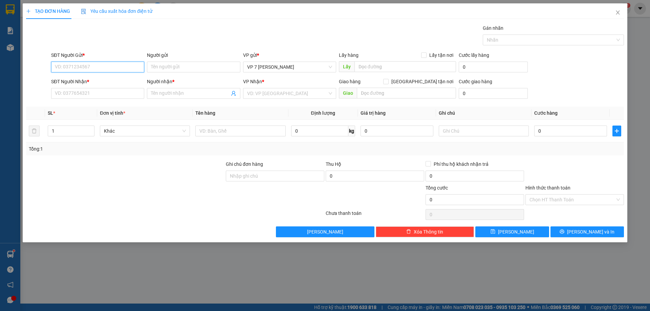
click at [99, 69] on input "SĐT Người Gửi *" at bounding box center [97, 67] width 93 height 11
type input "0349709610"
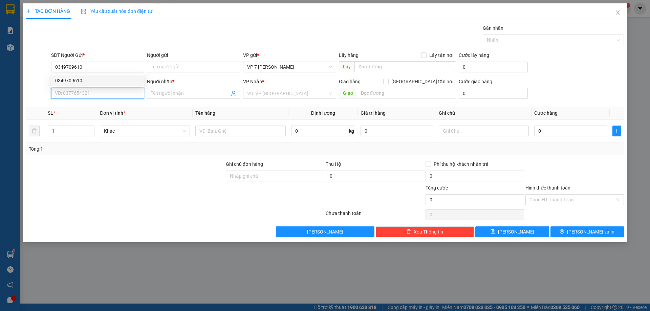
click at [106, 92] on input "SĐT Người Nhận *" at bounding box center [97, 93] width 93 height 11
type input "0944619160"
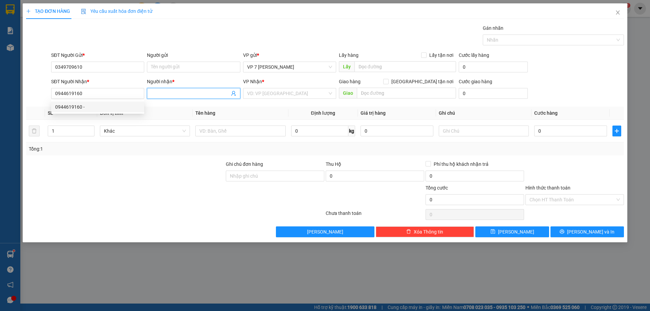
click at [170, 91] on input "Người nhận *" at bounding box center [190, 93] width 78 height 7
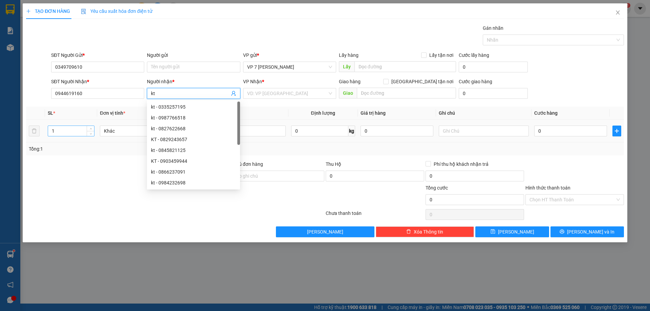
type input "kt"
click at [56, 133] on input "1" at bounding box center [71, 131] width 46 height 10
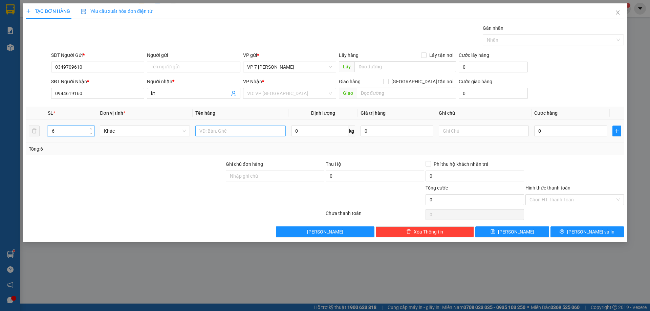
type input "6"
click at [215, 130] on input "text" at bounding box center [240, 131] width 90 height 11
type input "k"
type input "5kien bát+1 kiện túi"
click at [557, 131] on input "0" at bounding box center [570, 131] width 73 height 11
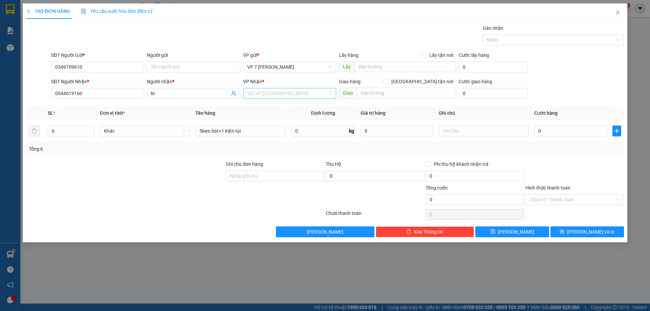
click at [268, 94] on input "search" at bounding box center [287, 93] width 80 height 10
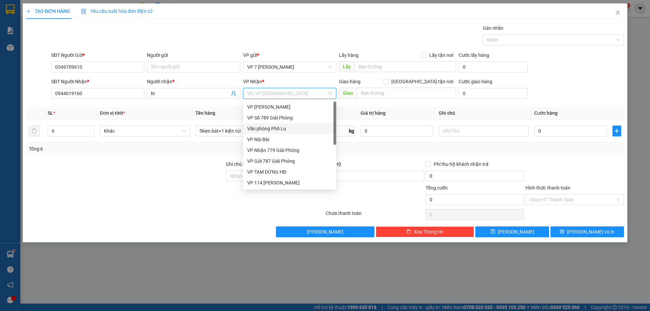
click at [264, 128] on div "Văn phòng Phố Lu" at bounding box center [289, 128] width 85 height 7
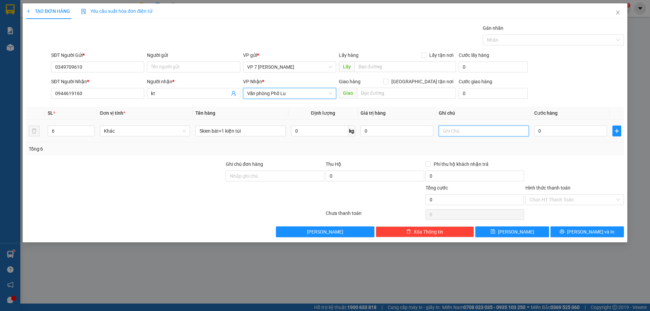
click at [450, 133] on input "text" at bounding box center [484, 131] width 90 height 11
type input "hàng dễ vỡ . nhe tay"
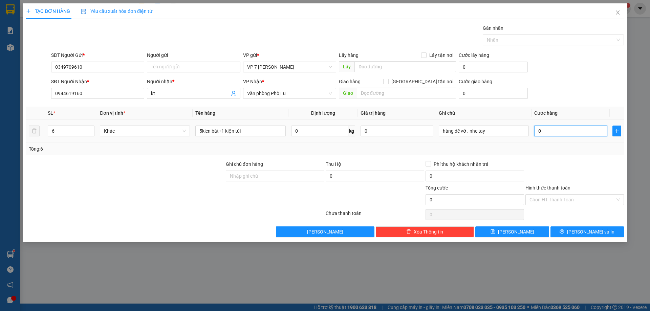
click at [559, 130] on input "0" at bounding box center [570, 131] width 73 height 11
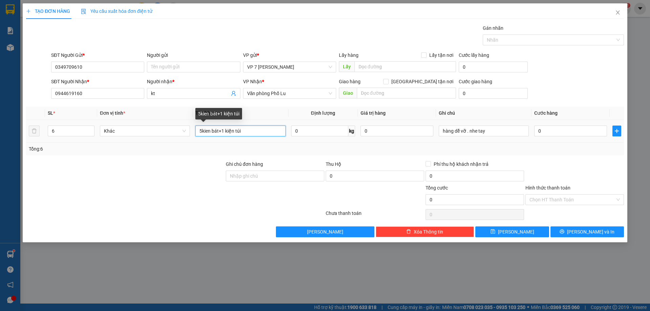
click at [243, 131] on input "5kien bát+1 kiện túi" at bounding box center [240, 131] width 90 height 11
type input "5kien liền bọc thia"
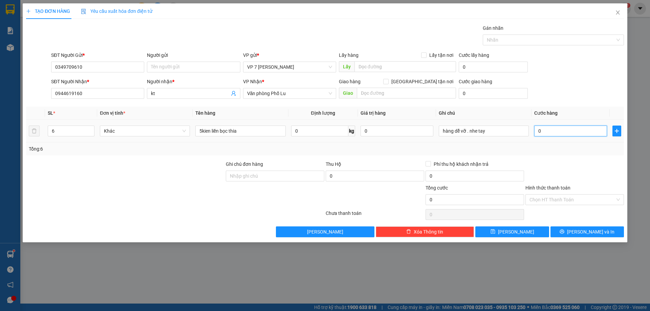
click at [556, 130] on input "0" at bounding box center [570, 131] width 73 height 11
type input "3"
type input "30"
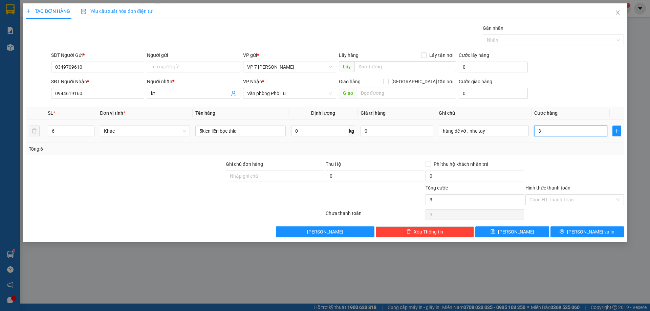
type input "30"
type input "300"
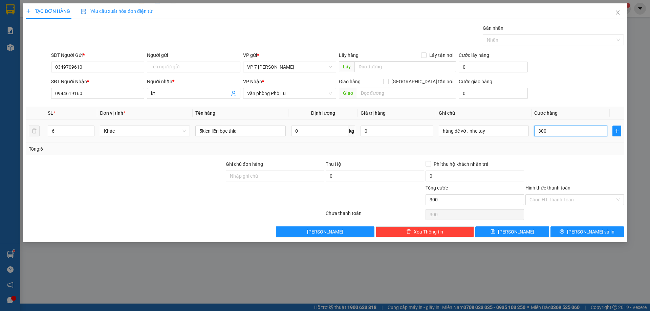
type input "3.000"
type input "30.000"
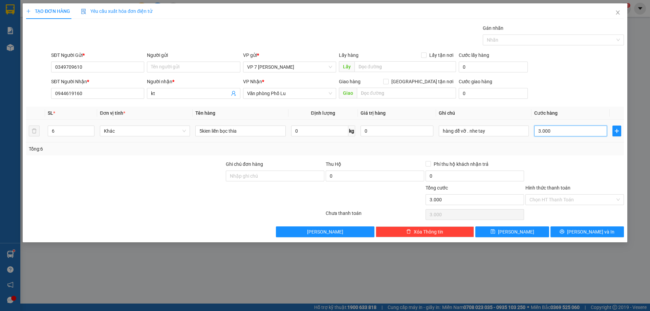
type input "30.000"
type input "300.000"
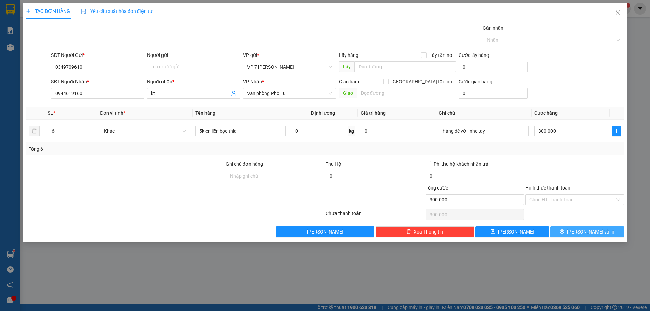
click at [564, 230] on icon "printer" at bounding box center [562, 232] width 4 height 4
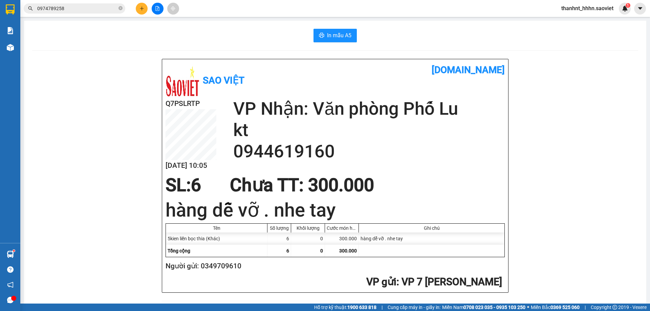
click at [67, 8] on input "0974789258" at bounding box center [77, 8] width 80 height 7
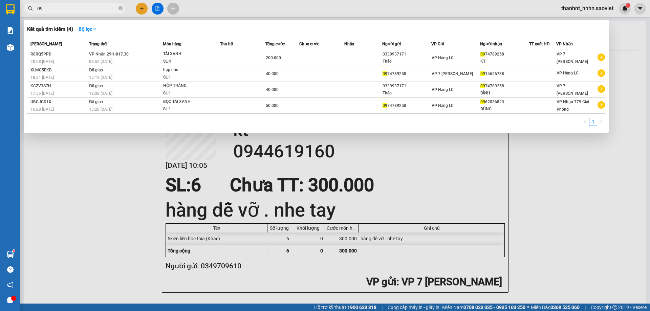
type input "0"
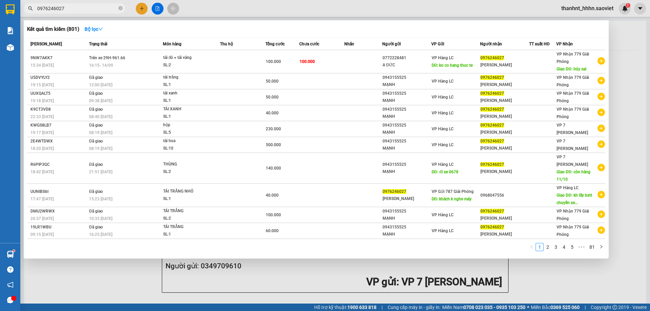
type input "0976246027"
click at [139, 6] on div at bounding box center [325, 155] width 650 height 311
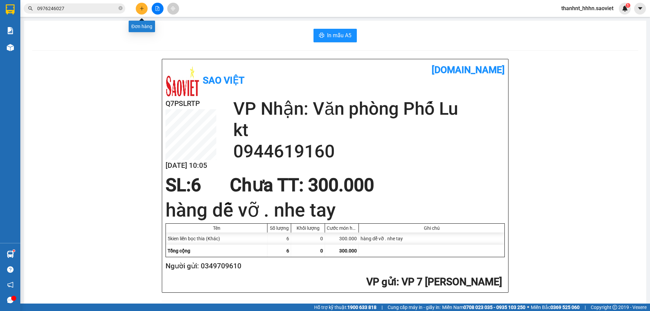
click at [144, 9] on button at bounding box center [142, 9] width 12 height 12
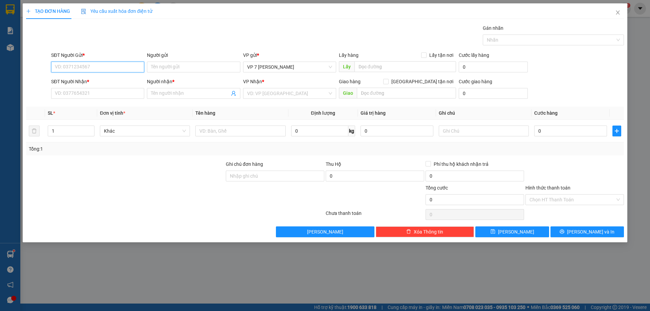
click at [73, 66] on input "SĐT Người Gửi *" at bounding box center [97, 67] width 93 height 11
type input "0866648009"
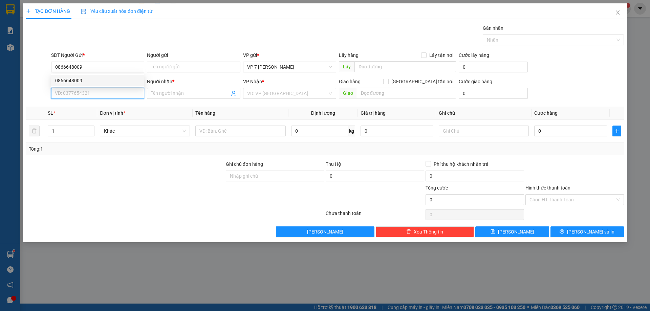
click at [77, 94] on input "SĐT Người Nhận *" at bounding box center [97, 93] width 93 height 11
type input "0"
type input "0933680110"
click at [91, 103] on div "0933680110 - Trang" at bounding box center [97, 106] width 85 height 7
type input "Trang"
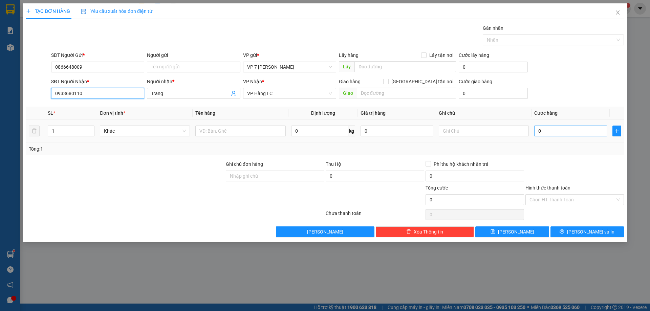
type input "0933680110"
click at [545, 130] on input "0" at bounding box center [570, 131] width 73 height 11
type input "6"
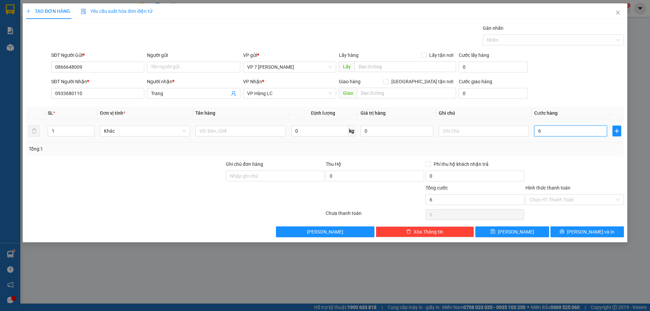
type input "60"
type input "600"
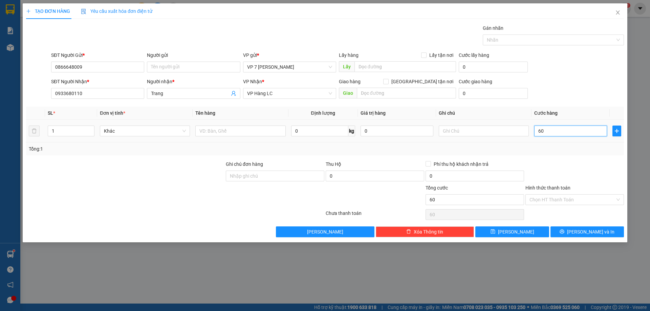
type input "600"
type input "6.000"
type input "60.000"
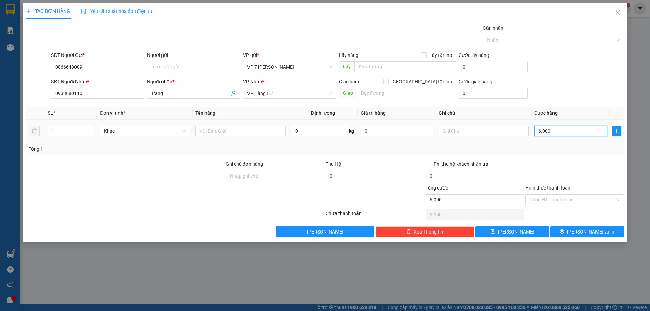
type input "60.000"
click at [208, 129] on input "text" at bounding box center [240, 131] width 90 height 11
type input "k"
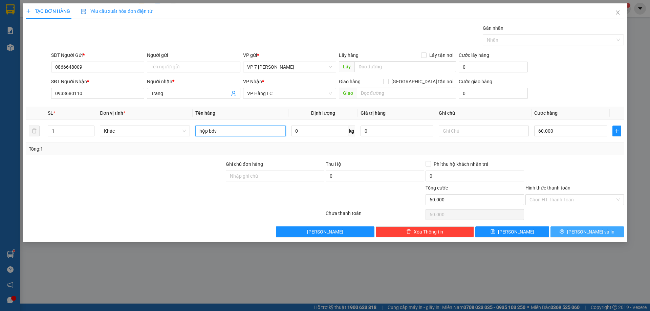
type input "hộp bdv"
click at [557, 229] on button "[PERSON_NAME] và In" at bounding box center [586, 231] width 73 height 11
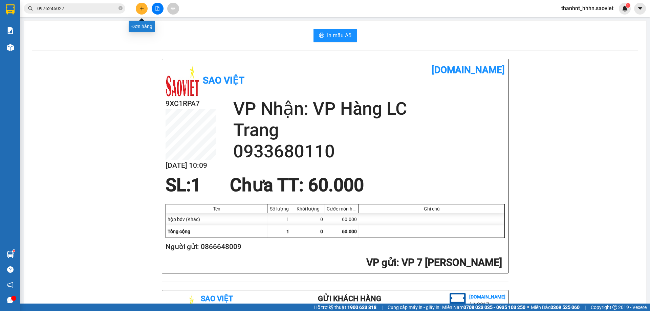
click at [140, 8] on icon "plus" at bounding box center [141, 8] width 5 height 5
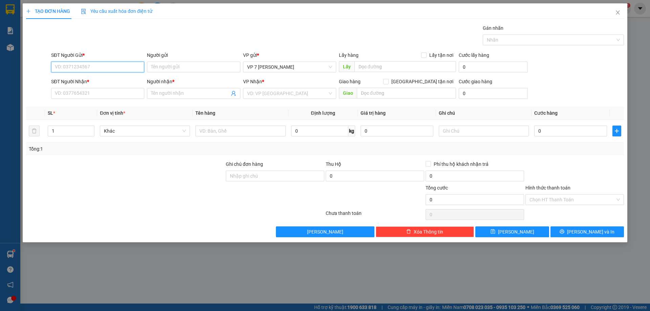
click at [70, 68] on input "SĐT Người Gửi *" at bounding box center [97, 67] width 93 height 11
type input "0912532330"
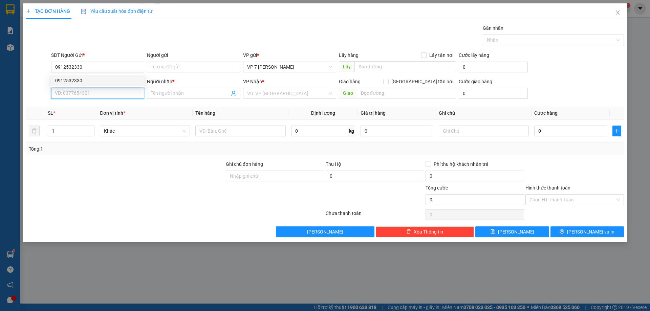
click at [80, 92] on input "SĐT Người Nhận *" at bounding box center [97, 93] width 93 height 11
type input "0912485064"
click at [84, 104] on div "0912485064 - TÂN" at bounding box center [97, 106] width 85 height 7
type input "TÂN"
type input "0912485064"
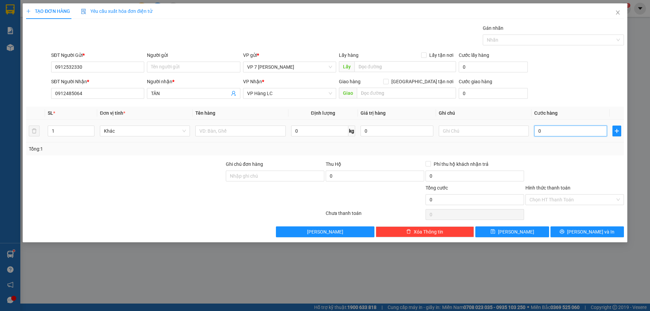
click at [548, 129] on input "0" at bounding box center [570, 131] width 73 height 11
click at [212, 132] on input "text" at bounding box center [240, 131] width 90 height 11
type input "bọc det"
click at [552, 130] on input "0" at bounding box center [570, 131] width 73 height 11
type input "5"
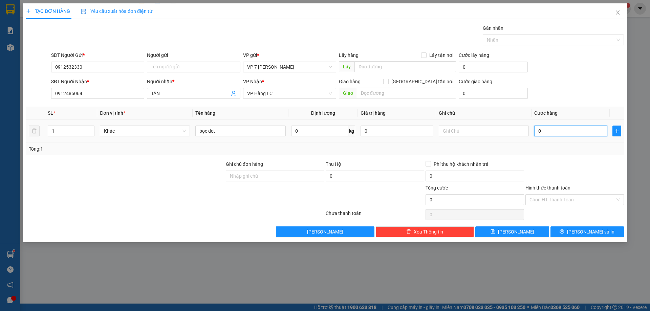
type input "5"
type input "50"
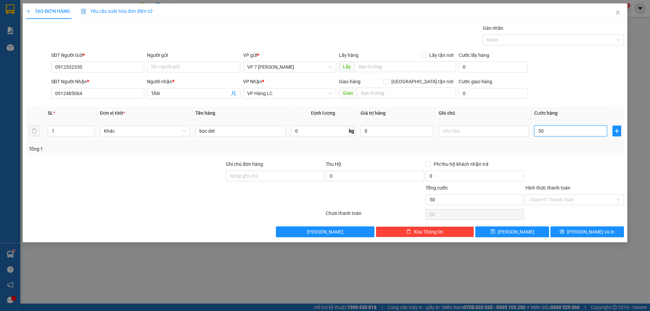
type input "500"
type input "5.000"
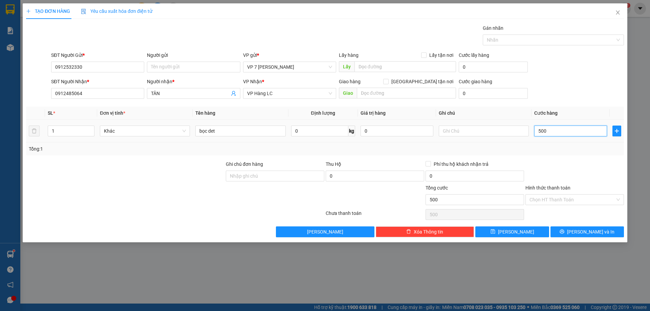
type input "5.000"
type input "500.009"
type input "50.000"
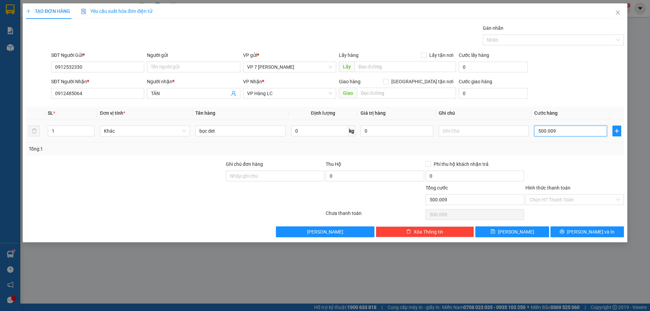
type input "50.000"
click at [566, 228] on button "[PERSON_NAME] và In" at bounding box center [586, 231] width 73 height 11
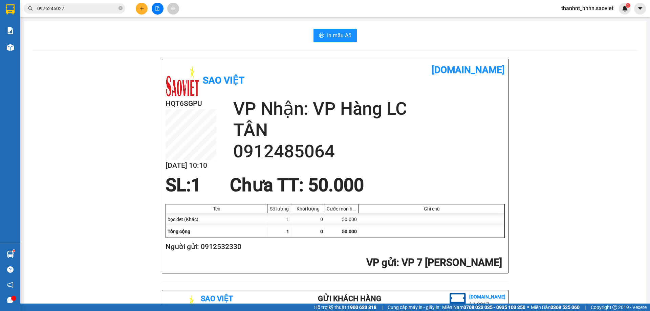
click at [75, 8] on input "0976246027" at bounding box center [77, 8] width 80 height 7
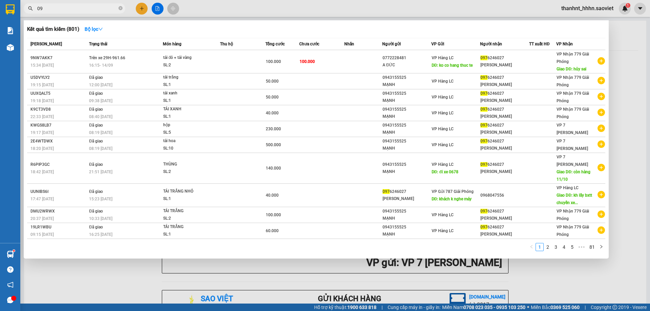
type input "0"
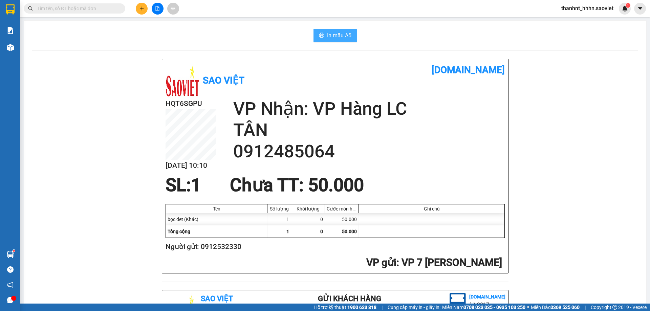
click at [340, 34] on span "In mẫu A5" at bounding box center [339, 35] width 24 height 8
click at [88, 7] on input "text" at bounding box center [77, 8] width 80 height 7
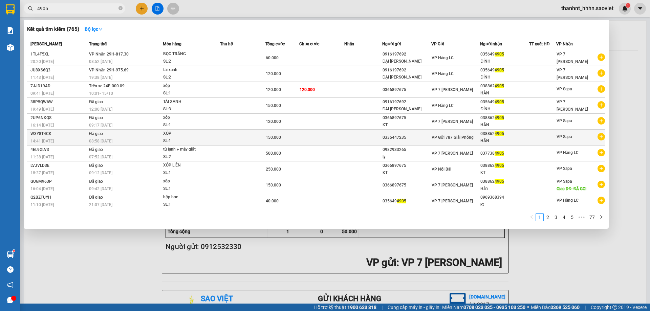
type input "4905"
click at [251, 134] on td at bounding box center [242, 138] width 45 height 16
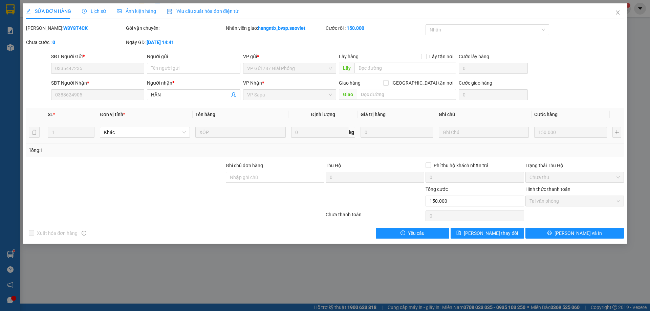
type input "0335447235"
type input "0388624905"
type input "HÂN"
type input "0"
type input "150.000"
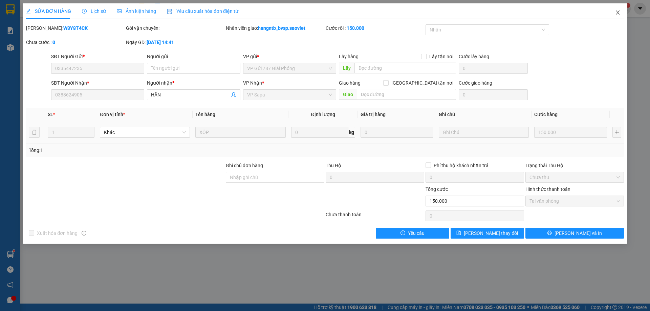
click at [619, 11] on icon "close" at bounding box center [617, 12] width 5 height 5
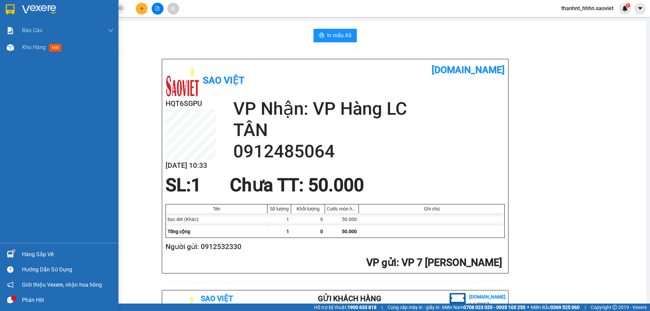
click at [51, 48] on span "mới" at bounding box center [55, 47] width 12 height 7
click at [57, 251] on div "Hàng sắp về" at bounding box center [67, 255] width 91 height 10
click at [40, 255] on div "Báo cáo 1B. Chi tiết đơn hàng 2. Doanh thu thực tế chi tiết theo phòng hàng ( v…" at bounding box center [59, 155] width 118 height 311
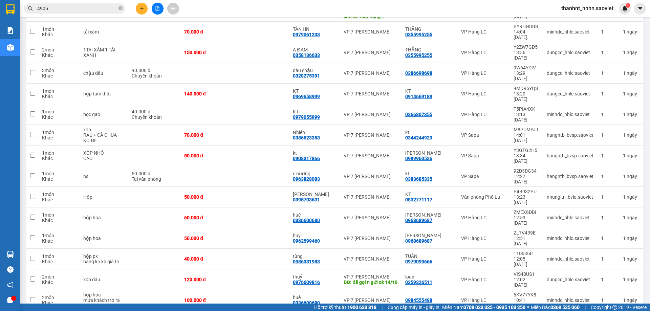
scroll to position [1431, 0]
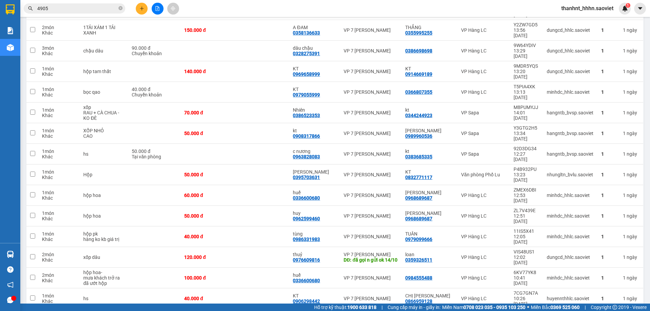
drag, startPoint x: 566, startPoint y: 286, endPoint x: 527, endPoint y: 275, distance: 40.1
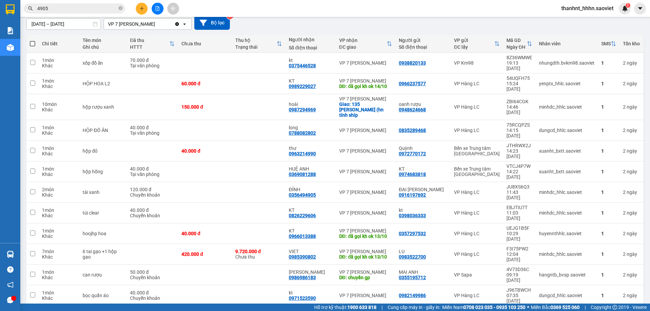
scroll to position [62, 0]
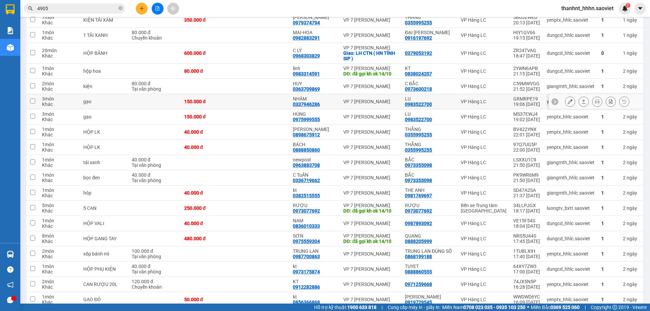
scroll to position [1431, 0]
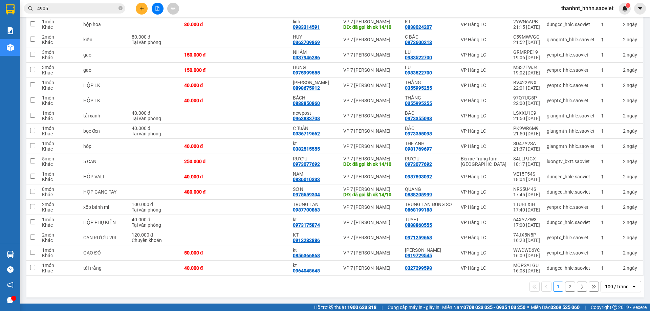
click at [566, 291] on button "2" at bounding box center [570, 287] width 10 height 10
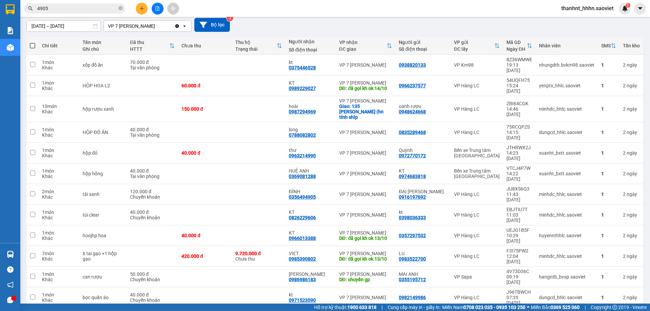
scroll to position [62, 0]
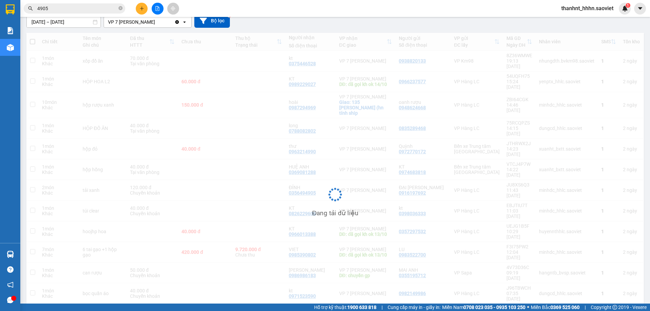
click at [557, 290] on div "Chi tiết Tên món Ghi chú Đã thu HTTT Chưa thu Thu hộ Trạng thái Người nhận Số đ…" at bounding box center [335, 200] width 618 height 334
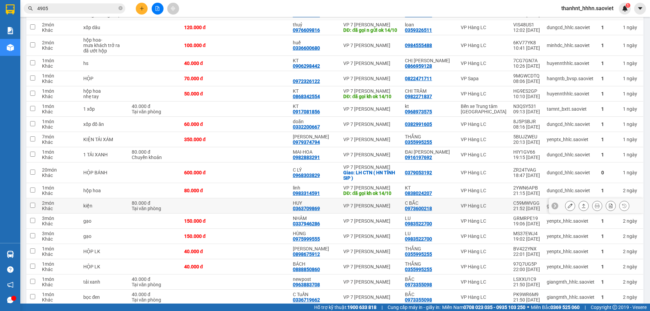
scroll to position [1348, 0]
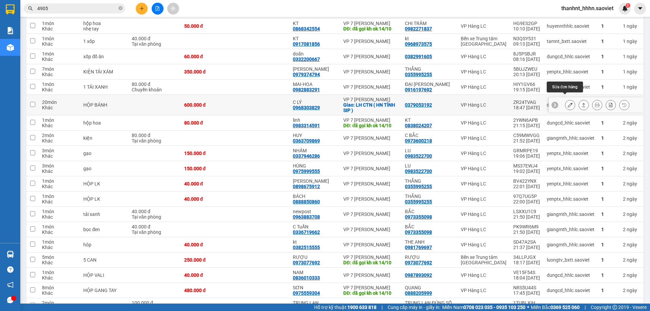
click at [567, 99] on button at bounding box center [569, 105] width 9 height 12
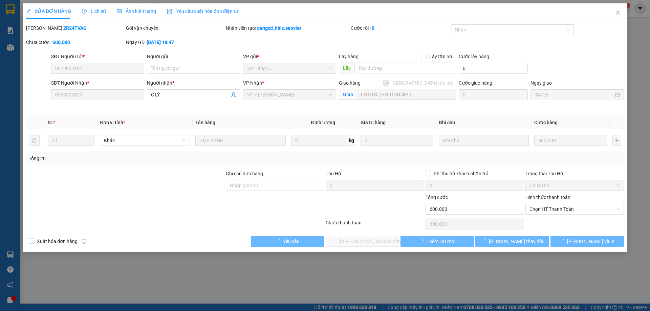
type input "0379053192"
type input "0968303829"
type input "C LÝ"
checkbox input "true"
type input "LH CTN ( HN TÍNH SIP )"
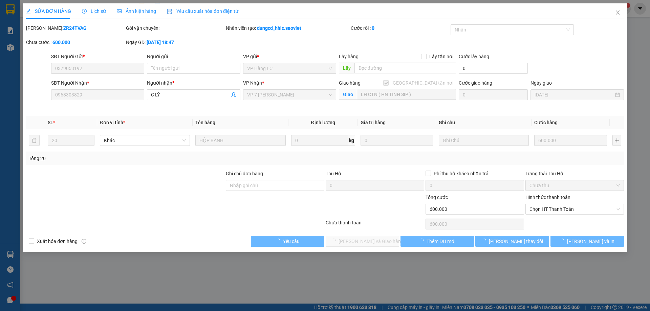
type input "0"
type input "600.000"
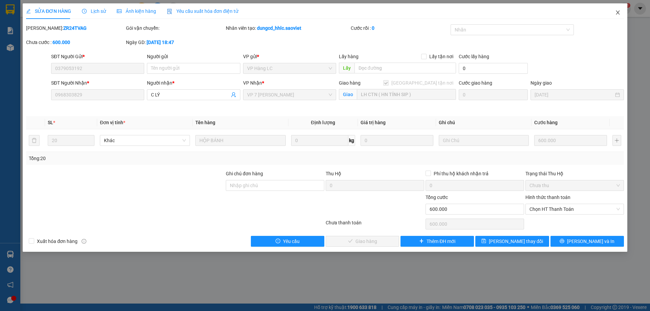
click at [613, 18] on span "Close" at bounding box center [617, 12] width 19 height 19
click at [618, 14] on div "thanhnt_hhhn.saoviet 1" at bounding box center [593, 9] width 75 height 12
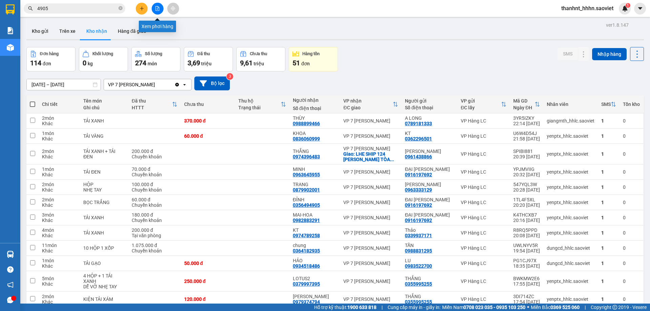
click at [156, 7] on icon "file-add" at bounding box center [157, 8] width 5 height 5
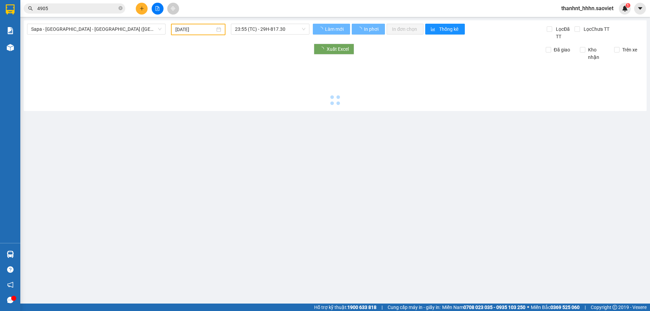
click at [119, 30] on span "Sapa - [GEOGRAPHIC_DATA] - [GEOGRAPHIC_DATA] ([GEOGRAPHIC_DATA])" at bounding box center [96, 29] width 130 height 10
type input "[DATE]"
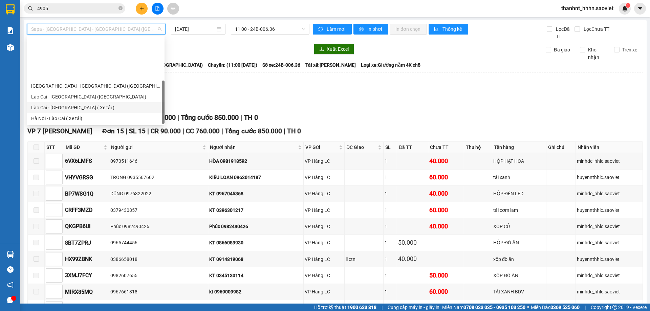
scroll to position [54, 0]
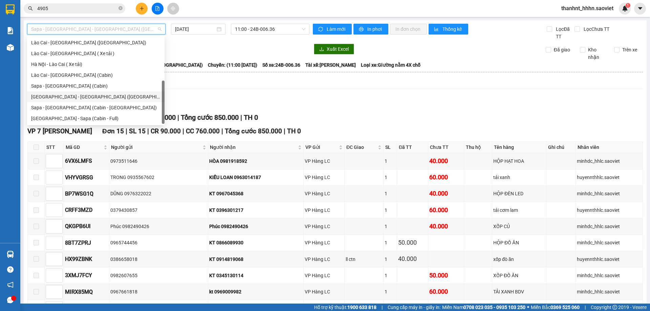
click at [109, 94] on div "[GEOGRAPHIC_DATA] - [GEOGRAPHIC_DATA] ([GEOGRAPHIC_DATA])" at bounding box center [95, 96] width 129 height 7
type input "[DATE]"
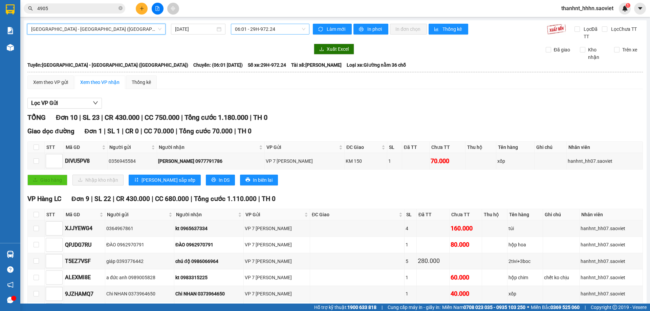
click at [237, 33] on span "06:01 - 29H-972.24" at bounding box center [270, 29] width 70 height 10
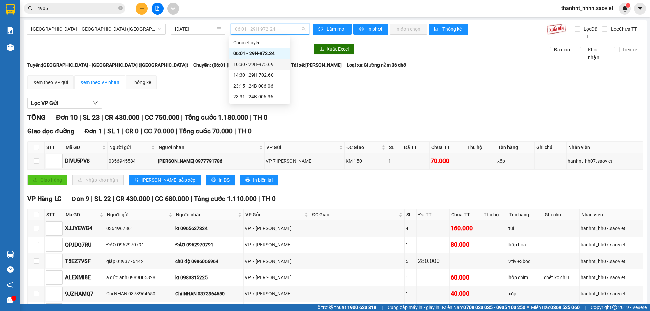
click at [276, 64] on div "10:30 - 29H-975.69" at bounding box center [259, 64] width 53 height 7
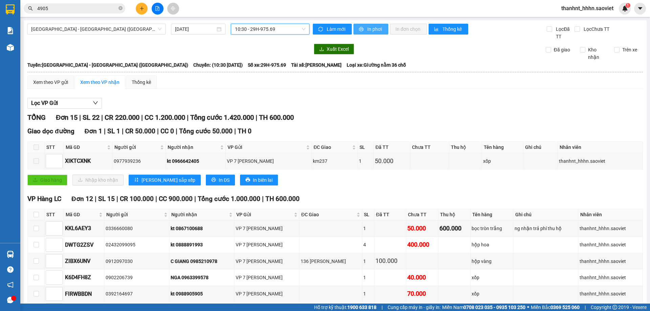
click at [360, 29] on icon "printer" at bounding box center [361, 29] width 5 height 5
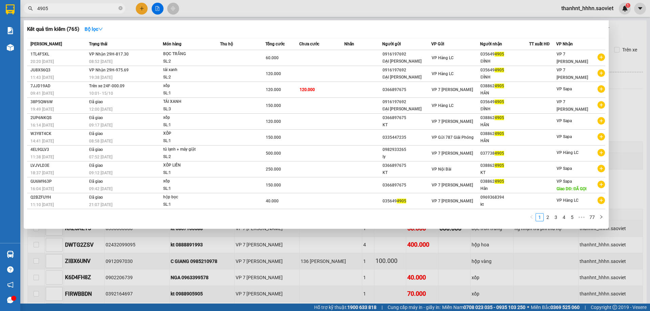
click at [64, 6] on input "4905" at bounding box center [77, 8] width 80 height 7
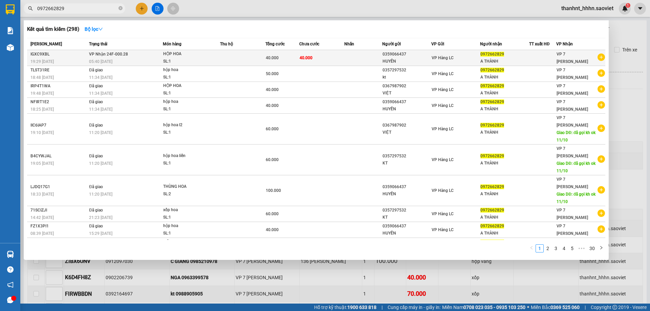
type input "0972662829"
click at [198, 56] on div "HỘP HOA" at bounding box center [188, 53] width 51 height 7
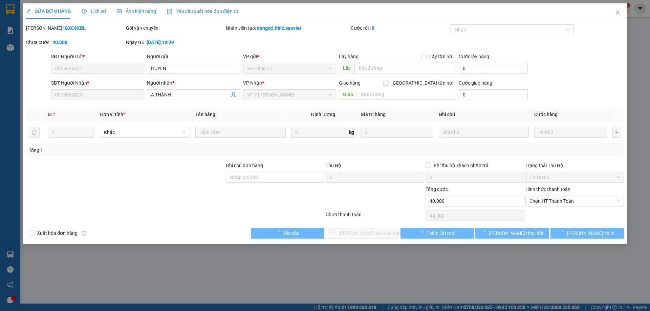
type input "0359066437"
type input "HUYỀN"
type input "0972662829"
type input "A THÀNH"
type input "0"
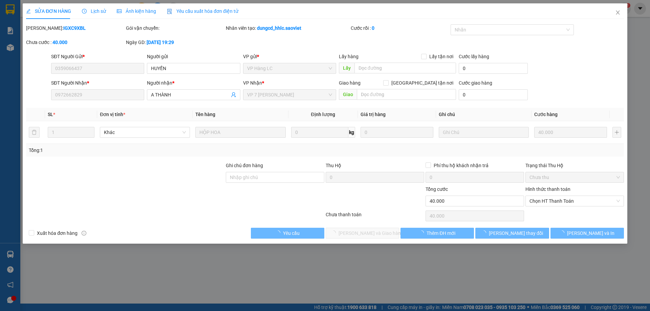
type input "40.000"
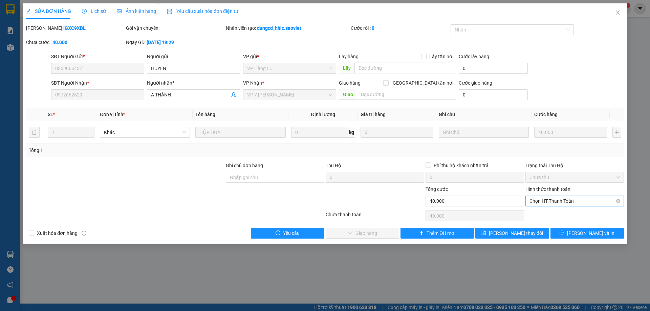
click at [562, 205] on span "Chọn HT Thanh Toán" at bounding box center [574, 201] width 90 height 10
click at [552, 214] on div "Tại văn phòng" at bounding box center [574, 214] width 90 height 7
type input "0"
click at [380, 231] on span "[PERSON_NAME] và Giao hàng" at bounding box center [371, 233] width 65 height 7
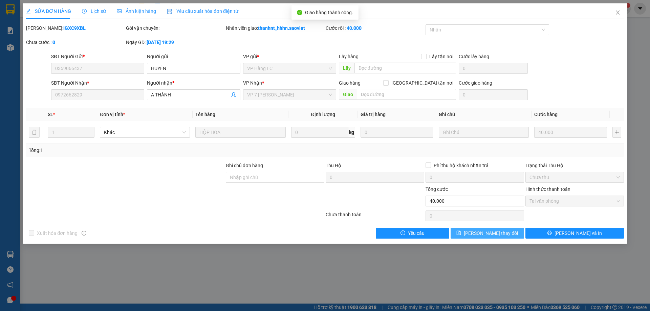
click at [461, 234] on icon "save" at bounding box center [458, 233] width 5 height 5
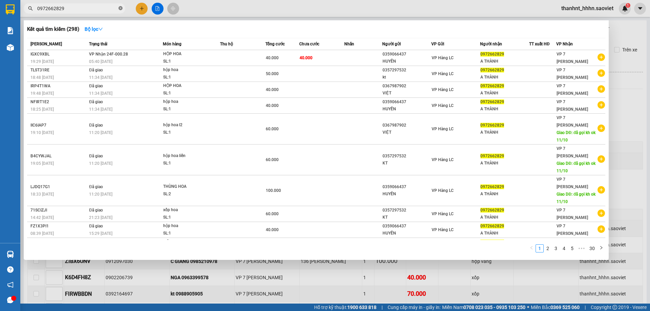
click at [121, 7] on icon "close-circle" at bounding box center [120, 8] width 4 height 4
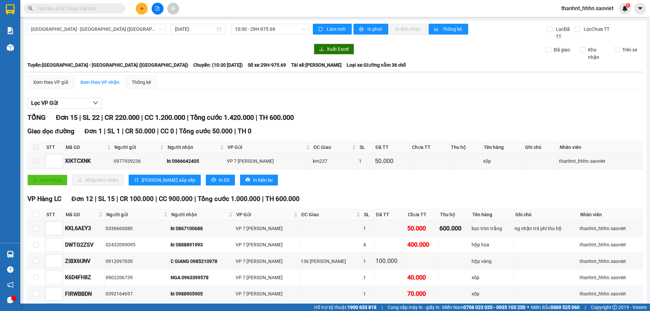
drag, startPoint x: 113, startPoint y: 9, endPoint x: 117, endPoint y: 8, distance: 3.6
click at [113, 9] on input "text" at bounding box center [77, 8] width 80 height 7
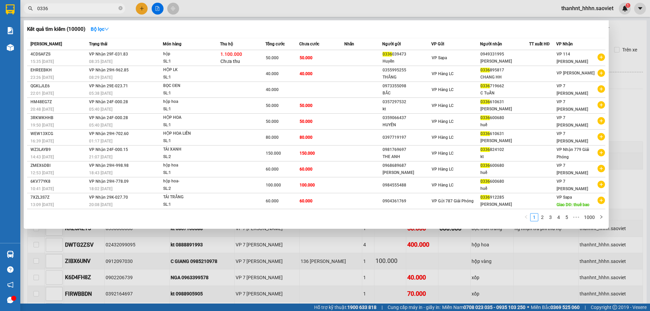
click at [67, 8] on input "0336" at bounding box center [77, 8] width 80 height 7
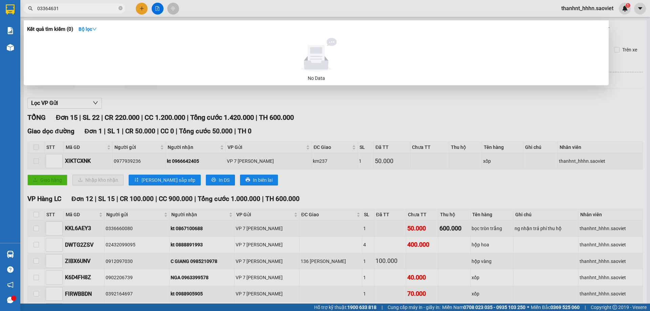
click at [64, 7] on input "03364631" at bounding box center [77, 8] width 80 height 7
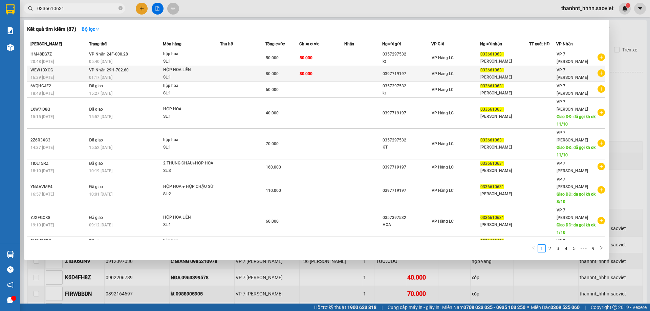
type input "0336610631"
click at [313, 74] on td "80.000" at bounding box center [321, 74] width 45 height 16
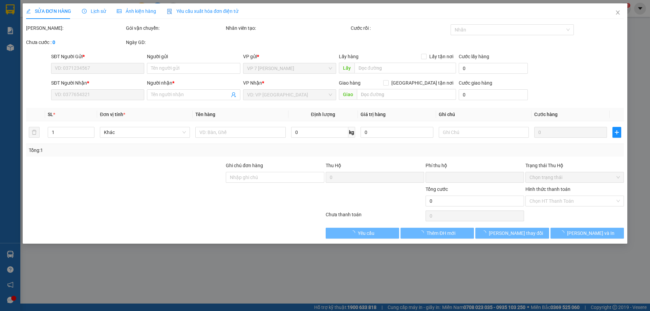
type input "0397719197"
type input "0336610631"
type input "[PERSON_NAME]"
type input "0"
type input "80.000"
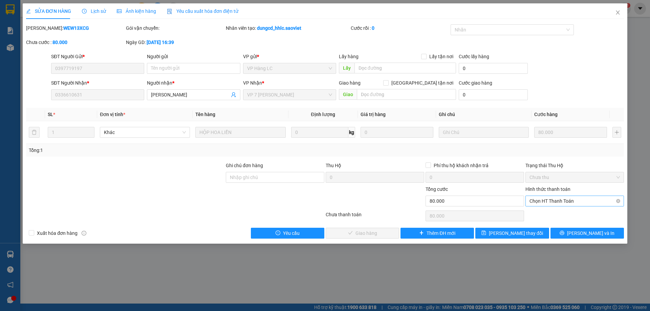
drag, startPoint x: 552, startPoint y: 196, endPoint x: 543, endPoint y: 201, distance: 10.1
click at [551, 199] on span "Chọn HT Thanh Toán" at bounding box center [574, 201] width 90 height 10
click at [545, 210] on div "Tại văn phòng" at bounding box center [574, 214] width 99 height 11
type input "0"
click at [390, 230] on button "[PERSON_NAME] và Giao hàng" at bounding box center [362, 233] width 73 height 11
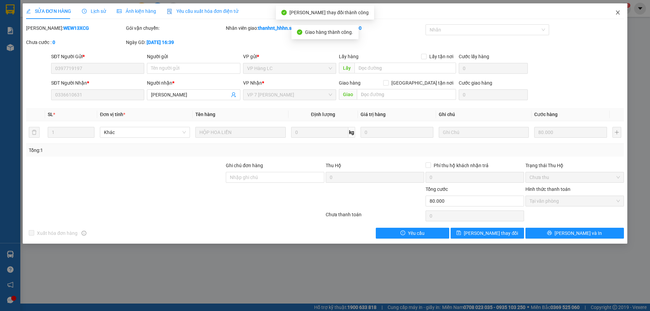
click at [617, 9] on span "Close" at bounding box center [617, 12] width 19 height 19
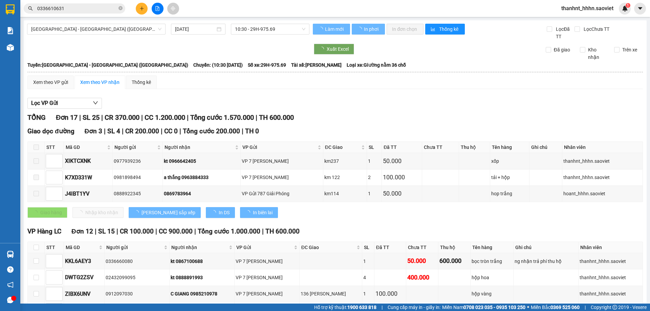
click at [80, 10] on input "0336610631" at bounding box center [77, 8] width 80 height 7
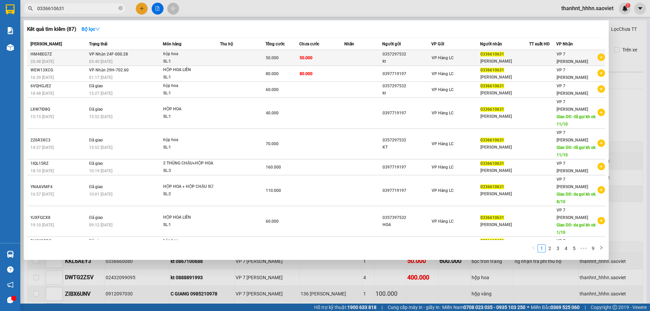
click at [292, 62] on td "50.000" at bounding box center [282, 58] width 34 height 16
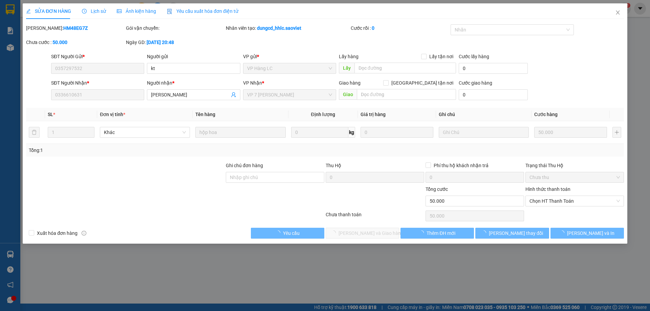
type input "0357297532"
type input "kt"
type input "0336610631"
type input "[PERSON_NAME]"
type input "0"
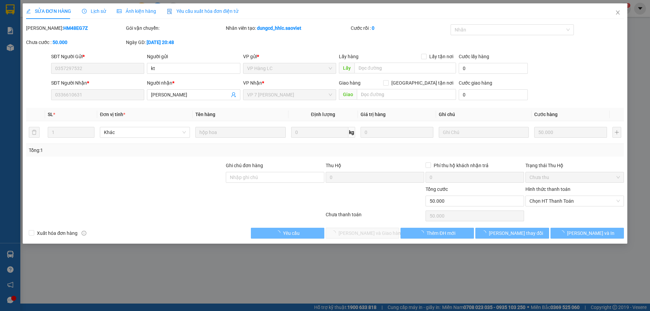
type input "50.000"
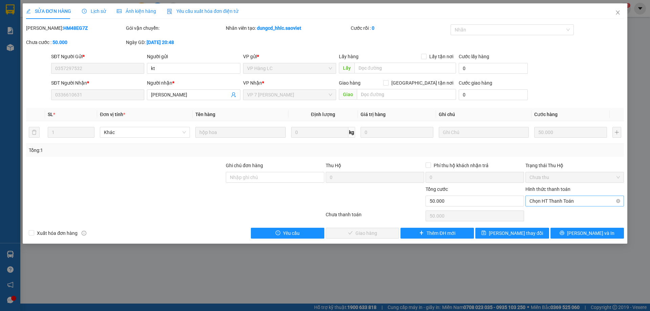
click at [590, 196] on span "Chọn HT Thanh Toán" at bounding box center [574, 201] width 90 height 10
drag, startPoint x: 566, startPoint y: 213, endPoint x: 536, endPoint y: 214, distance: 29.8
click at [566, 213] on div "Tại văn phòng" at bounding box center [574, 214] width 90 height 7
type input "0"
click at [375, 230] on span "[PERSON_NAME] và Giao hàng" at bounding box center [371, 233] width 65 height 7
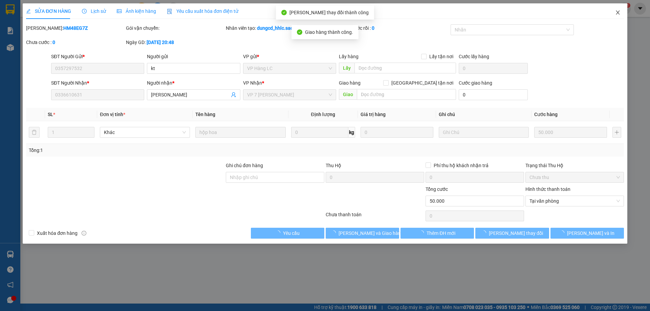
click at [619, 11] on icon "close" at bounding box center [618, 12] width 4 height 4
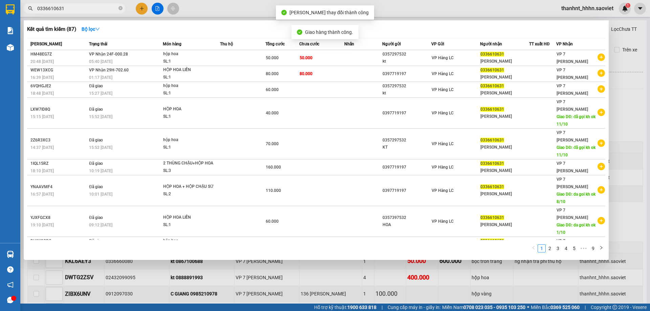
click at [95, 9] on input "0336610631" at bounding box center [77, 8] width 80 height 7
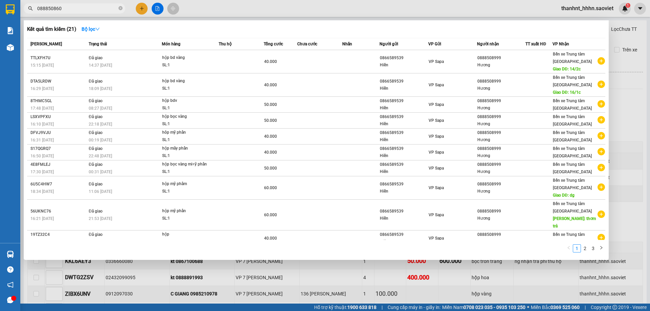
click at [46, 8] on input "088850860" at bounding box center [77, 8] width 80 height 7
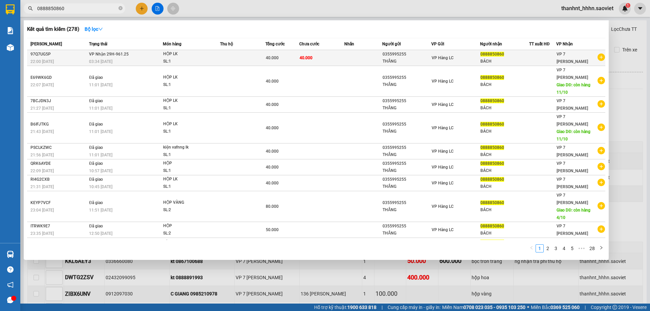
type input "0888850860"
click at [333, 62] on td "40.000" at bounding box center [321, 58] width 45 height 16
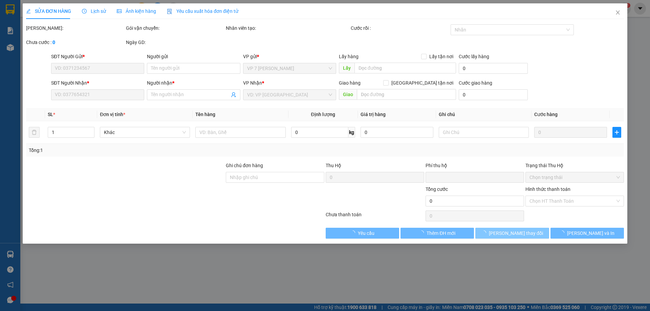
type input "0355995255"
type input "THẮNG"
type input "0888850860"
type input "BÁCH"
type input "0"
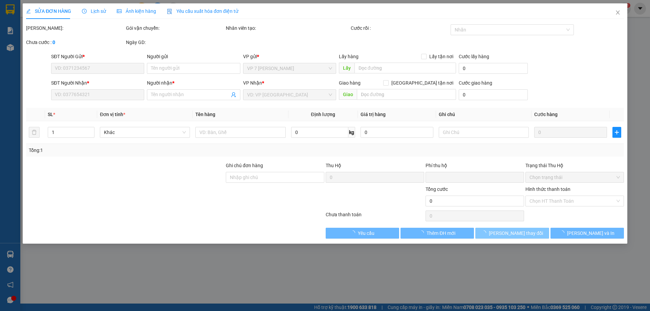
type input "40.000"
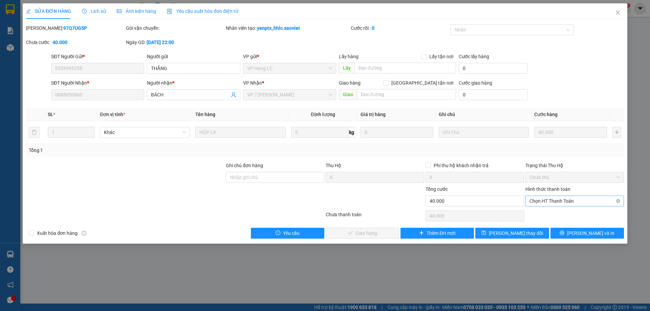
click at [545, 199] on span "Chọn HT Thanh Toán" at bounding box center [574, 201] width 90 height 10
click at [538, 224] on div "Chuyển khoản" at bounding box center [574, 225] width 90 height 7
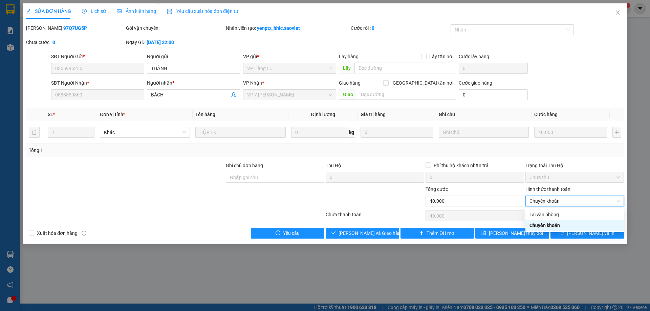
type input "0"
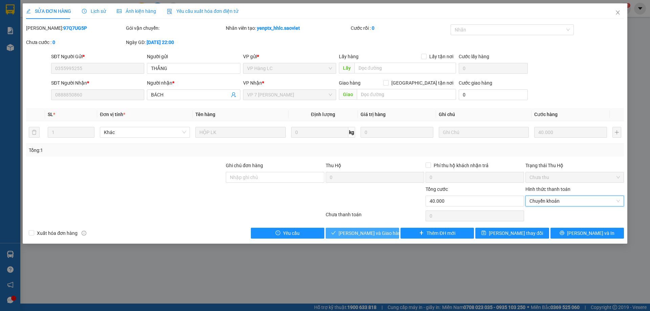
click at [367, 230] on span "[PERSON_NAME] và Giao hàng" at bounding box center [371, 233] width 65 height 7
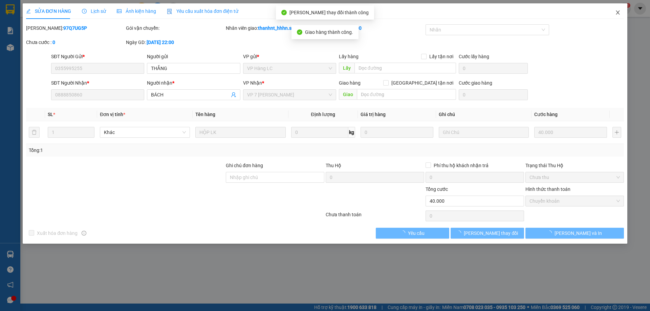
click at [618, 14] on icon "close" at bounding box center [617, 12] width 5 height 5
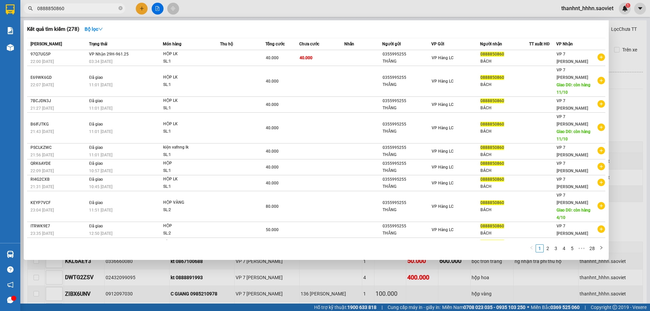
click at [98, 8] on input "0888850860" at bounding box center [77, 8] width 80 height 7
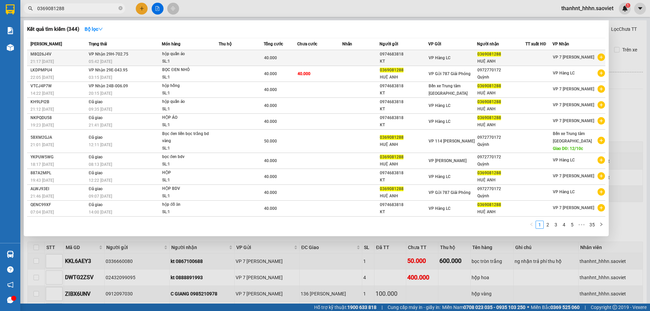
type input "0369081288"
click at [330, 54] on td at bounding box center [319, 58] width 45 height 16
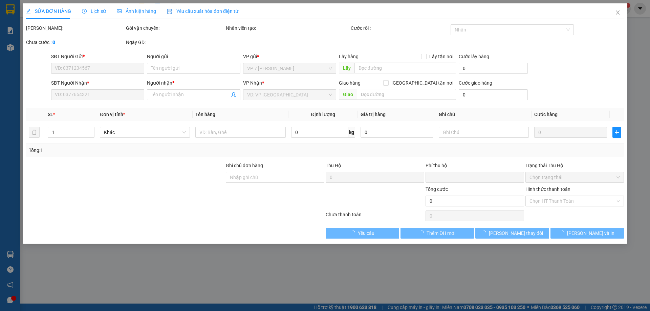
type input "0974683818"
type input "KT"
type input "0369081288"
type input "HUỆ ANH"
type input "0"
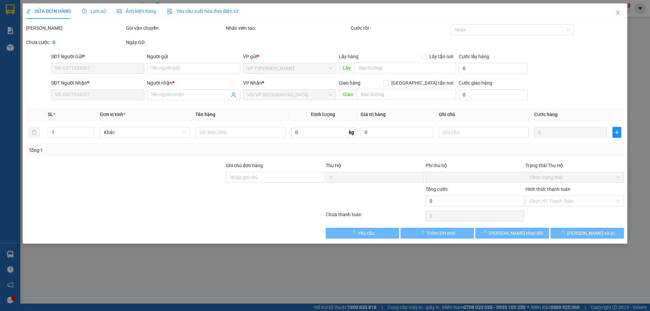
type input "40.000"
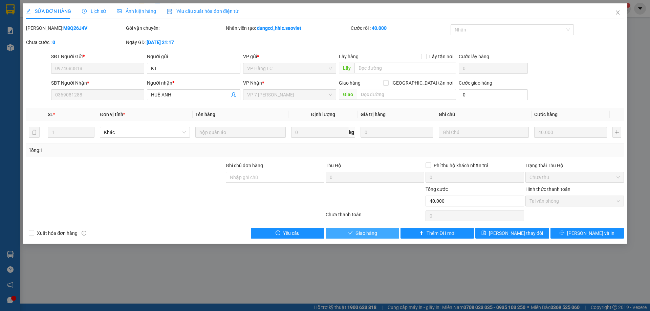
click at [390, 232] on button "Giao hàng" at bounding box center [362, 233] width 73 height 11
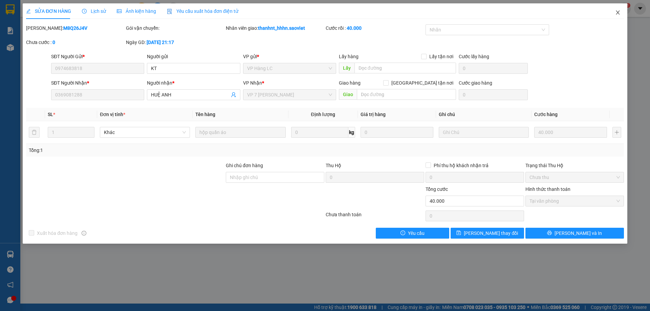
click at [621, 11] on span "Close" at bounding box center [617, 12] width 19 height 19
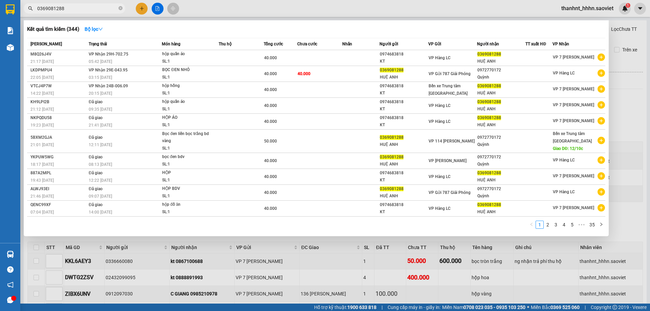
click at [72, 7] on input "0369081288" at bounding box center [77, 8] width 80 height 7
type input "x"
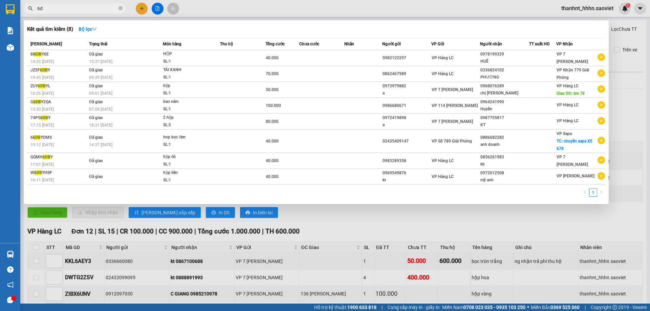
type input "6"
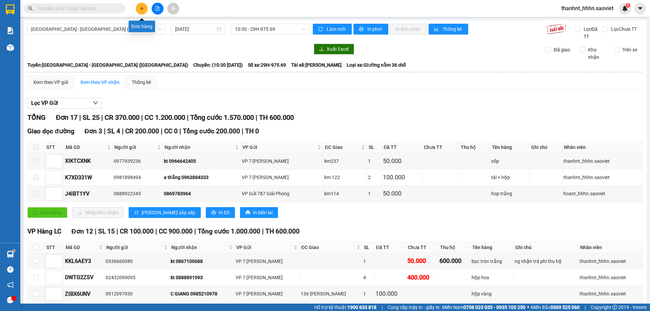
click at [140, 10] on icon "plus" at bounding box center [141, 8] width 5 height 5
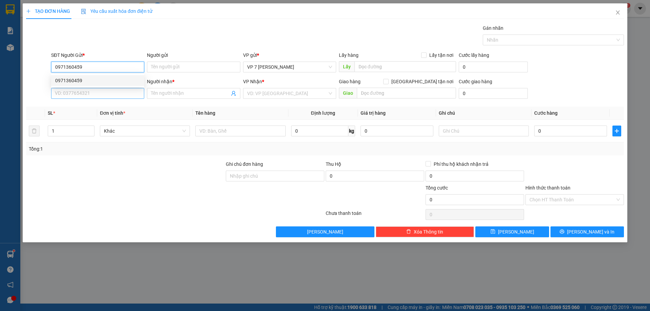
type input "0971360459"
click at [113, 97] on input "SĐT Người Nhận *" at bounding box center [97, 93] width 93 height 11
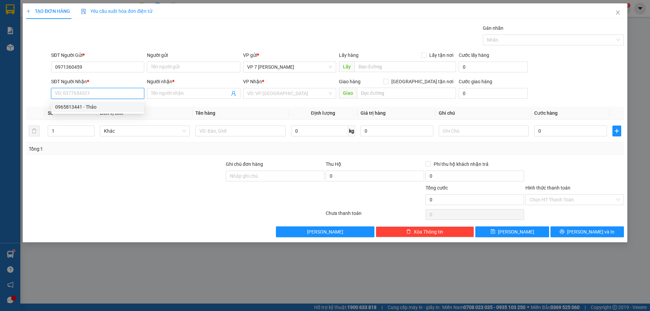
click at [84, 105] on div "0965813441 - Thảo" at bounding box center [97, 106] width 85 height 7
type input "0965813441"
type input "Thảo"
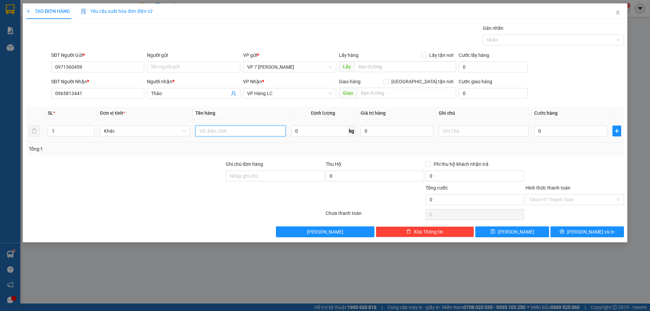
click at [231, 135] on input "text" at bounding box center [240, 131] width 90 height 11
type input "xốp"
click at [551, 133] on input "0" at bounding box center [570, 131] width 73 height 11
type input "06"
type input "6"
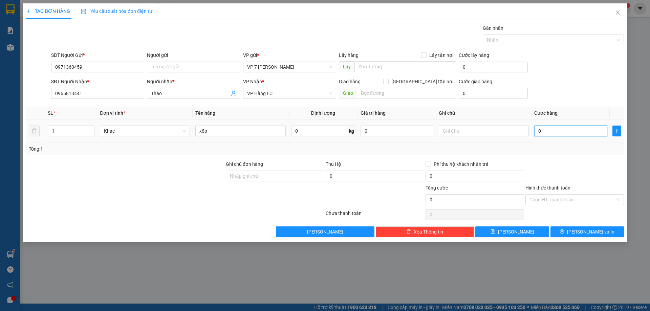
type input "6"
type input "060"
type input "60"
type input "60.000"
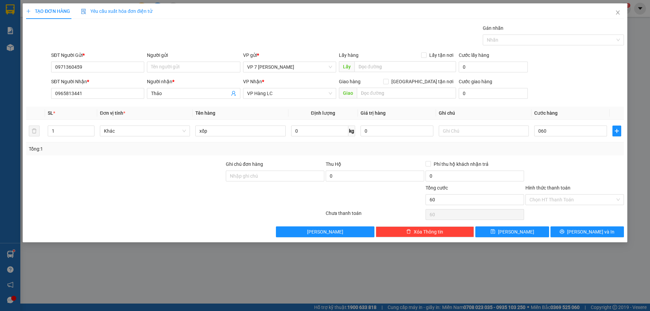
type input "60.000"
click at [202, 193] on div at bounding box center [125, 196] width 200 height 24
click at [564, 235] on button "[PERSON_NAME] và In" at bounding box center [586, 231] width 73 height 11
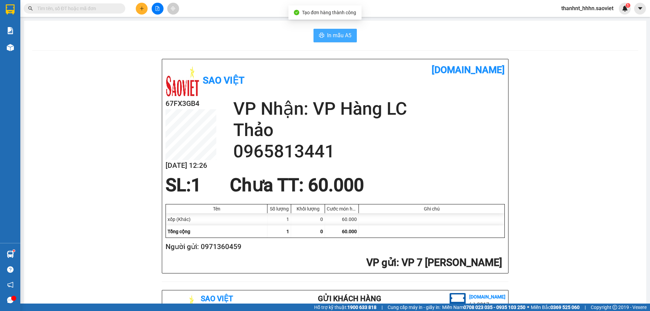
click at [329, 38] on span "In mẫu A5" at bounding box center [339, 35] width 24 height 8
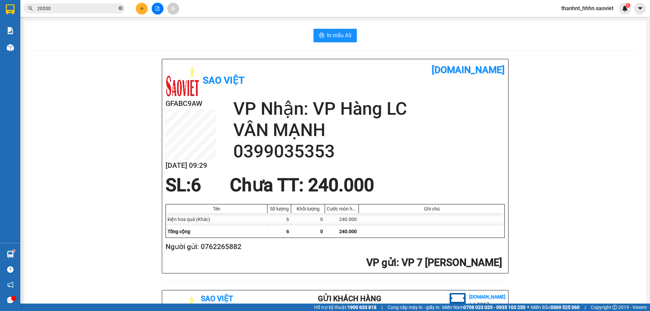
scroll to position [2, 0]
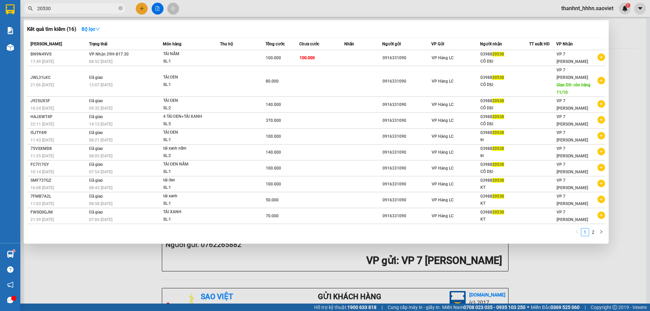
drag, startPoint x: 122, startPoint y: 9, endPoint x: 124, endPoint y: 17, distance: 8.0
click at [123, 15] on div "Kết quả tìm kiếm ( 16 ) Bộ lọc Mã ĐH Trạng thái Món hàng Thu hộ Tổng cước Chưa …" at bounding box center [66, 9] width 132 height 12
click at [120, 10] on icon "close-circle" at bounding box center [120, 8] width 4 height 4
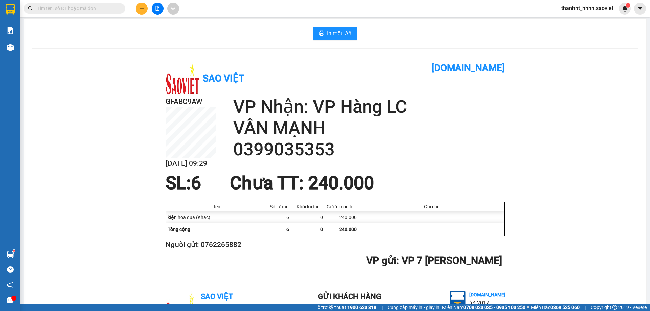
click at [103, 16] on div "Kết quả tìm kiếm ( 16 ) Bộ lọc Mã ĐH Trạng thái Món hàng Thu hộ Tổng cước Chưa …" at bounding box center [325, 8] width 650 height 17
click at [101, 6] on input "text" at bounding box center [77, 8] width 80 height 7
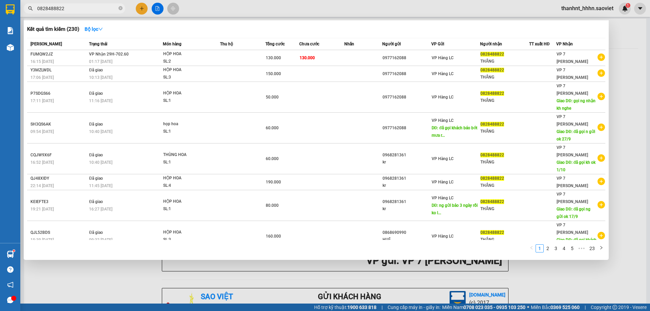
type input "0828488822"
click at [289, 58] on div "130.000" at bounding box center [282, 57] width 33 height 7
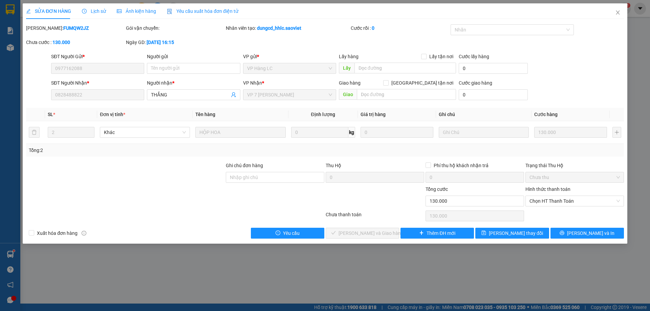
type input "0977162088"
type input "0828488822"
type input "THẮNG"
type input "0"
type input "130.000"
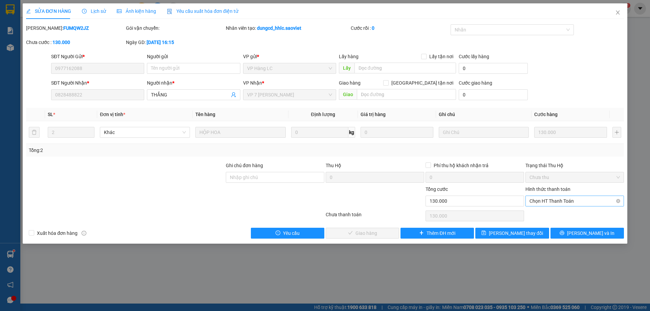
click at [547, 198] on span "Chọn HT Thanh Toán" at bounding box center [574, 201] width 90 height 10
click at [539, 215] on div "Tại văn phòng" at bounding box center [574, 214] width 90 height 7
type input "0"
click at [358, 231] on span "[PERSON_NAME] và Giao hàng" at bounding box center [371, 233] width 65 height 7
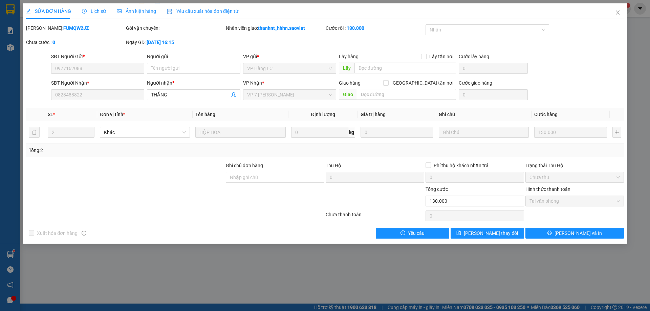
click at [239, 211] on div at bounding box center [175, 216] width 300 height 14
click at [161, 188] on div at bounding box center [125, 198] width 200 height 24
